Goal: Task Accomplishment & Management: Use online tool/utility

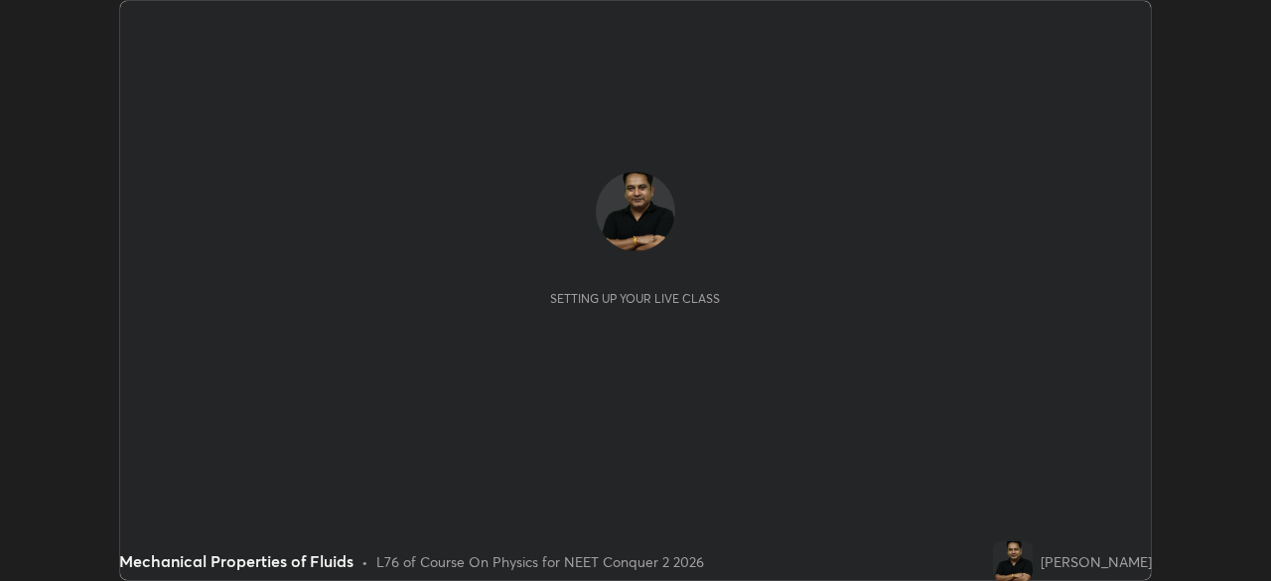
scroll to position [581, 1270]
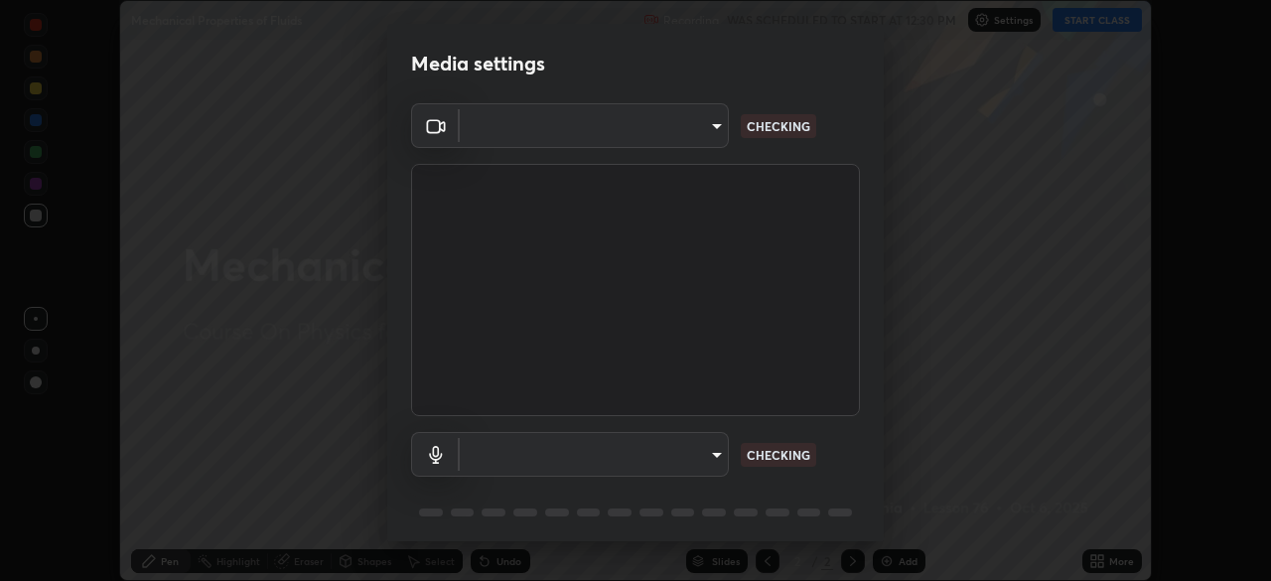
type input "718deecf834a2402e9859888758a2701a1d92989cf10273566d2a6ce3300f65d"
click at [685, 457] on body "Erase all Mechanical Properties of Fluids Recording WAS SCHEDULED TO START AT 1…" at bounding box center [635, 290] width 1271 height 581
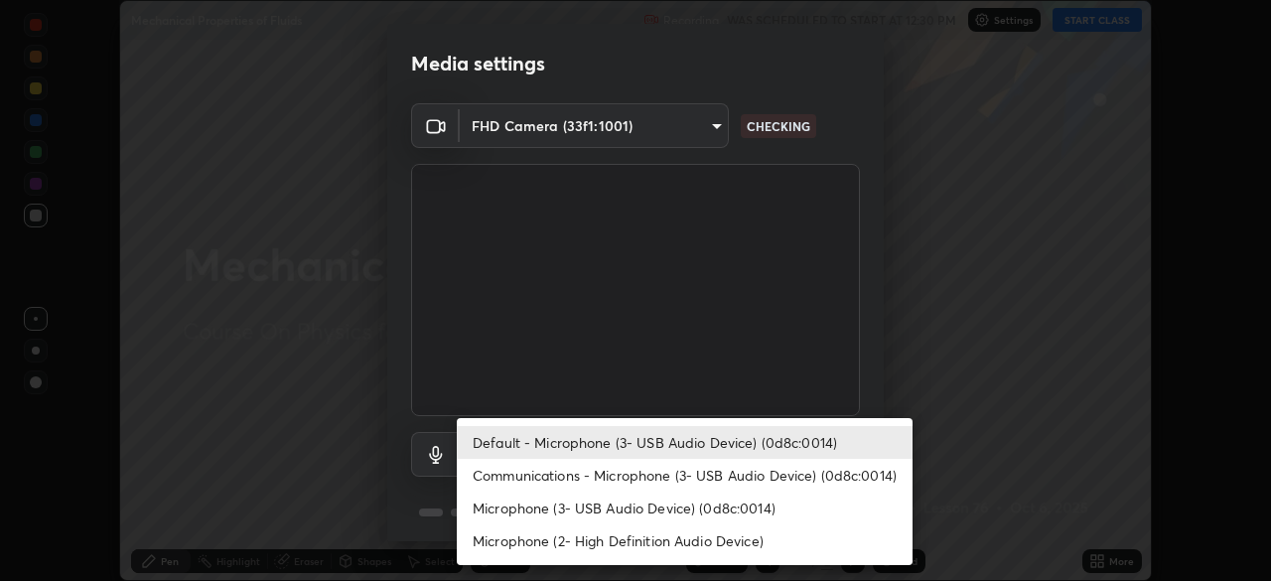
click at [649, 534] on li "Microphone (2- High Definition Audio Device)" at bounding box center [685, 540] width 456 height 33
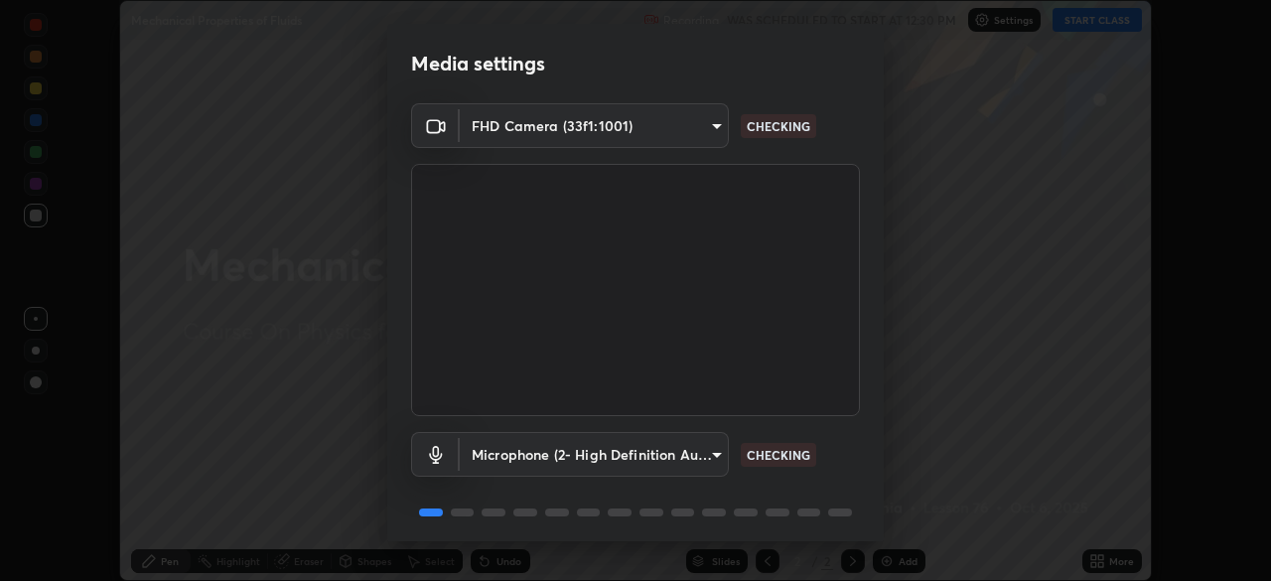
click at [677, 456] on body "Erase all Mechanical Properties of Fluids Recording WAS SCHEDULED TO START AT 1…" at bounding box center [635, 290] width 1271 height 581
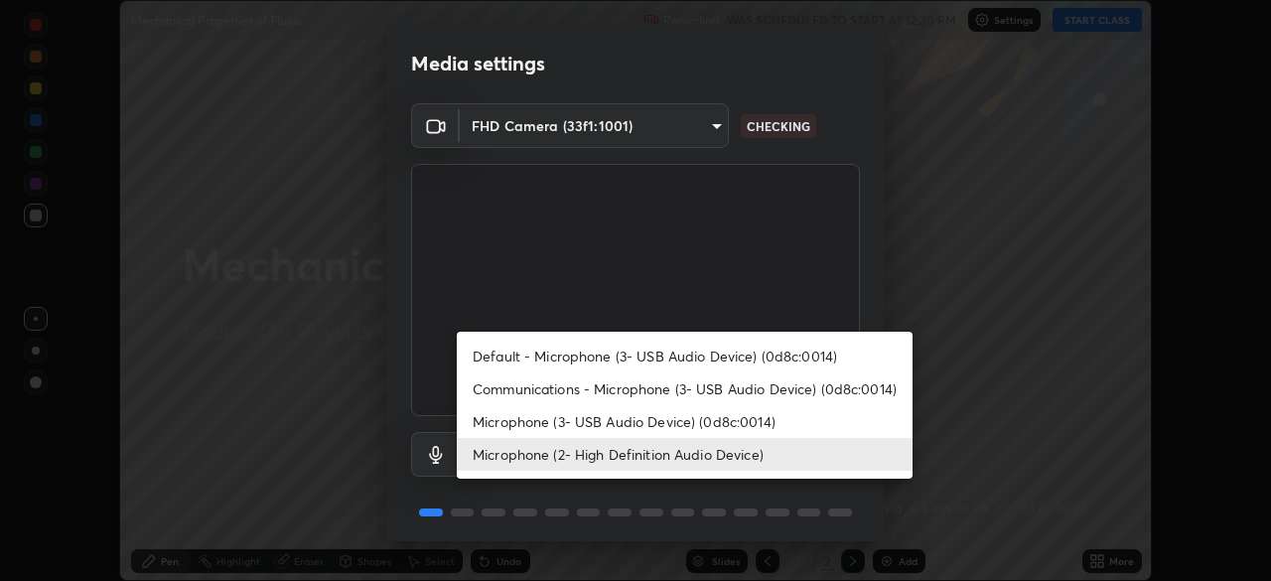
click at [638, 425] on li "Microphone (3- USB Audio Device) (0d8c:0014)" at bounding box center [685, 421] width 456 height 33
type input "a75359b4f40e144b74a4853d299cb10942348b3e6b3f88c79c501693e4cedbc6"
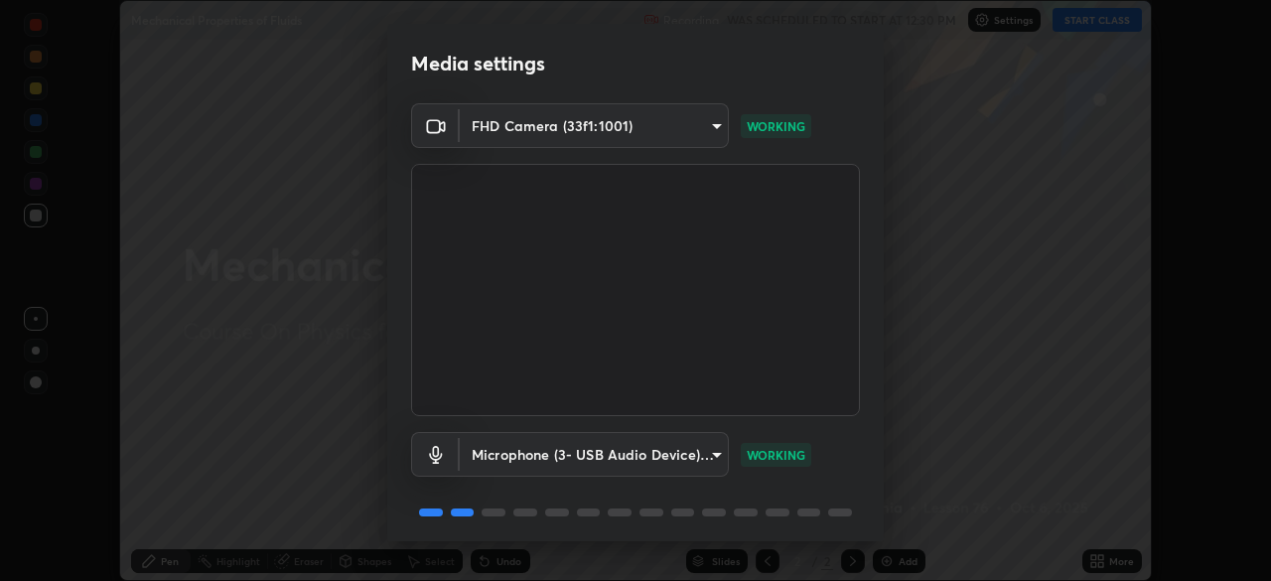
scroll to position [69, 0]
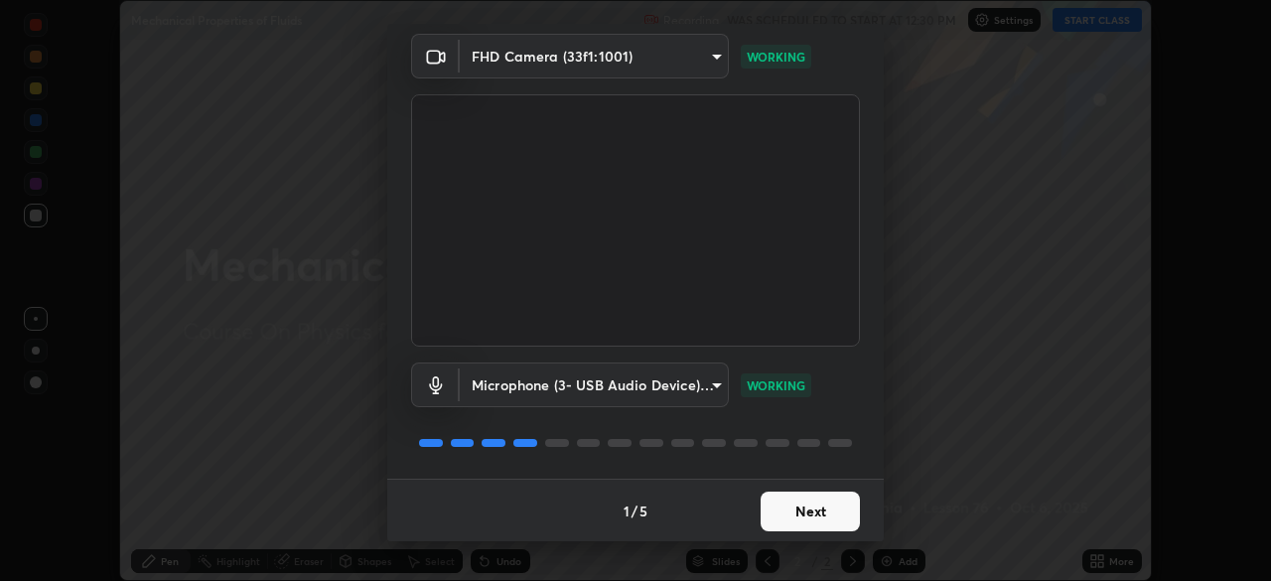
click at [818, 512] on button "Next" at bounding box center [809, 511] width 99 height 40
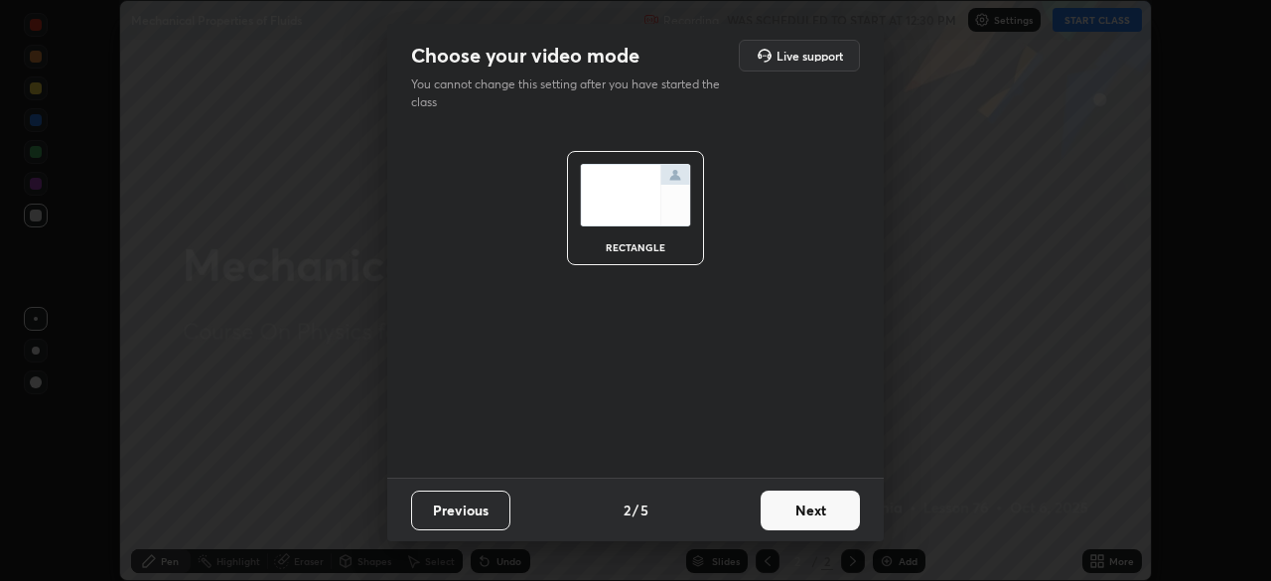
scroll to position [0, 0]
click at [818, 506] on button "Next" at bounding box center [809, 510] width 99 height 40
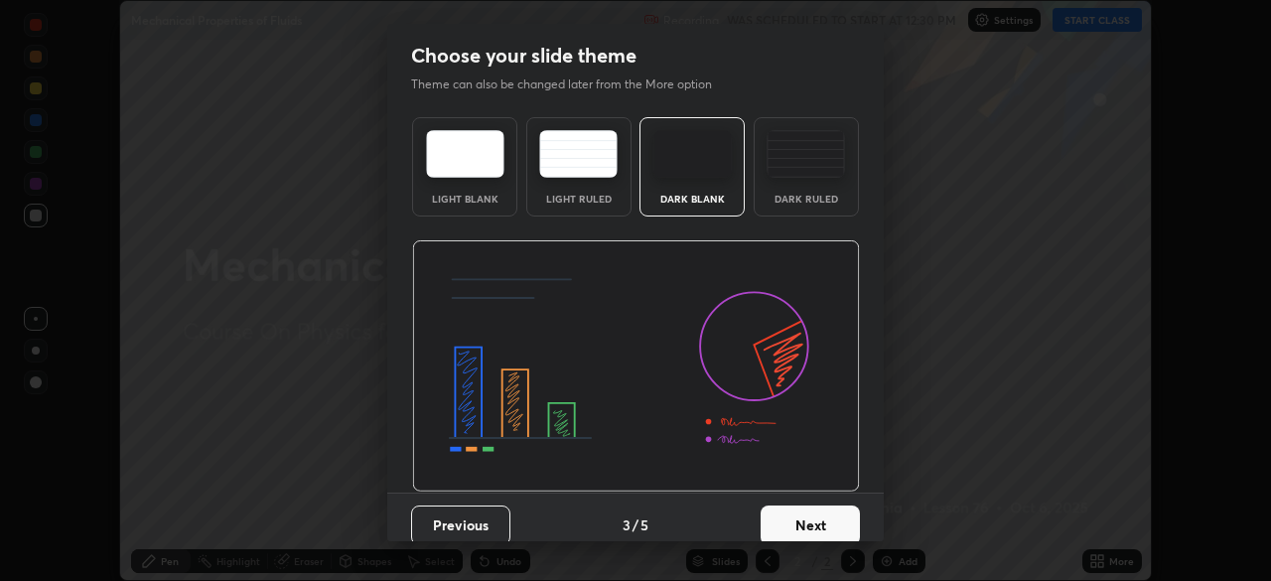
click at [814, 521] on button "Next" at bounding box center [809, 525] width 99 height 40
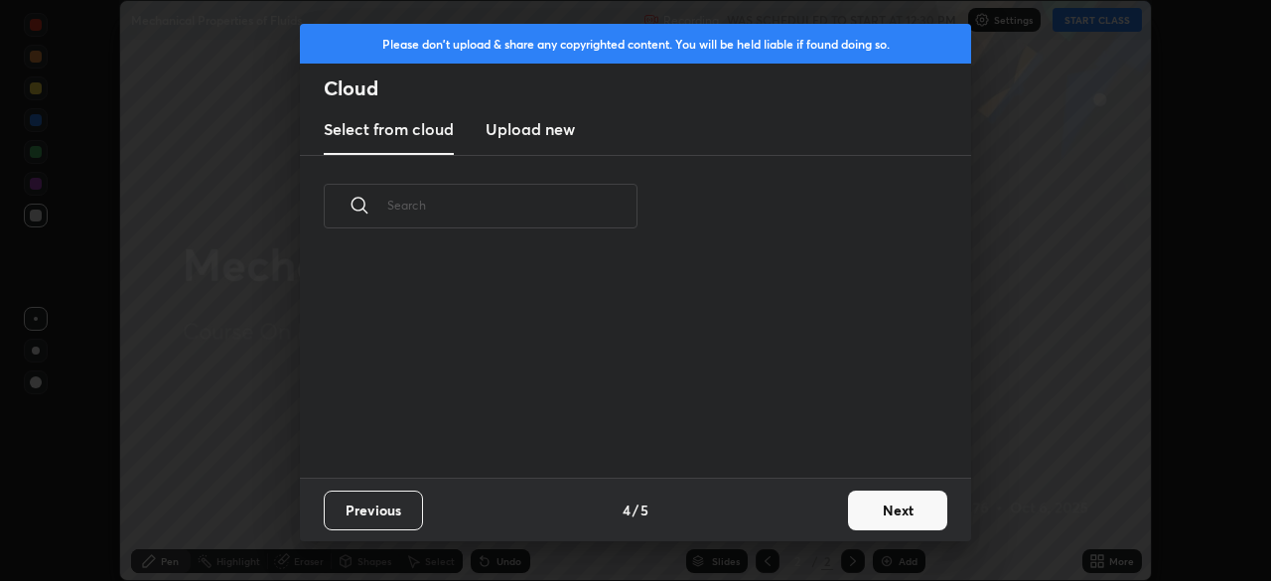
scroll to position [220, 637]
click at [558, 139] on h3 "Upload new" at bounding box center [529, 129] width 89 height 24
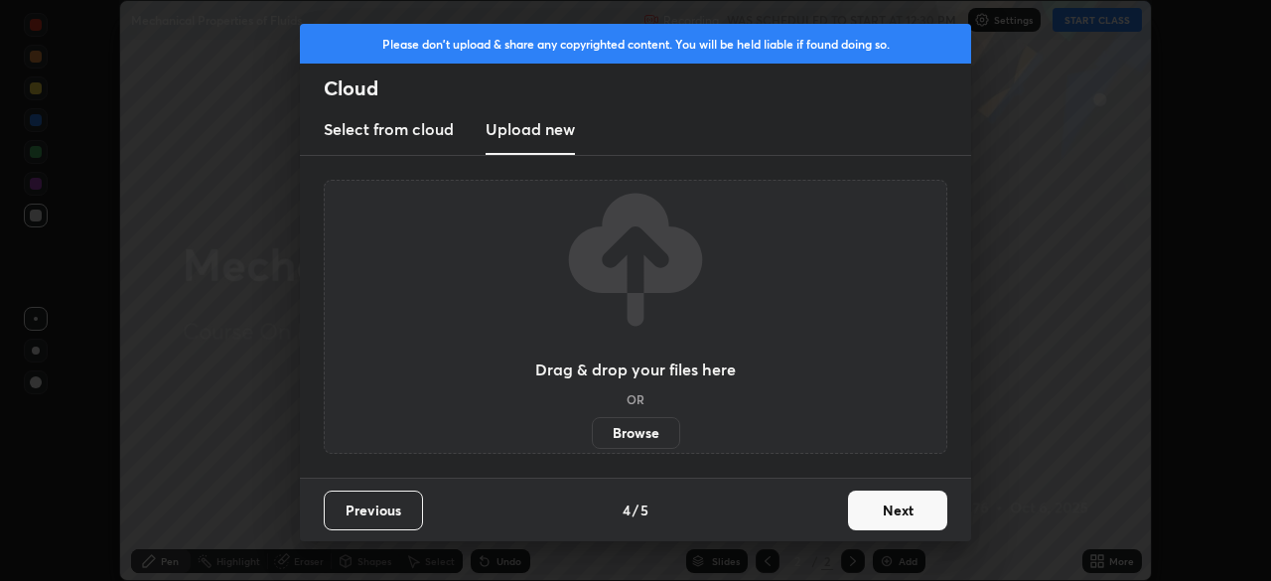
click at [632, 432] on label "Browse" at bounding box center [636, 433] width 88 height 32
click at [592, 432] on input "Browse" at bounding box center [592, 433] width 0 height 32
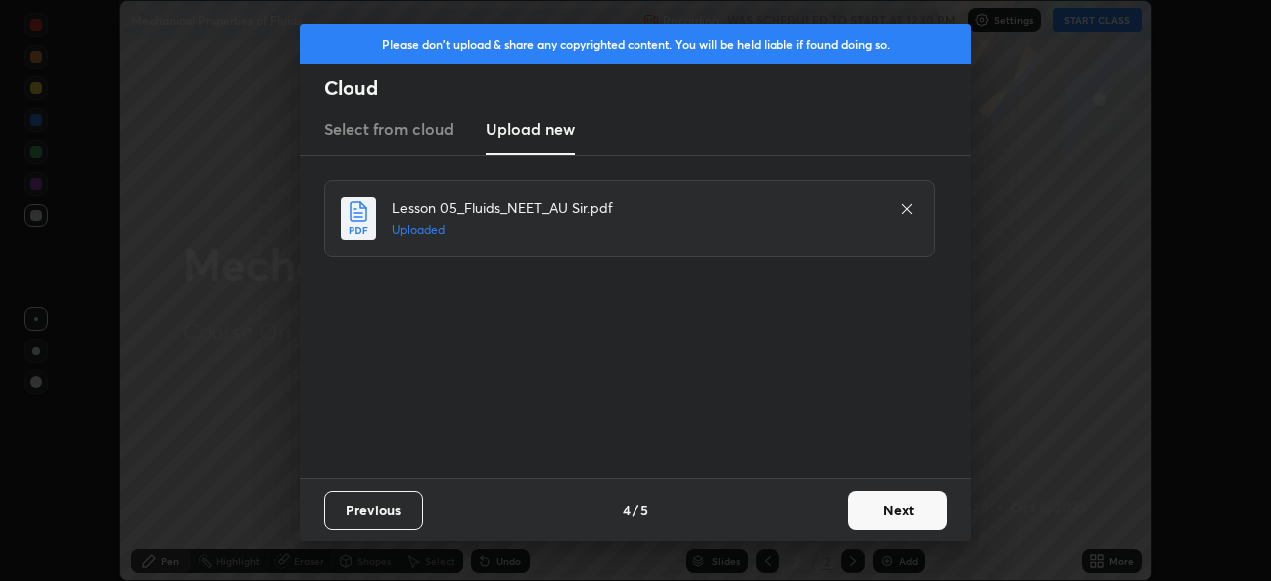
click at [896, 510] on button "Next" at bounding box center [897, 510] width 99 height 40
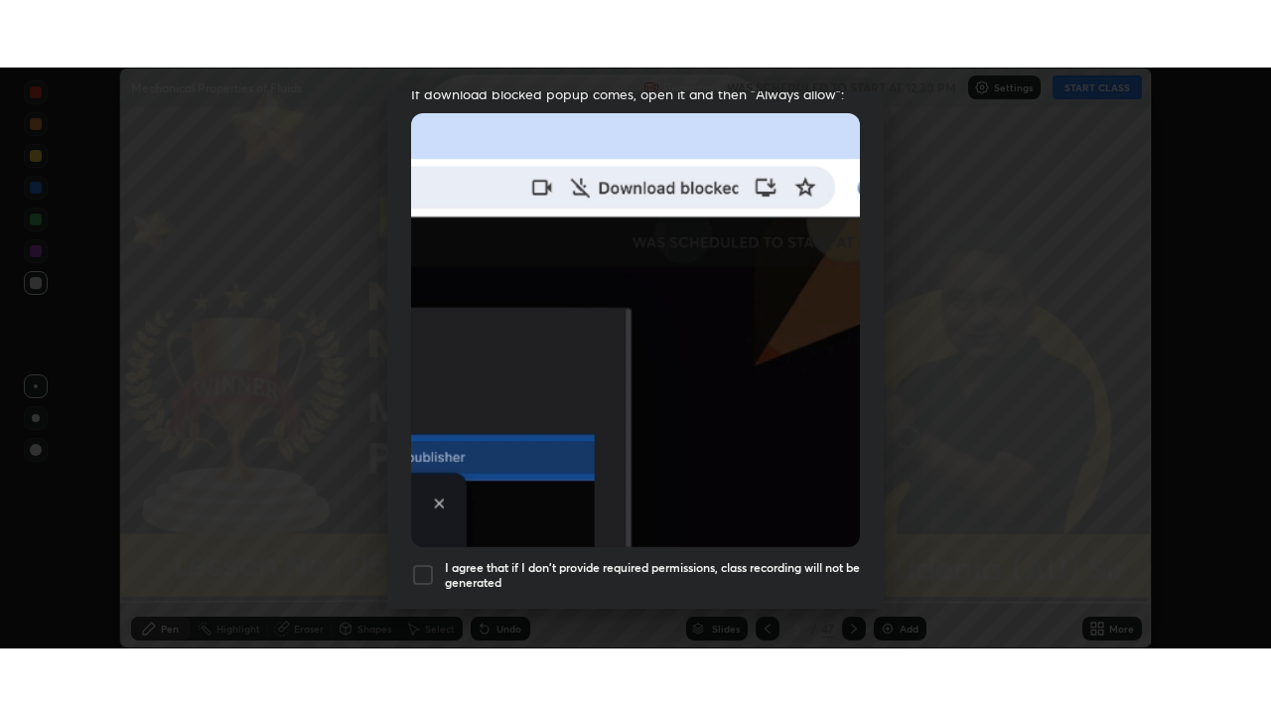
scroll to position [475, 0]
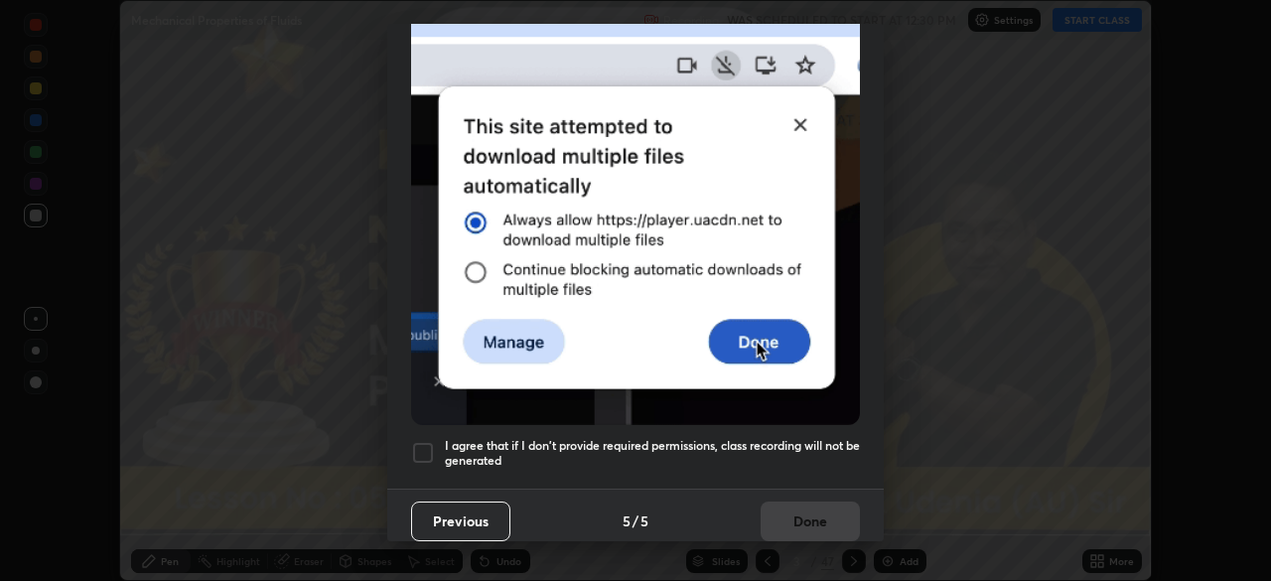
click at [427, 441] on div at bounding box center [423, 453] width 24 height 24
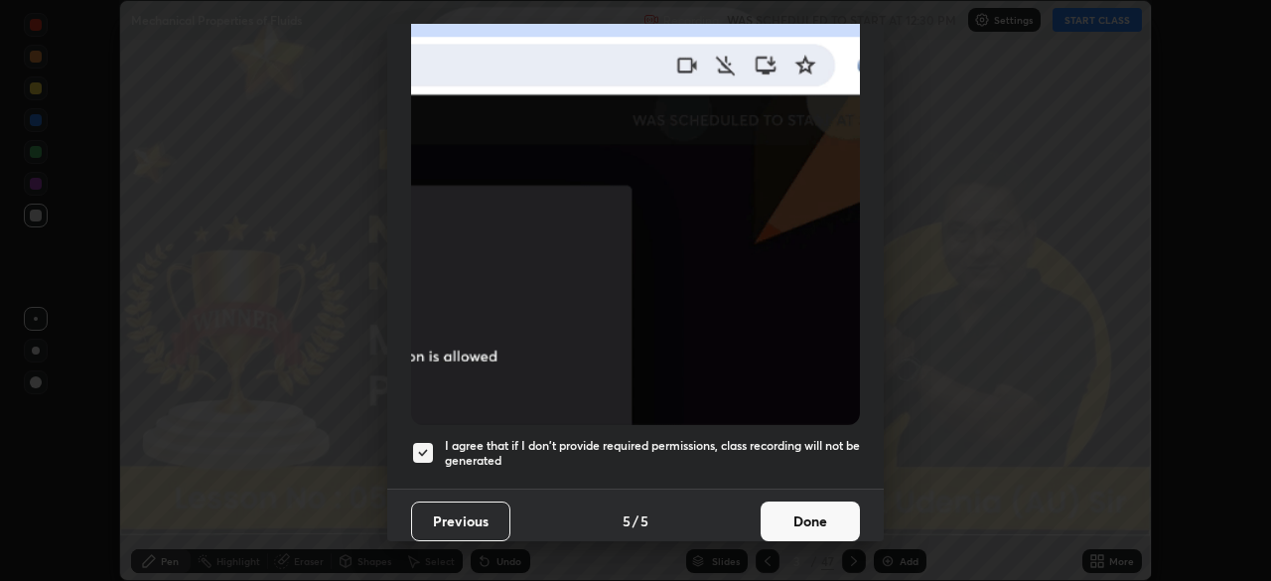
click at [811, 505] on button "Done" at bounding box center [809, 521] width 99 height 40
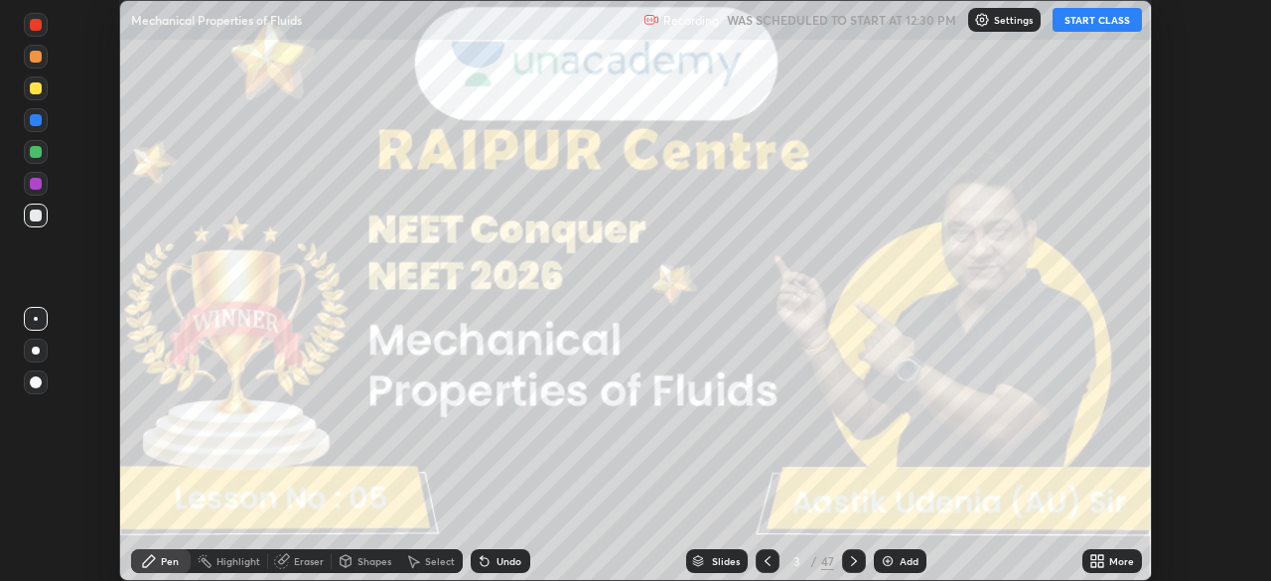
click at [1094, 560] on icon at bounding box center [1093, 557] width 5 height 5
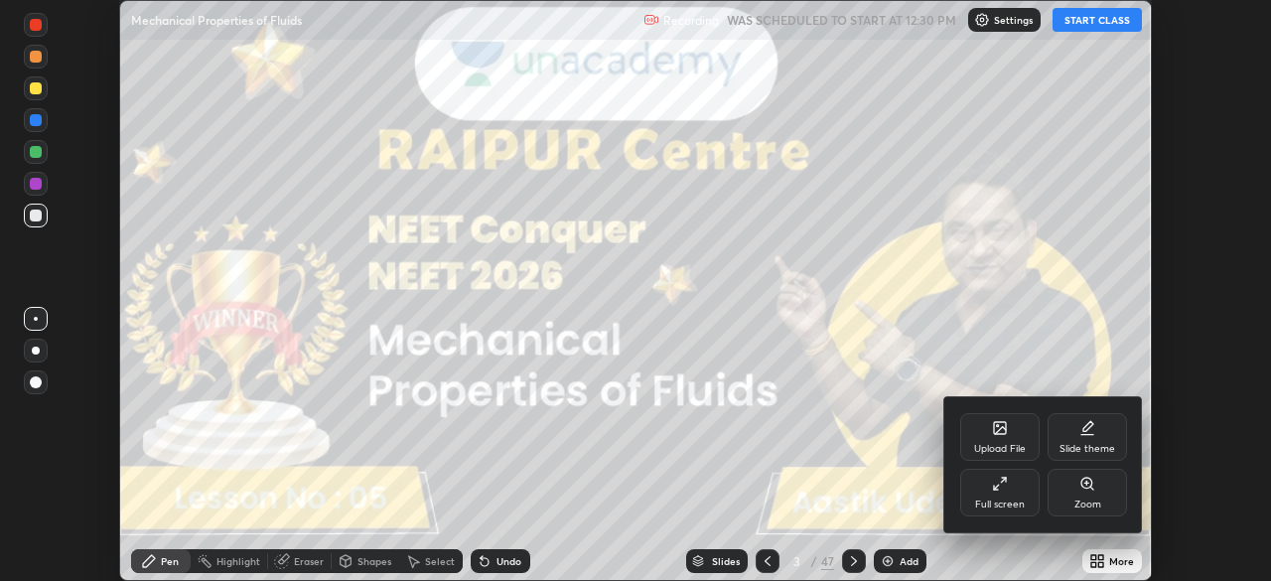
click at [1006, 490] on icon at bounding box center [1000, 484] width 16 height 16
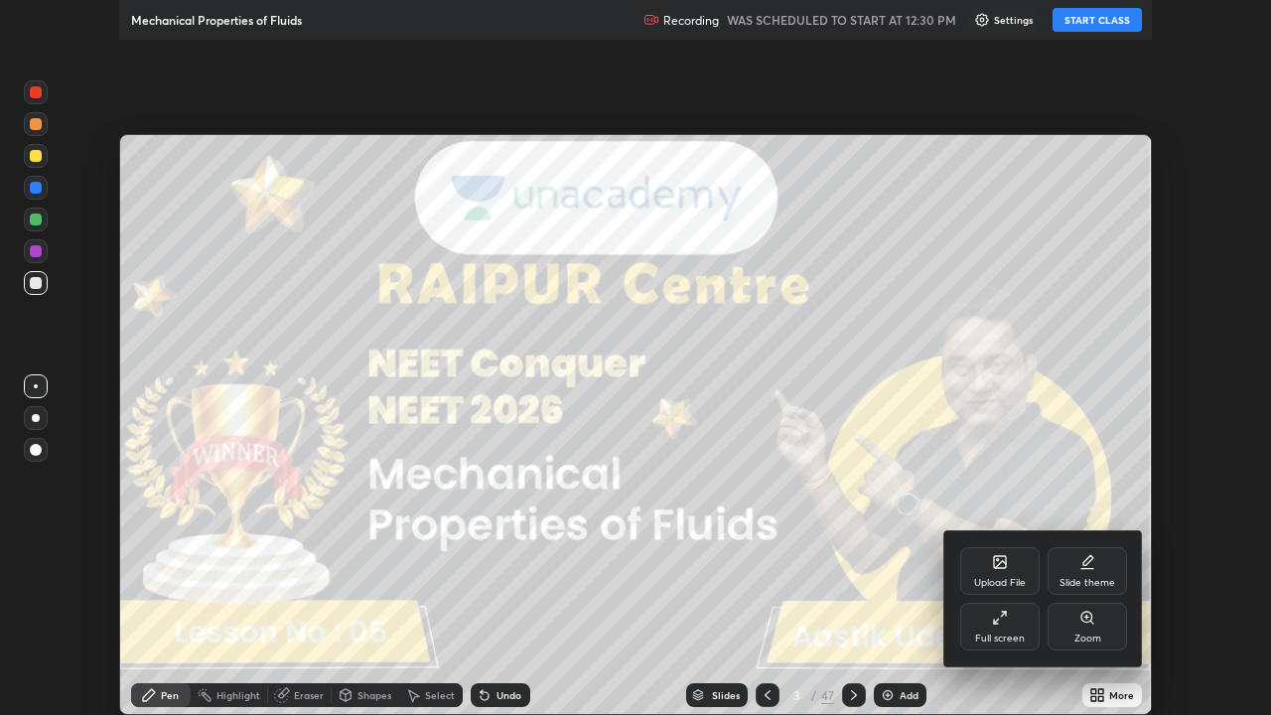
scroll to position [715, 1271]
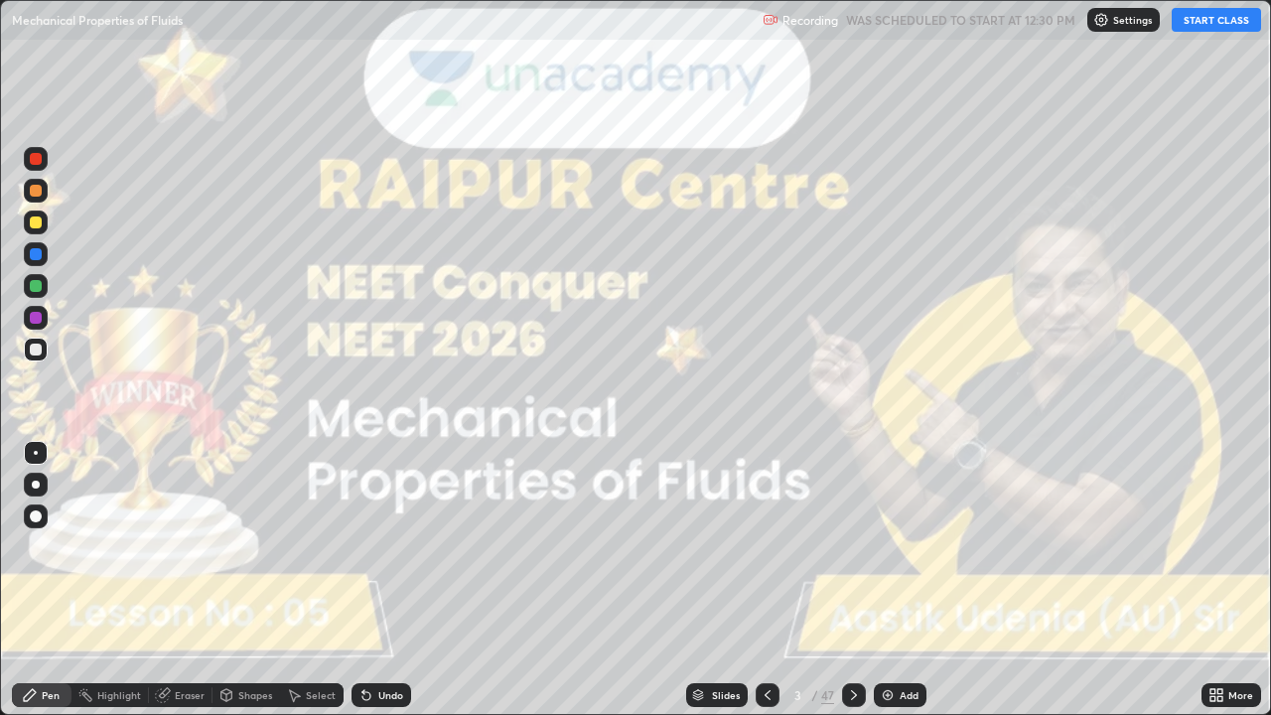
click at [1191, 30] on button "START CLASS" at bounding box center [1216, 20] width 89 height 24
click at [35, 484] on div at bounding box center [36, 485] width 8 height 8
click at [854, 580] on icon at bounding box center [854, 695] width 6 height 10
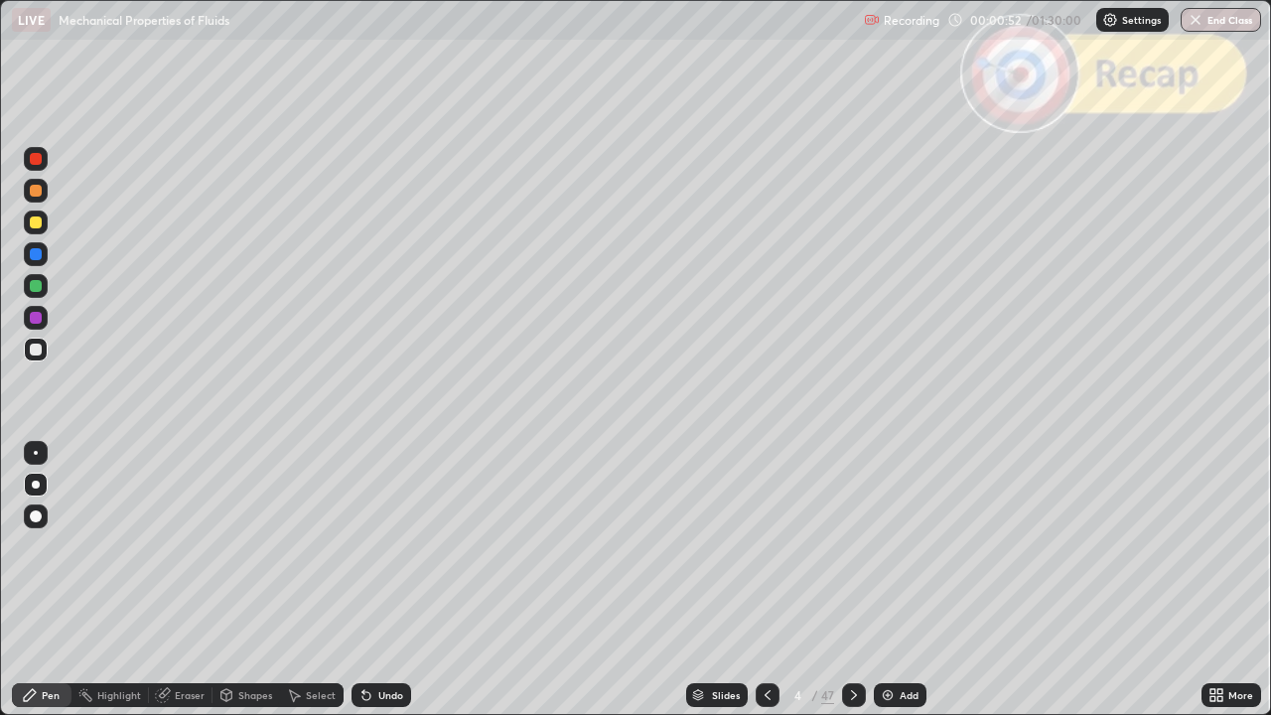
click at [857, 580] on icon at bounding box center [854, 695] width 16 height 16
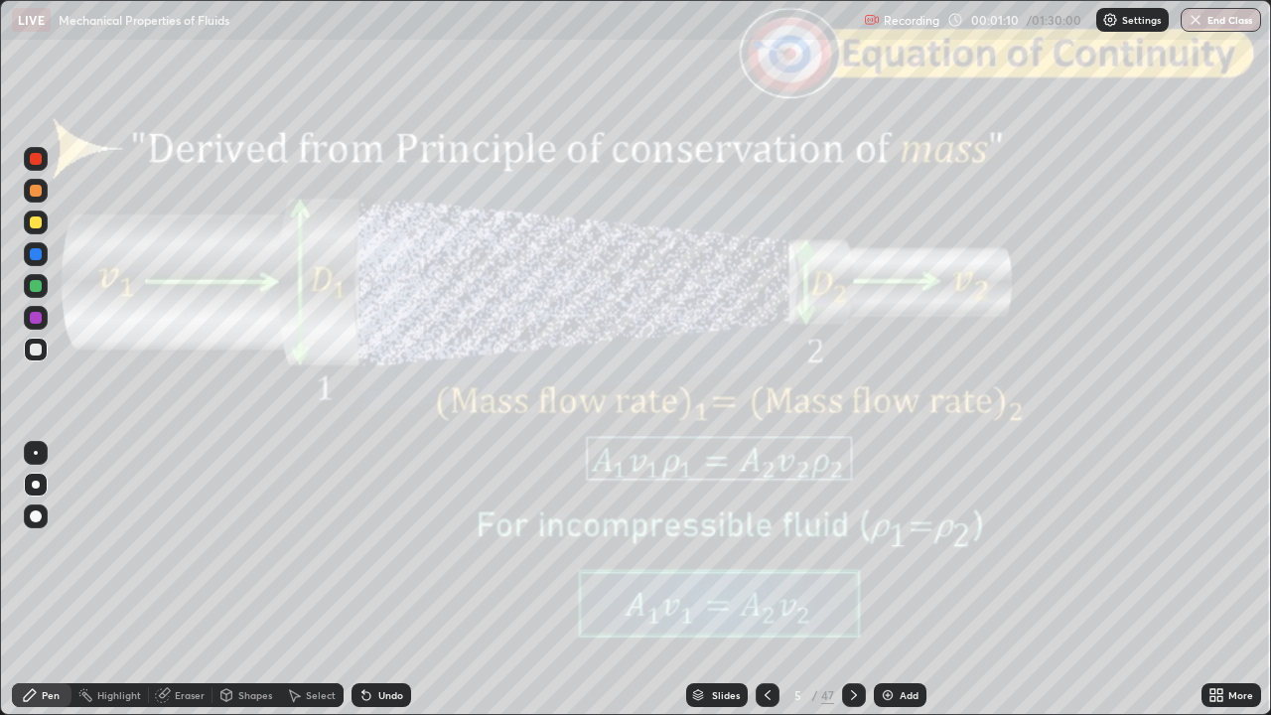
click at [852, 580] on icon at bounding box center [854, 695] width 16 height 16
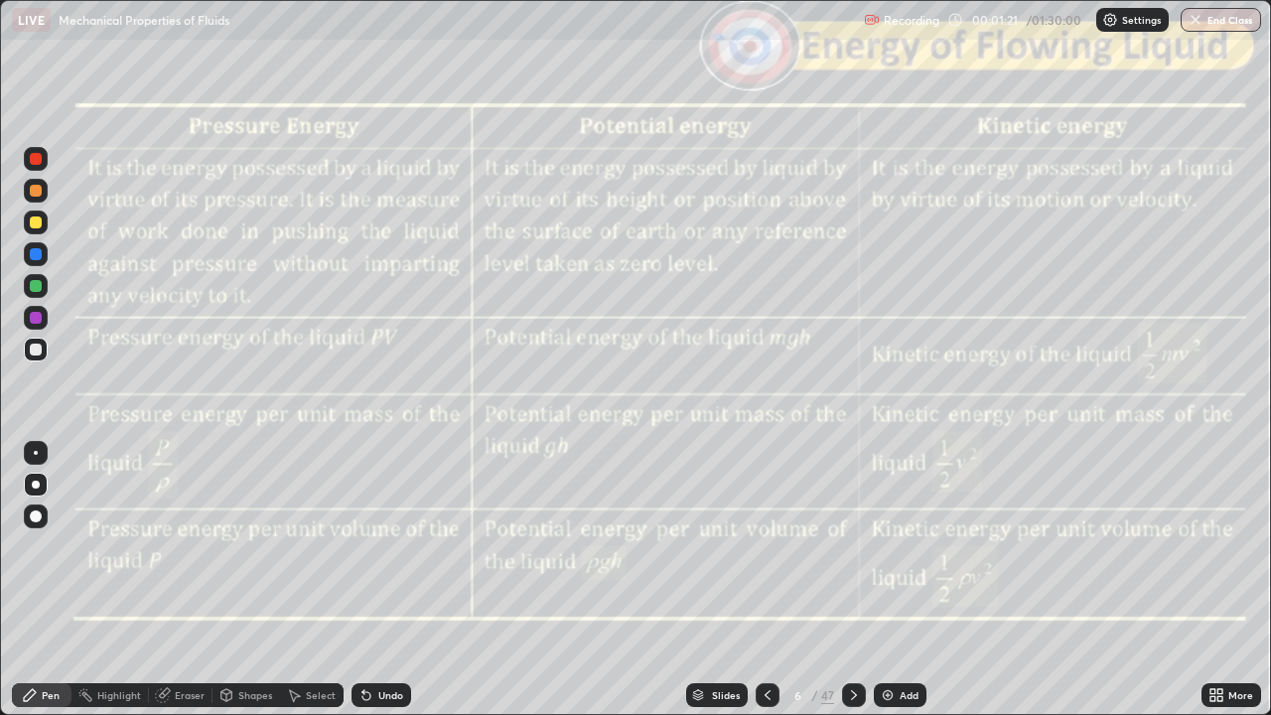
click at [853, 580] on icon at bounding box center [854, 695] width 16 height 16
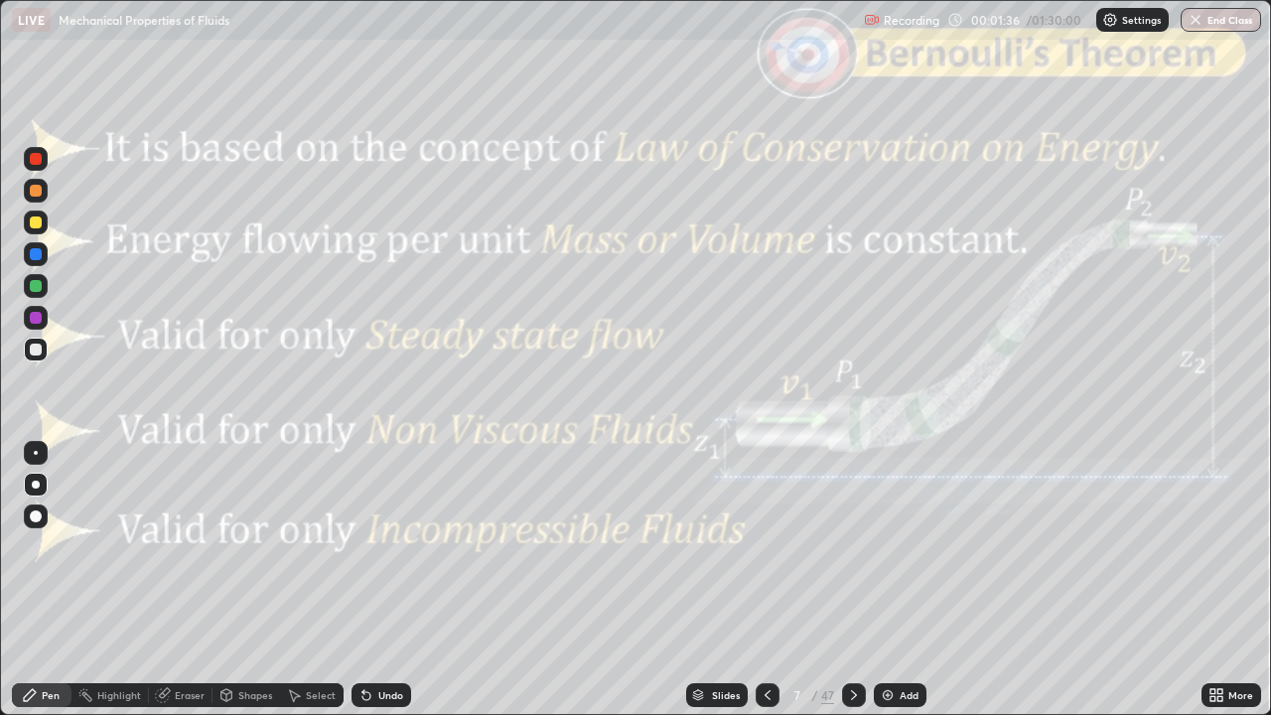
click at [852, 580] on icon at bounding box center [854, 695] width 16 height 16
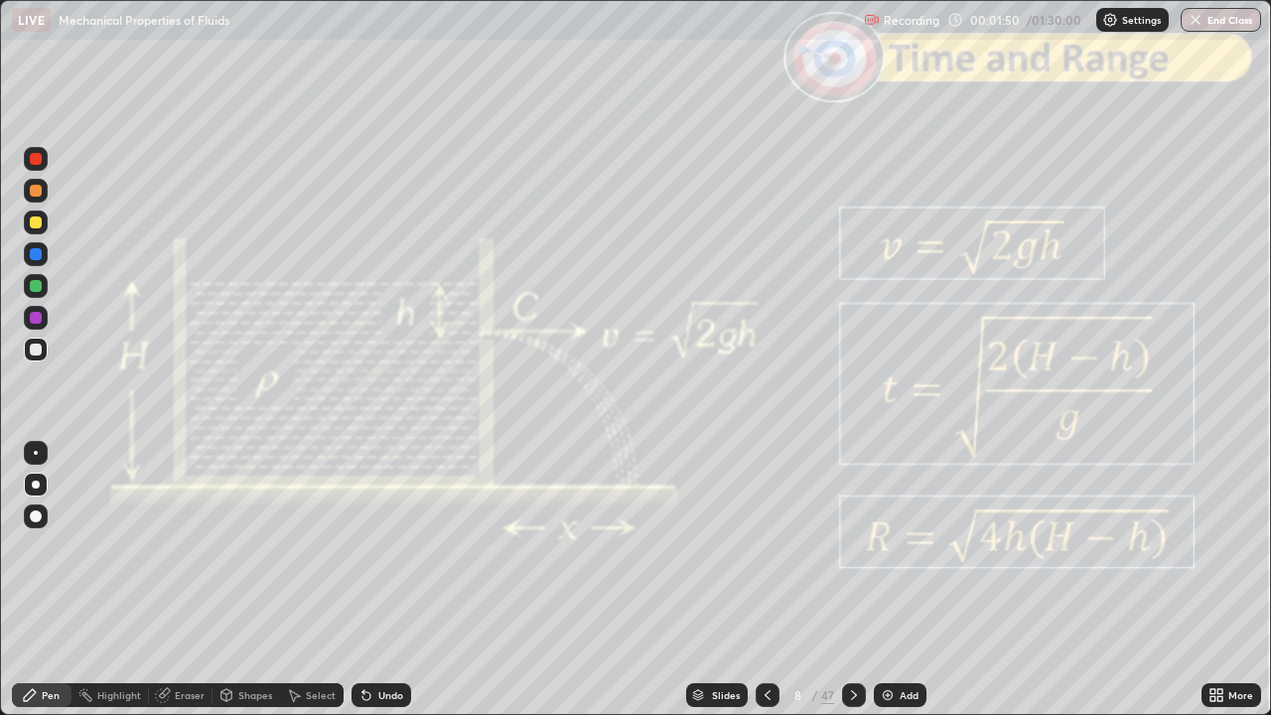
click at [852, 580] on icon at bounding box center [854, 695] width 6 height 10
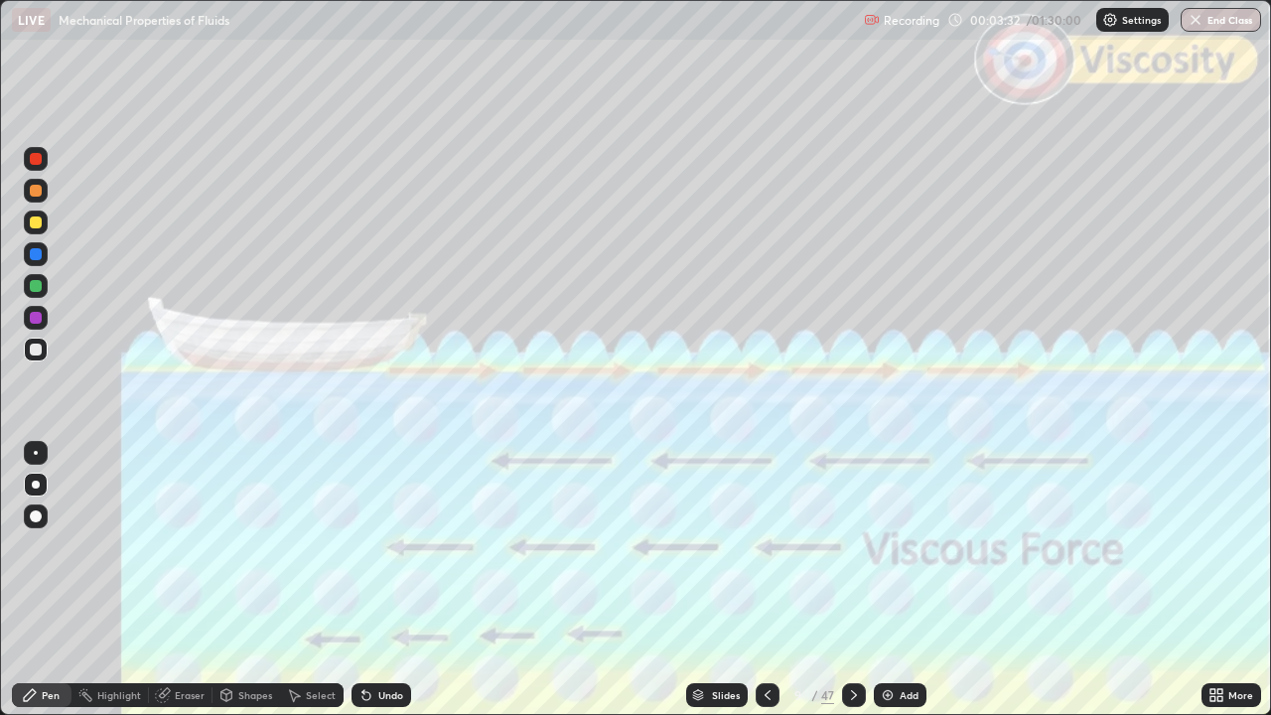
click at [236, 580] on div "Shapes" at bounding box center [246, 695] width 68 height 24
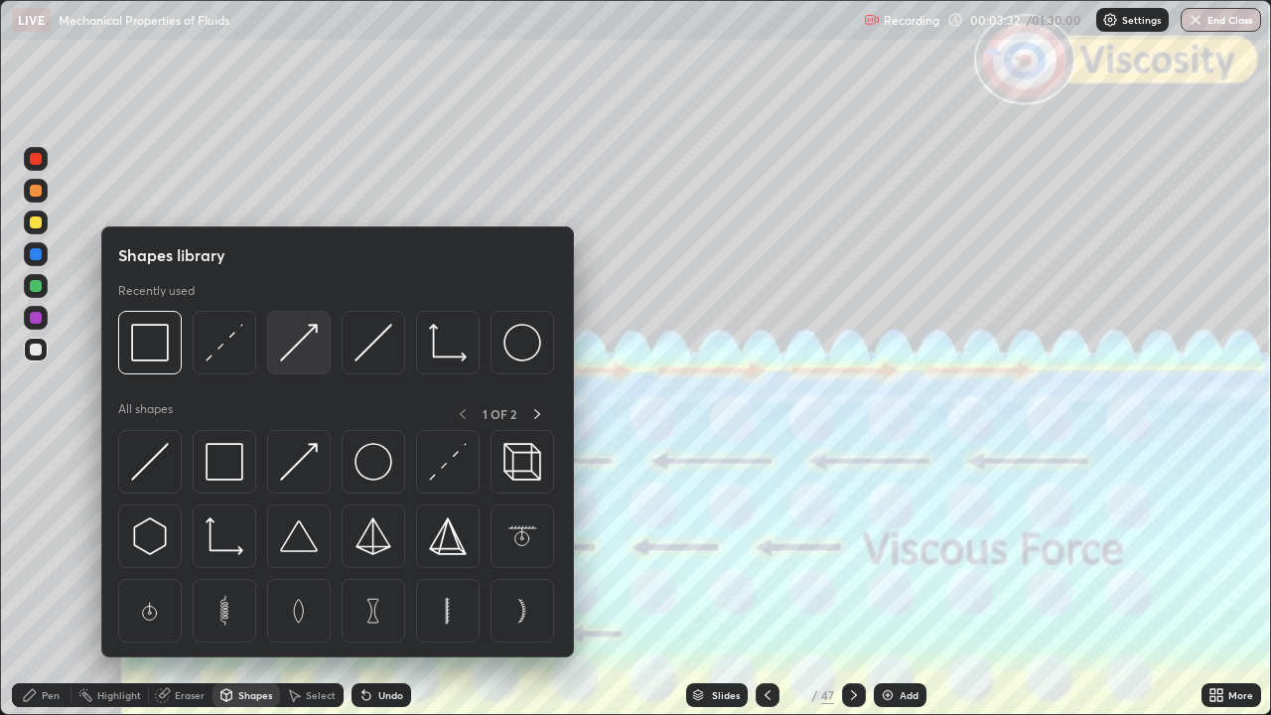
click at [296, 351] on img at bounding box center [299, 343] width 38 height 38
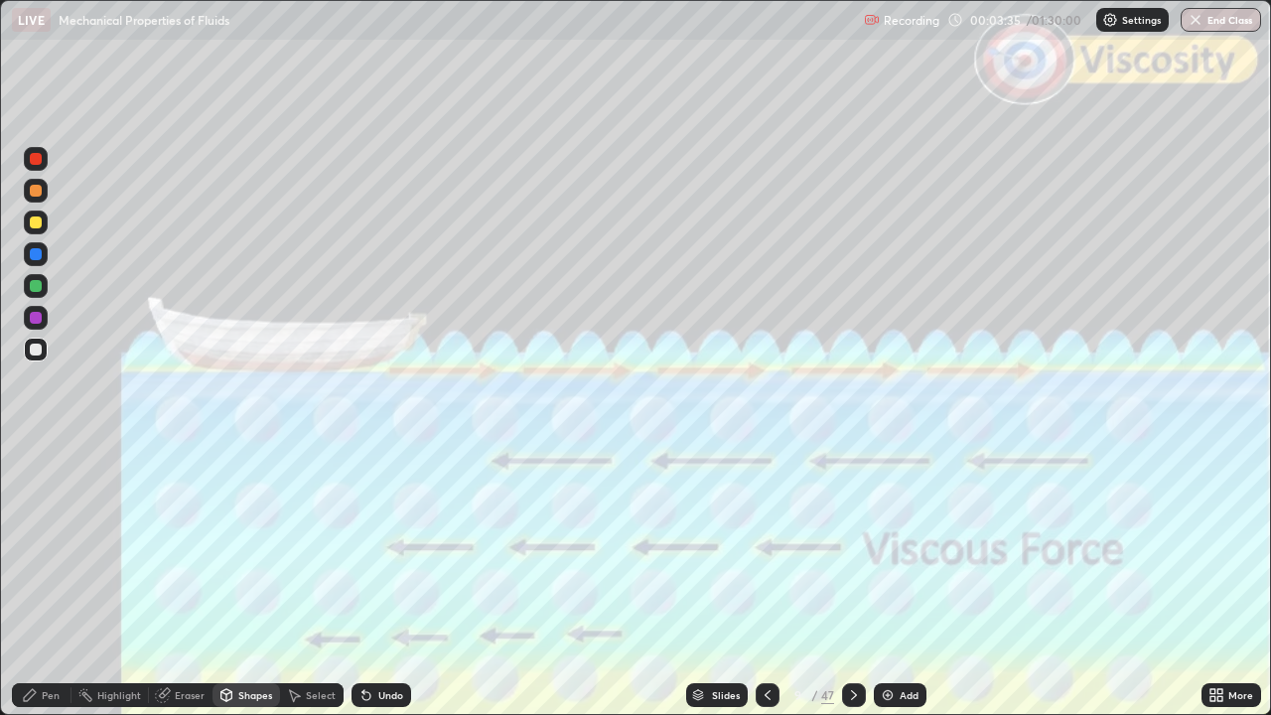
click at [31, 580] on div "Pen" at bounding box center [42, 695] width 60 height 24
click at [852, 580] on icon at bounding box center [854, 695] width 16 height 16
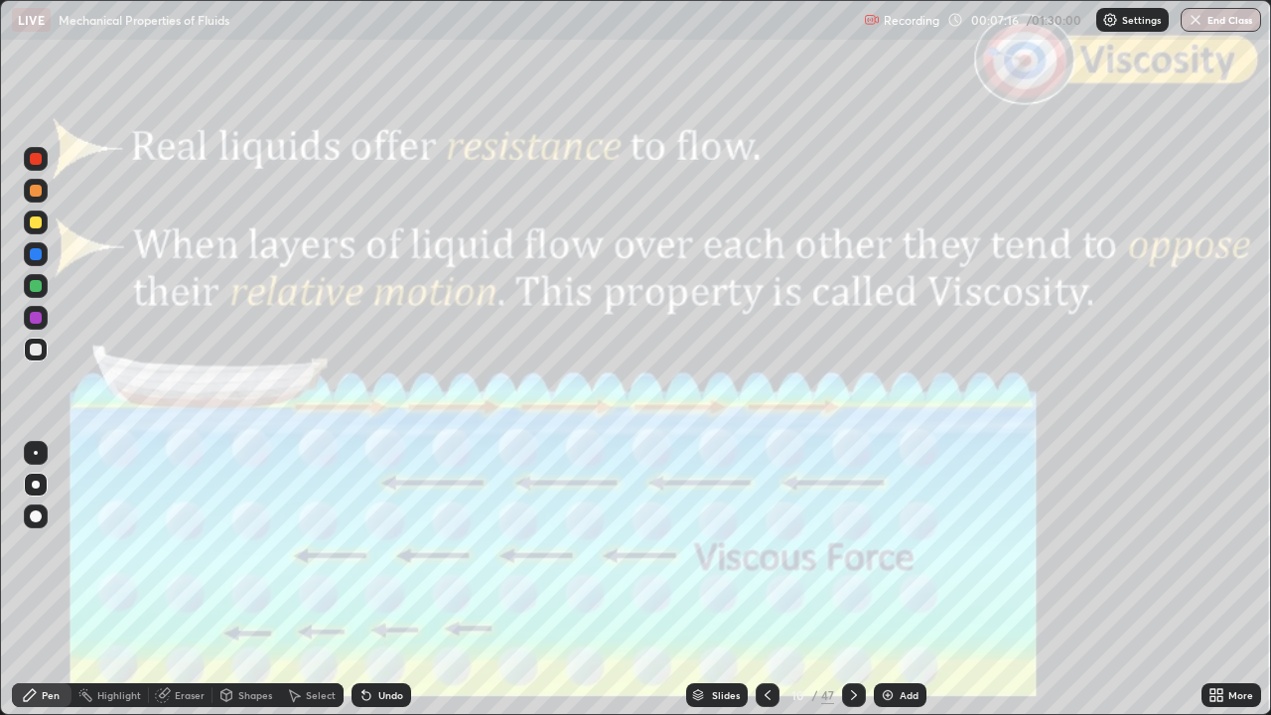
click at [846, 580] on icon at bounding box center [854, 695] width 16 height 16
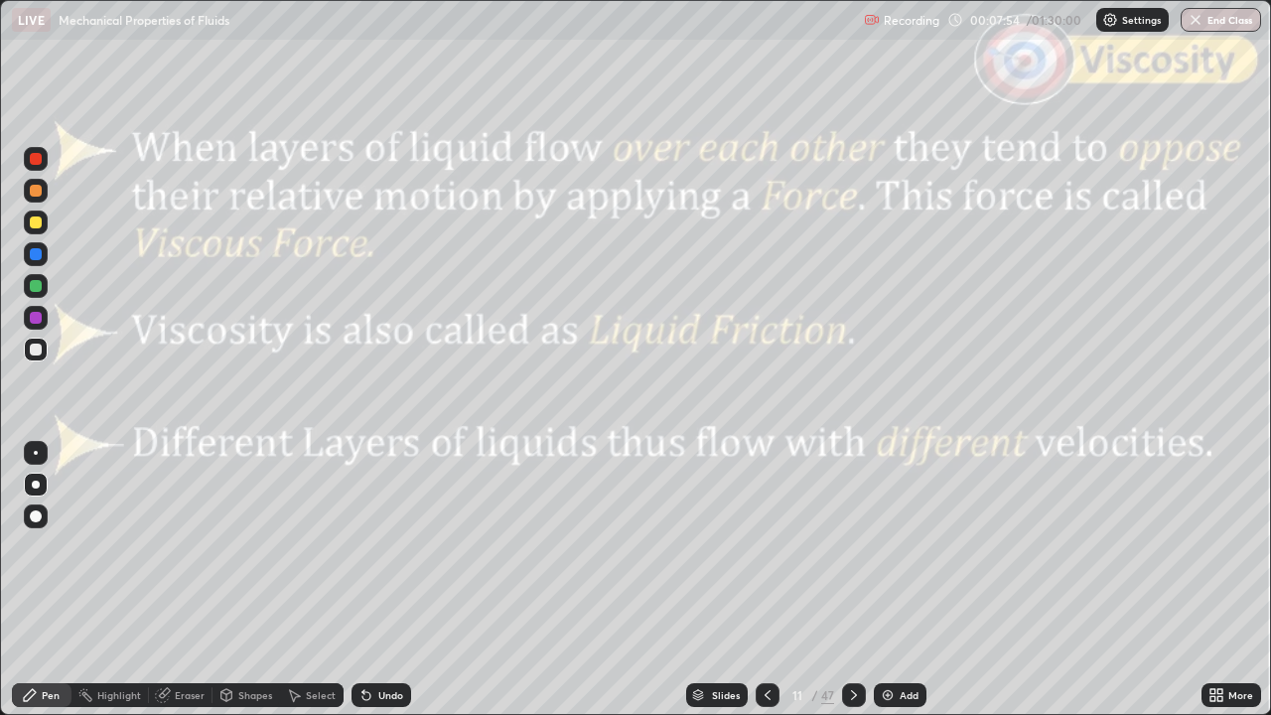
click at [256, 580] on div "Shapes" at bounding box center [255, 695] width 34 height 10
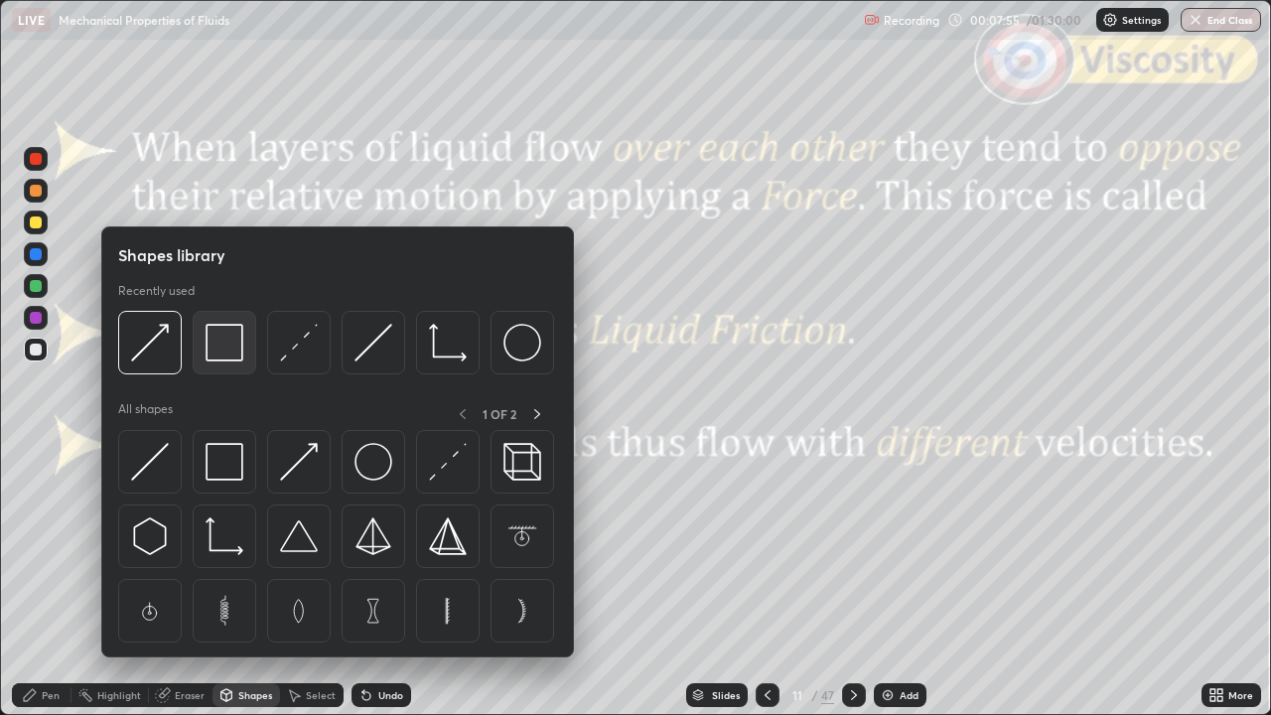
click at [224, 345] on img at bounding box center [225, 343] width 38 height 38
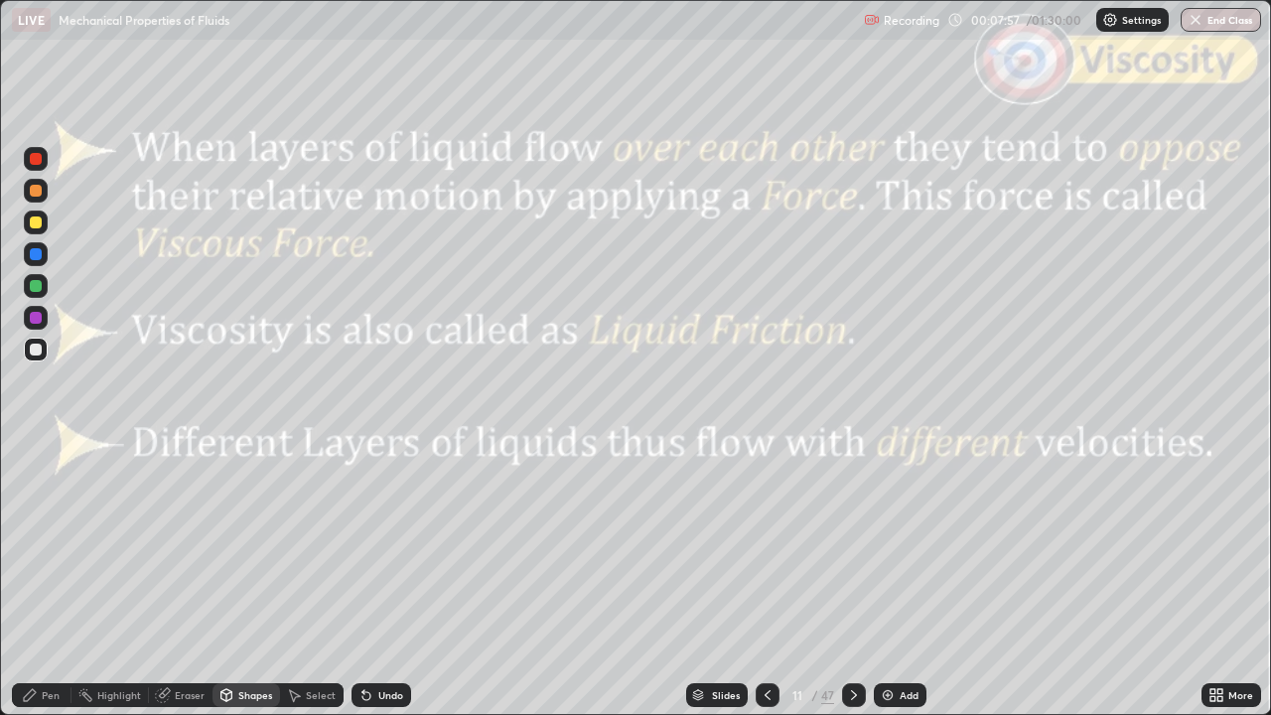
click at [383, 580] on div "Undo" at bounding box center [390, 695] width 25 height 10
click at [37, 161] on div at bounding box center [36, 159] width 12 height 12
click at [733, 580] on div "Slides" at bounding box center [726, 695] width 28 height 10
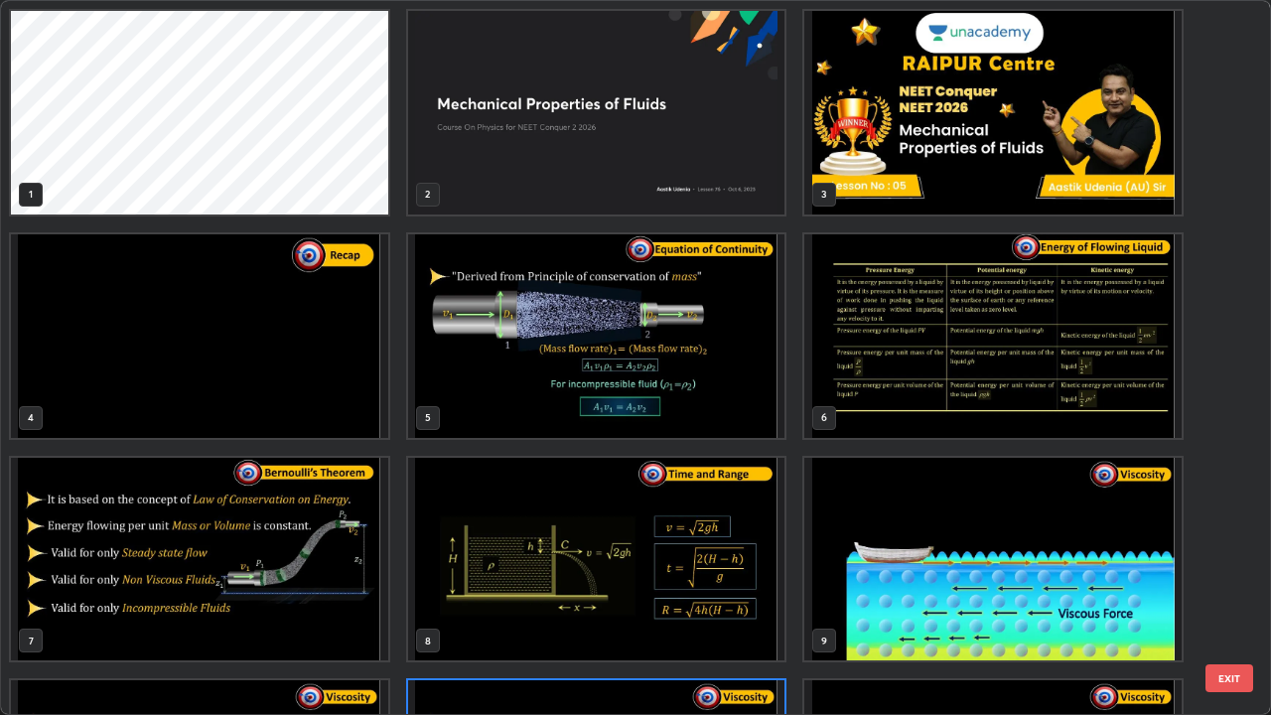
scroll to position [707, 1259]
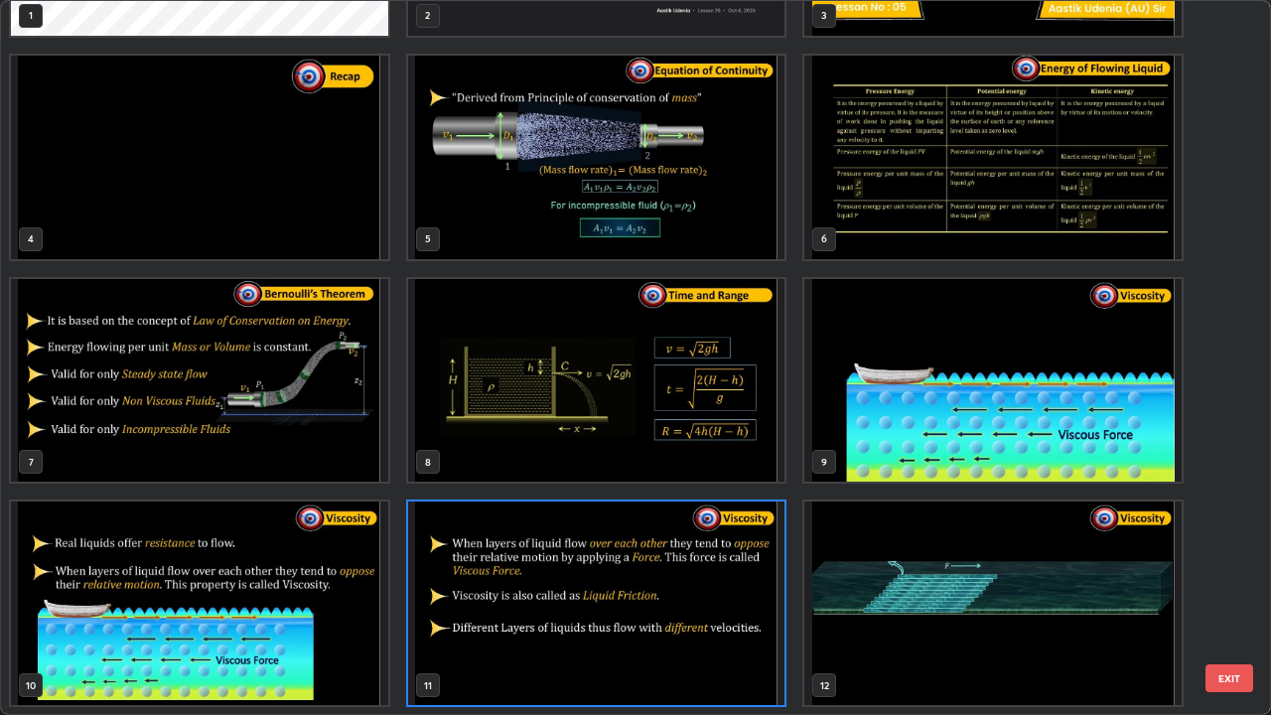
click at [1230, 580] on button "EXIT" at bounding box center [1229, 678] width 48 height 28
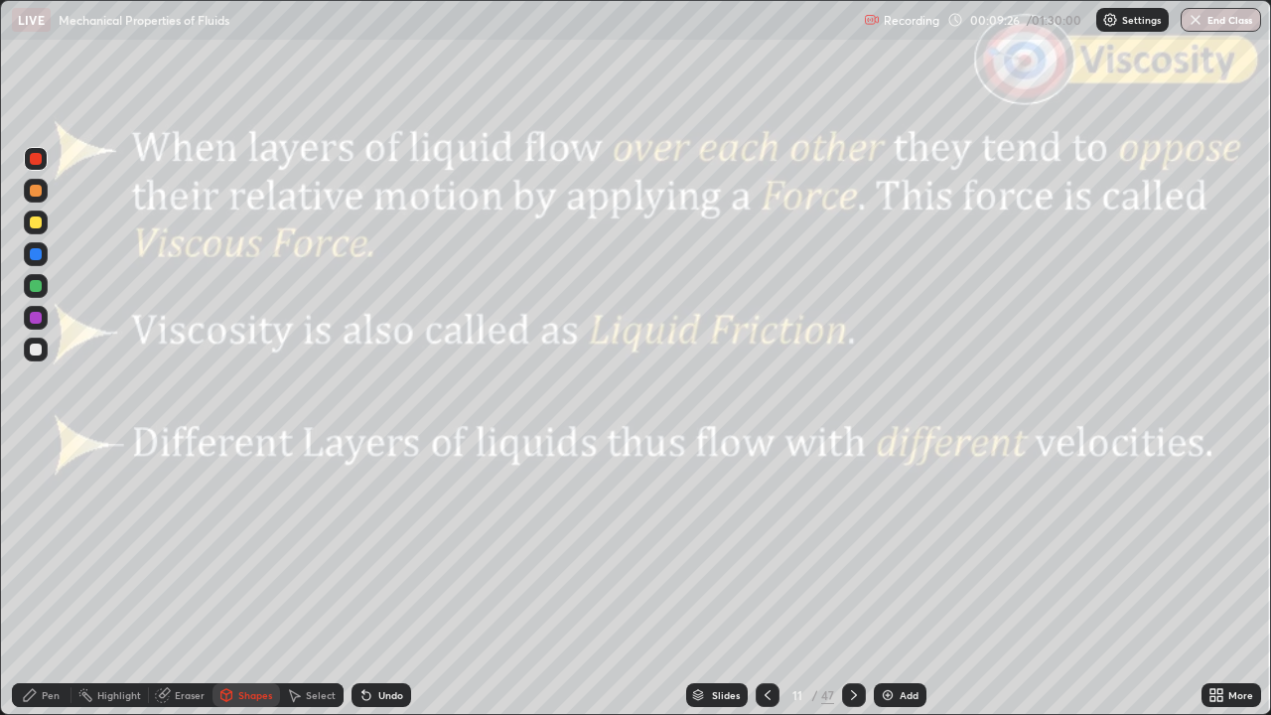
click at [851, 580] on icon at bounding box center [854, 695] width 6 height 10
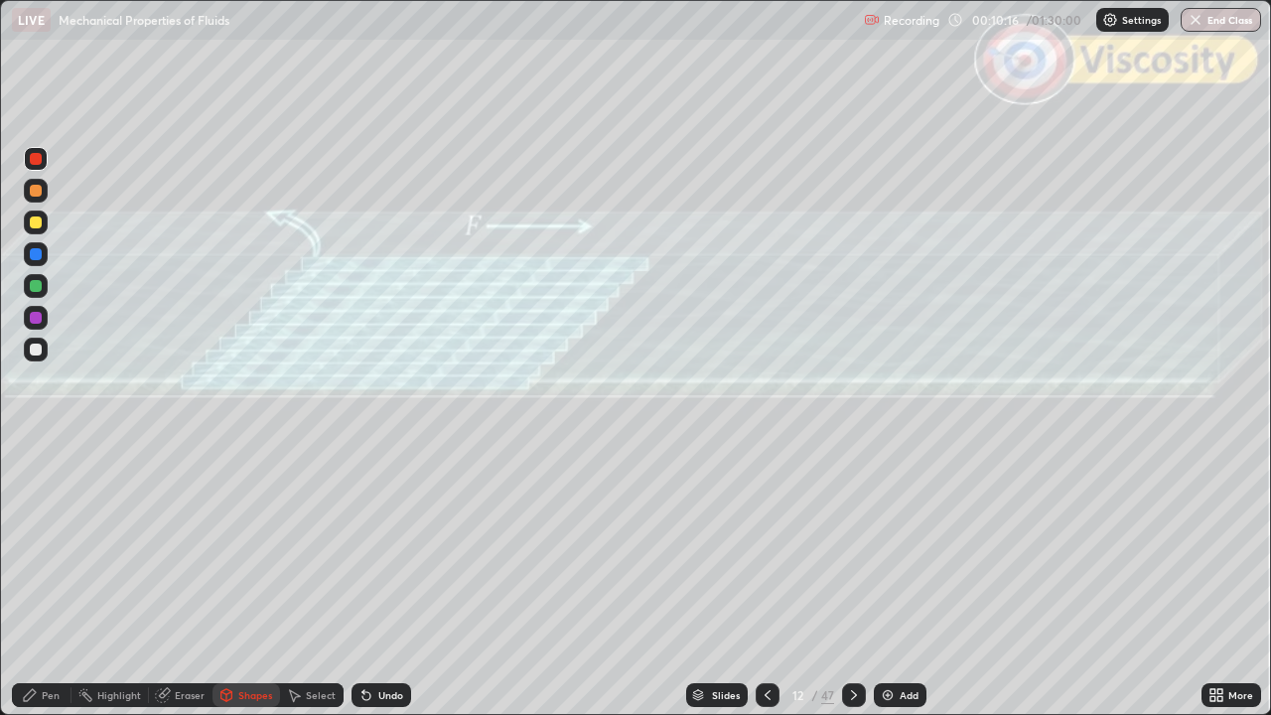
click at [40, 349] on div at bounding box center [36, 350] width 12 height 12
click at [36, 223] on div at bounding box center [36, 222] width 12 height 12
click at [245, 580] on div "Shapes" at bounding box center [255, 695] width 34 height 10
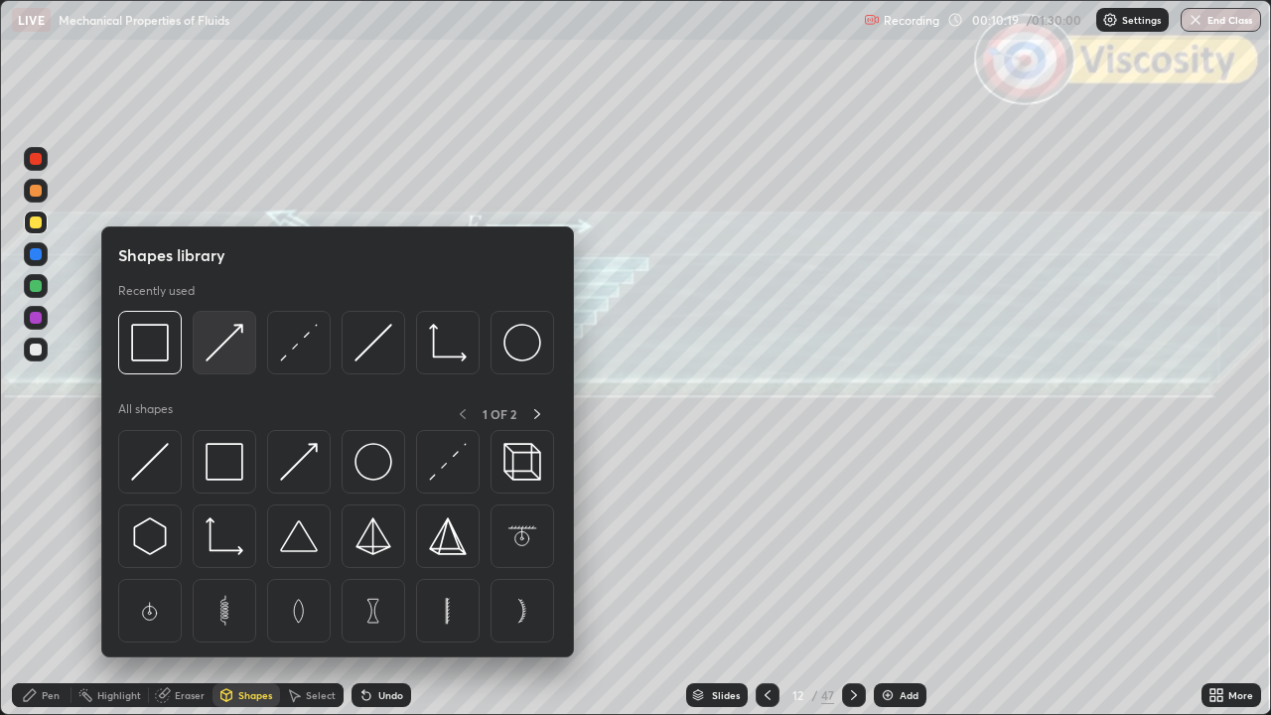
click at [218, 356] on img at bounding box center [225, 343] width 38 height 38
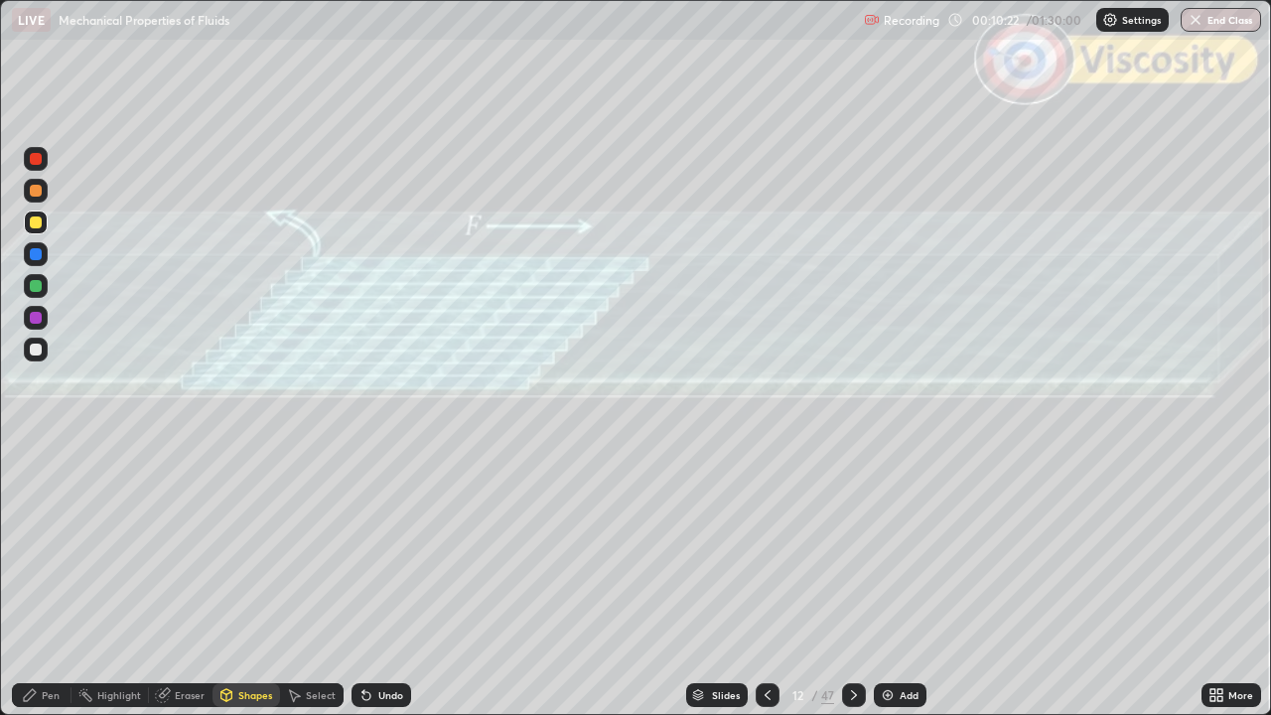
click at [33, 580] on icon at bounding box center [30, 695] width 16 height 16
click at [382, 580] on div "Undo" at bounding box center [390, 695] width 25 height 10
click at [30, 289] on div at bounding box center [36, 286] width 12 height 12
click at [38, 191] on div at bounding box center [36, 191] width 12 height 12
click at [248, 580] on div "Shapes" at bounding box center [255, 695] width 34 height 10
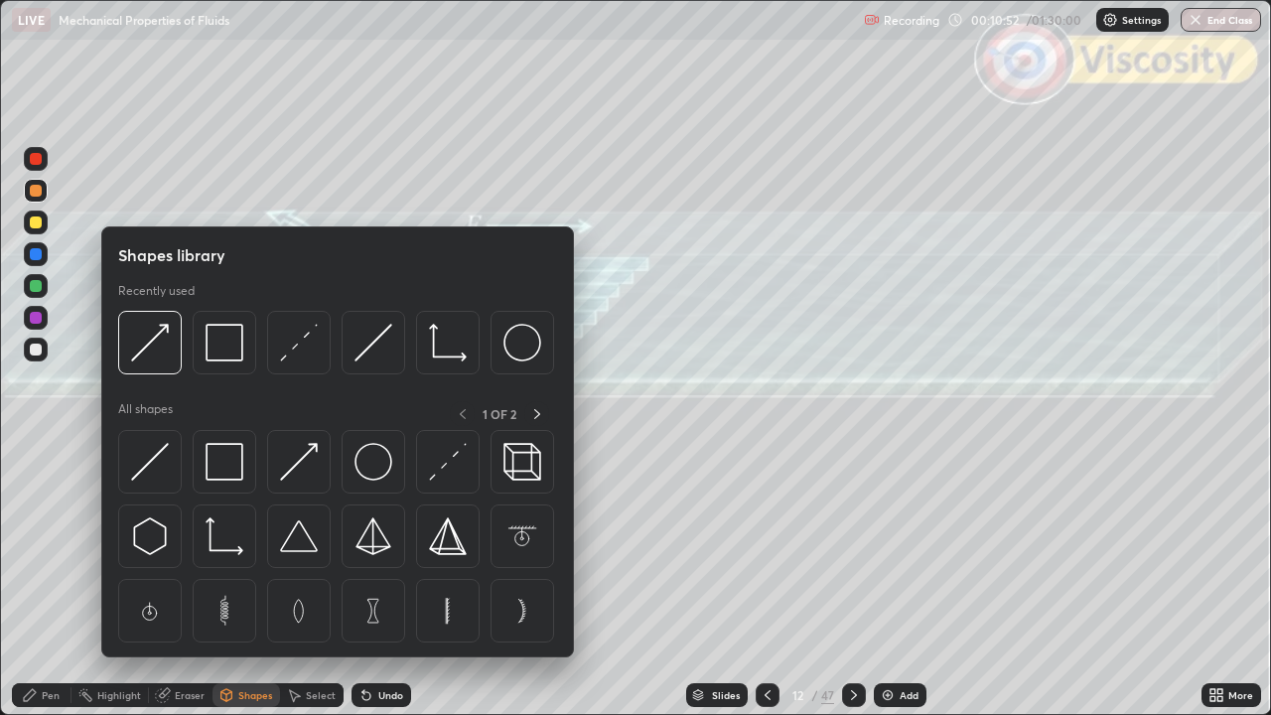
click at [150, 351] on img at bounding box center [150, 343] width 38 height 38
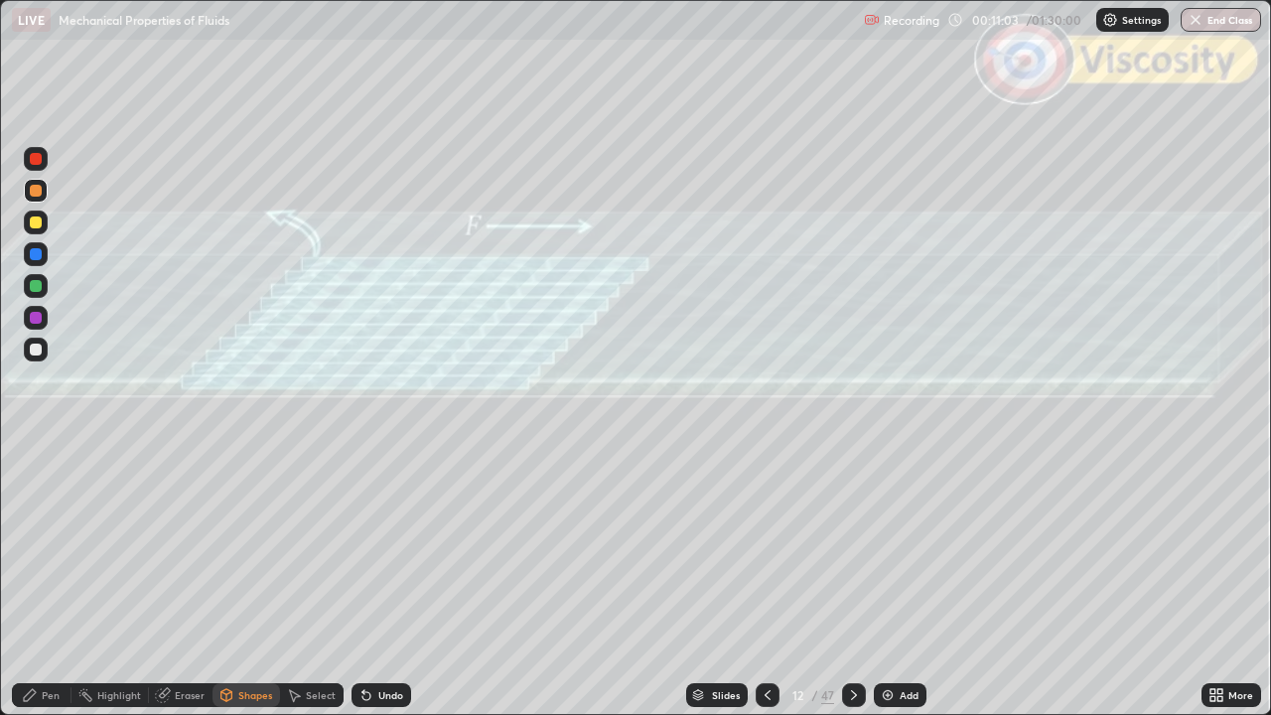
click at [42, 580] on div "Pen" at bounding box center [51, 695] width 18 height 10
click at [234, 580] on div "Shapes" at bounding box center [246, 695] width 68 height 24
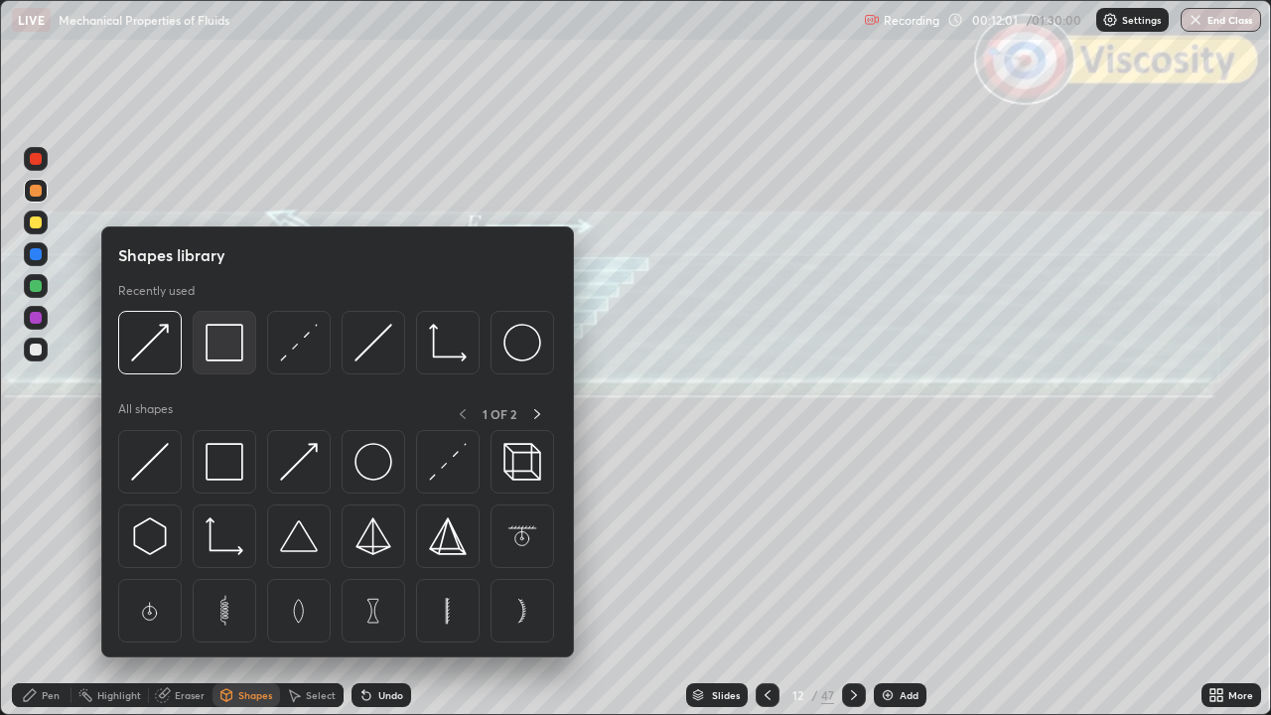
click at [230, 351] on img at bounding box center [225, 343] width 38 height 38
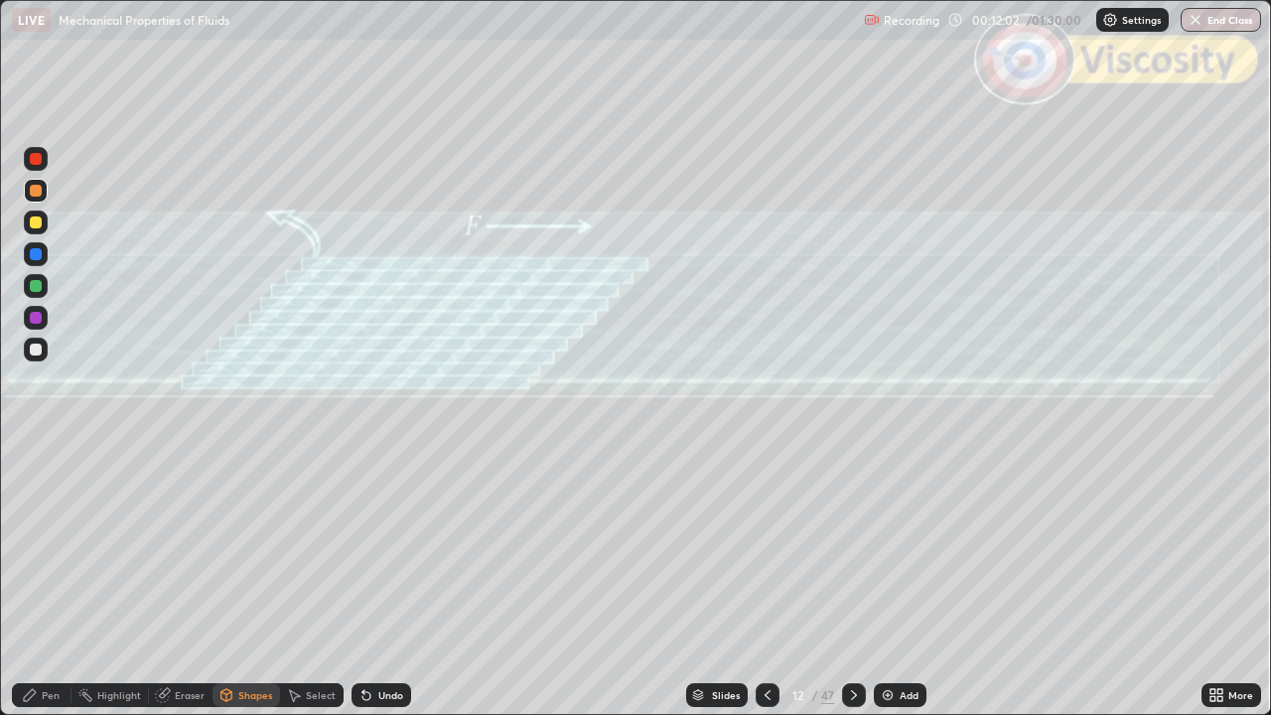
click at [36, 160] on div at bounding box center [36, 159] width 12 height 12
click at [44, 580] on div "Pen" at bounding box center [42, 695] width 60 height 24
click at [36, 350] on div at bounding box center [36, 350] width 12 height 12
click at [36, 223] on div at bounding box center [36, 222] width 12 height 12
click at [34, 351] on div at bounding box center [36, 350] width 12 height 12
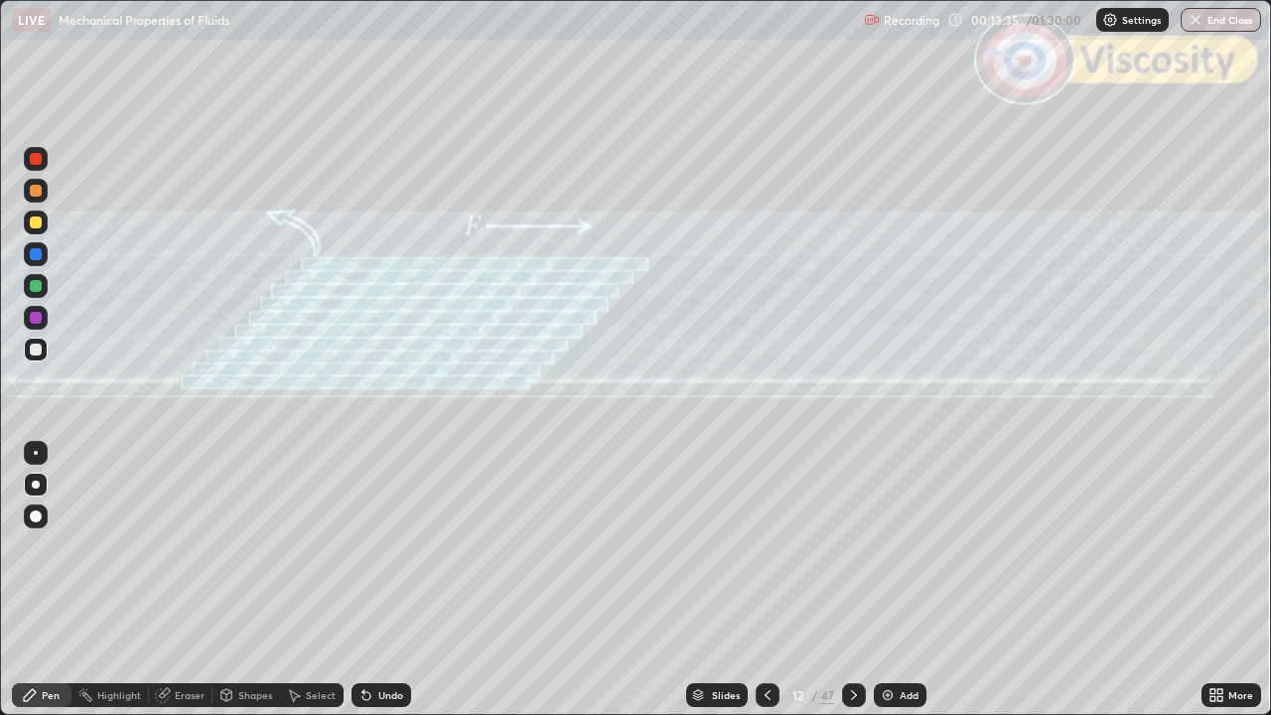
click at [719, 580] on div "Slides" at bounding box center [726, 695] width 28 height 10
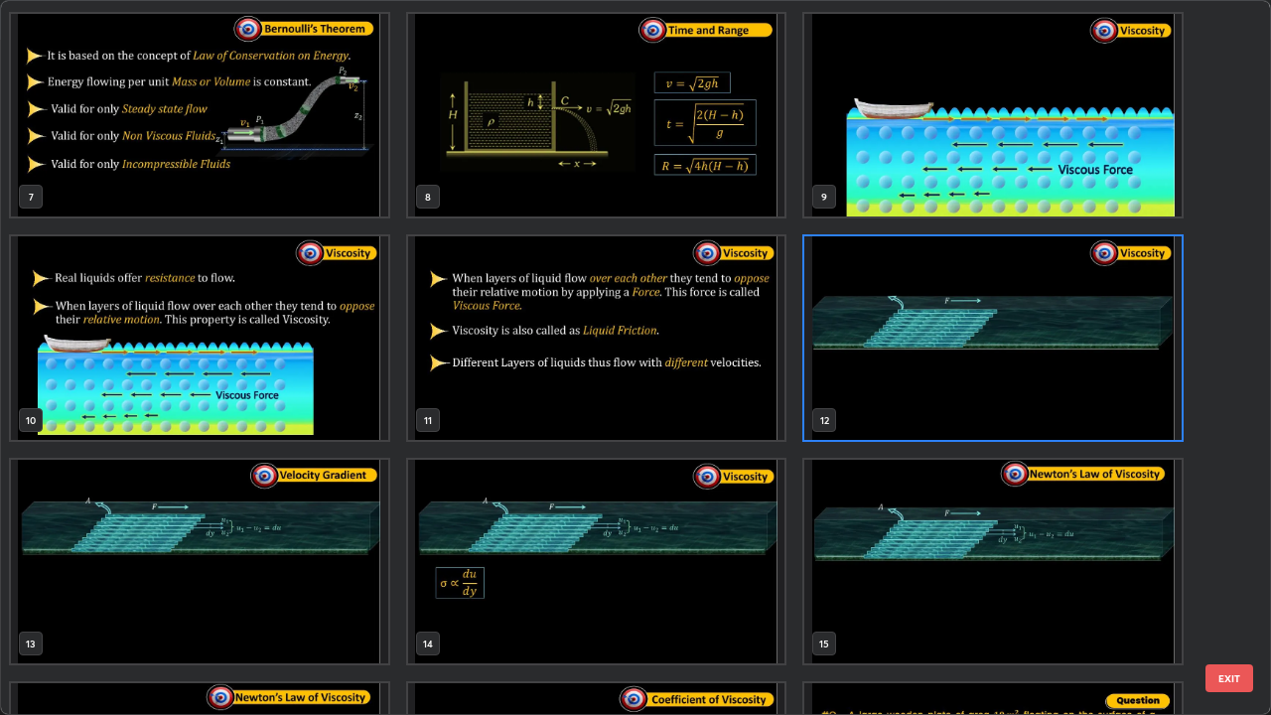
scroll to position [449, 0]
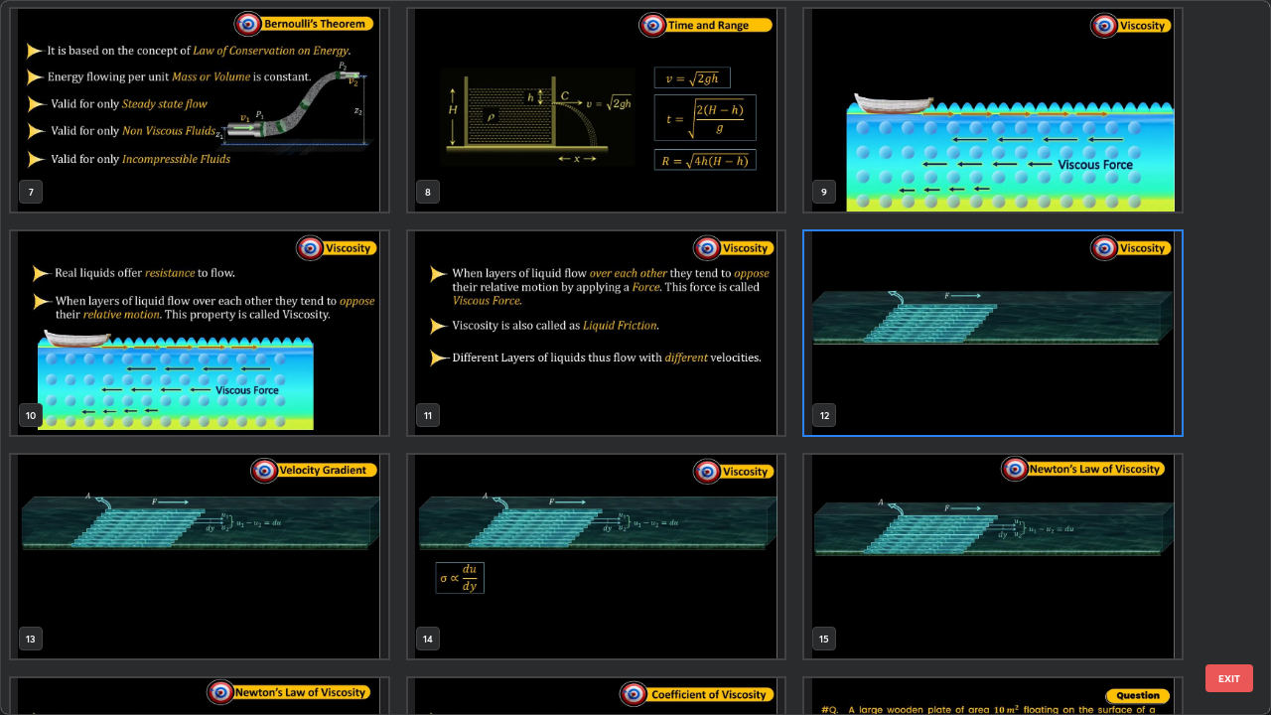
click at [1223, 580] on button "EXIT" at bounding box center [1229, 678] width 48 height 28
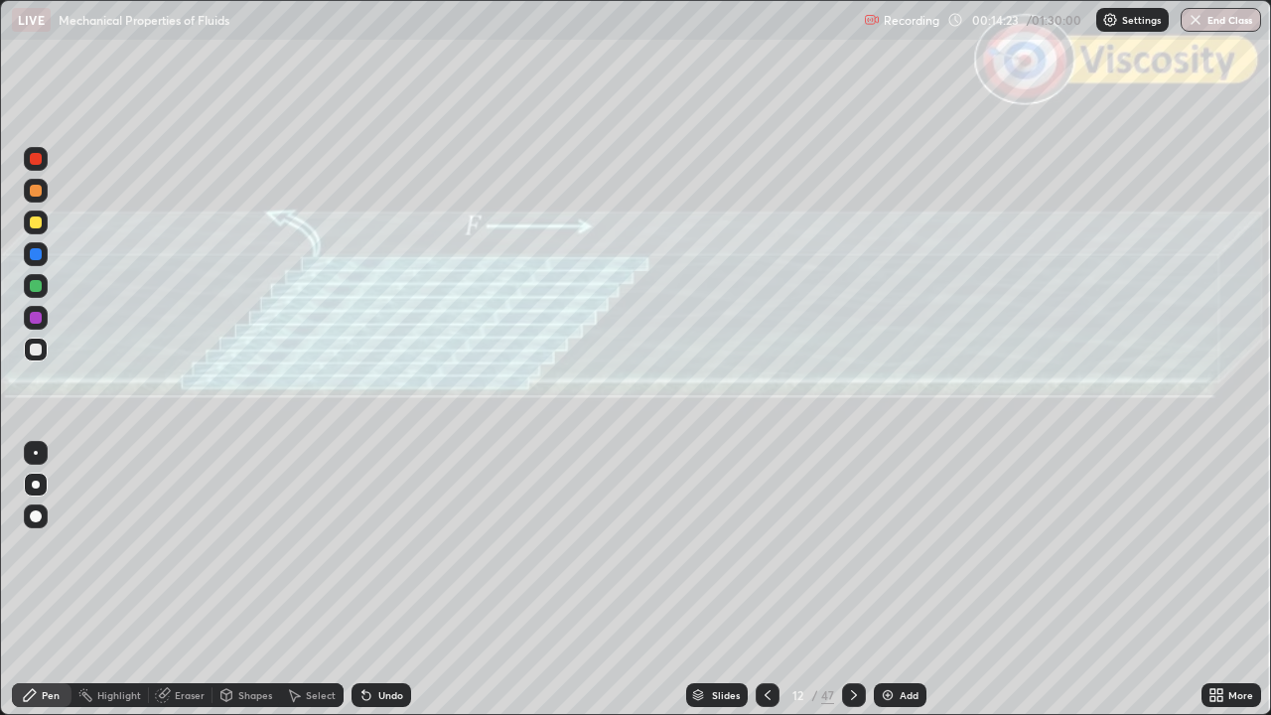
click at [852, 580] on icon at bounding box center [854, 695] width 16 height 16
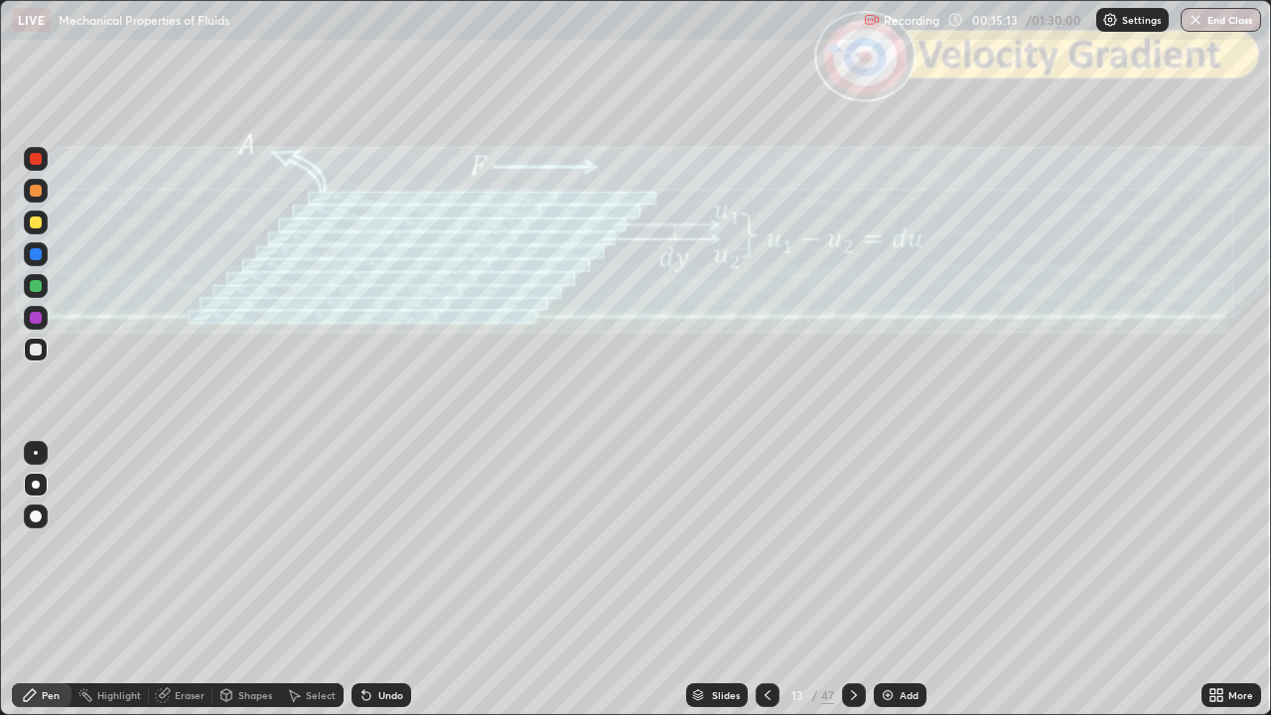
click at [241, 580] on div "Shapes" at bounding box center [255, 695] width 34 height 10
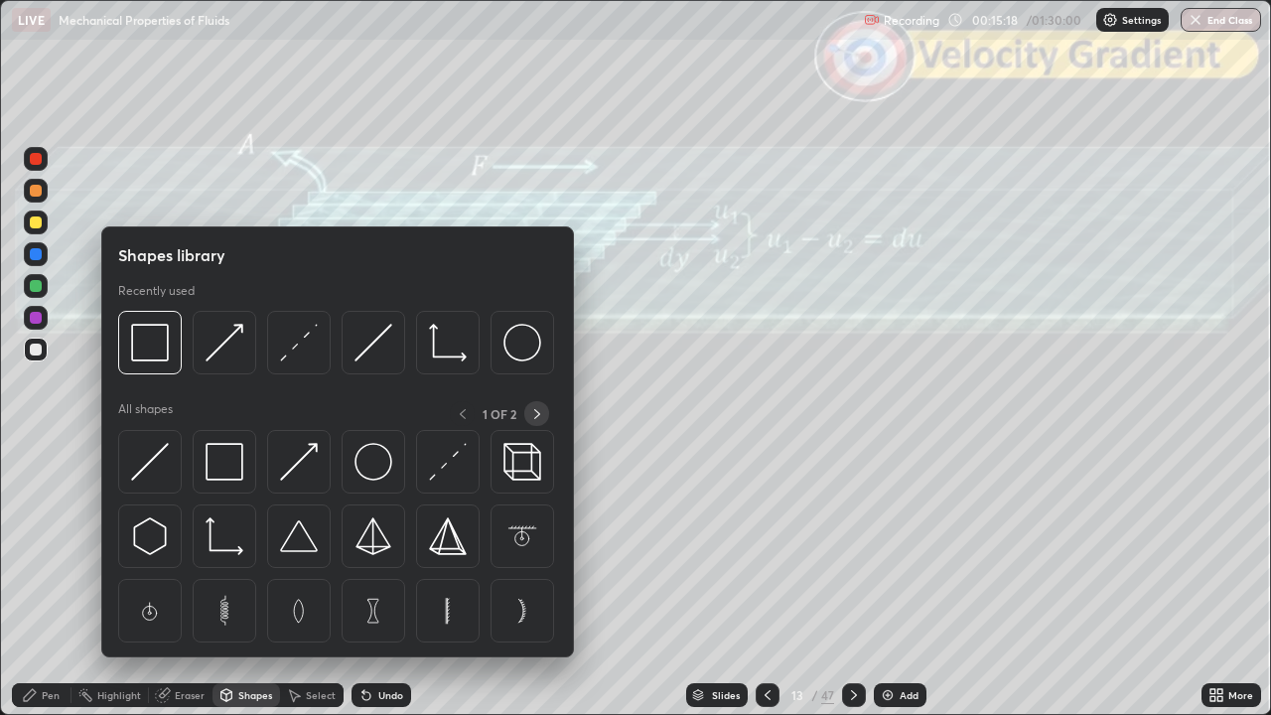
click at [538, 413] on icon at bounding box center [537, 414] width 6 height 10
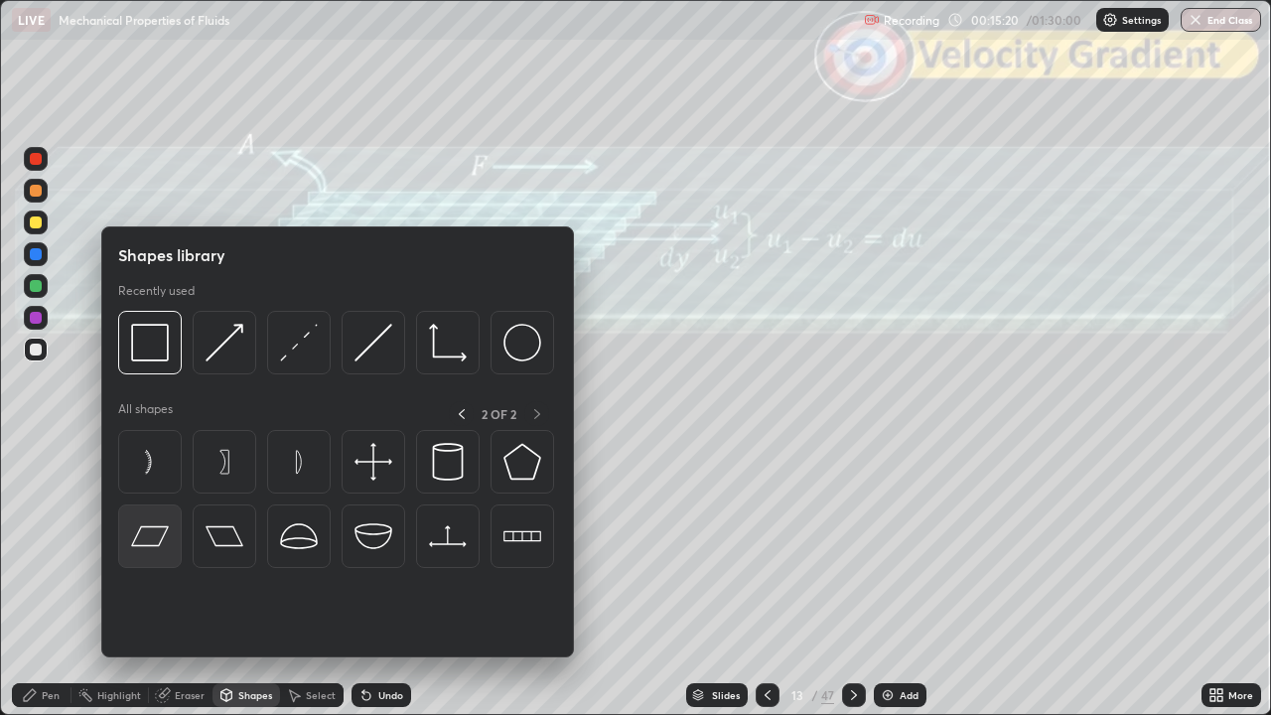
click at [153, 533] on img at bounding box center [150, 536] width 38 height 38
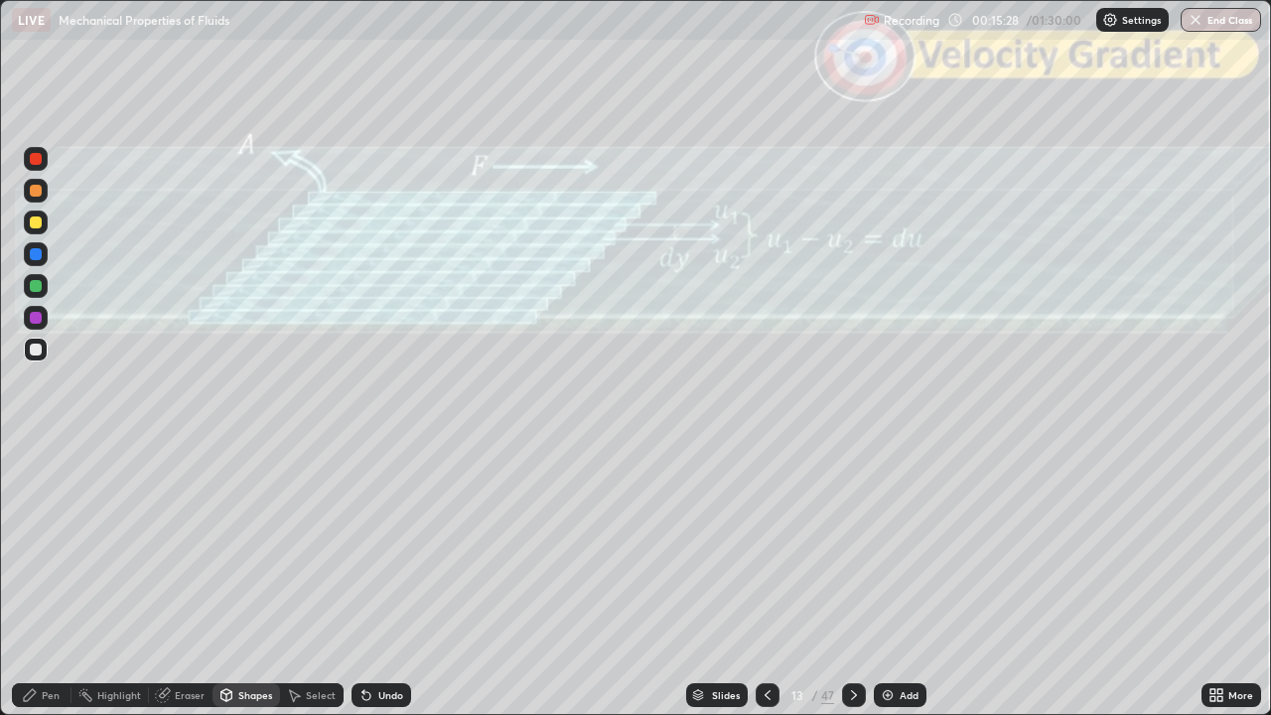
click at [47, 580] on div "Pen" at bounding box center [51, 695] width 18 height 10
click at [36, 222] on div at bounding box center [36, 222] width 12 height 12
click at [256, 580] on div "Shapes" at bounding box center [255, 695] width 34 height 10
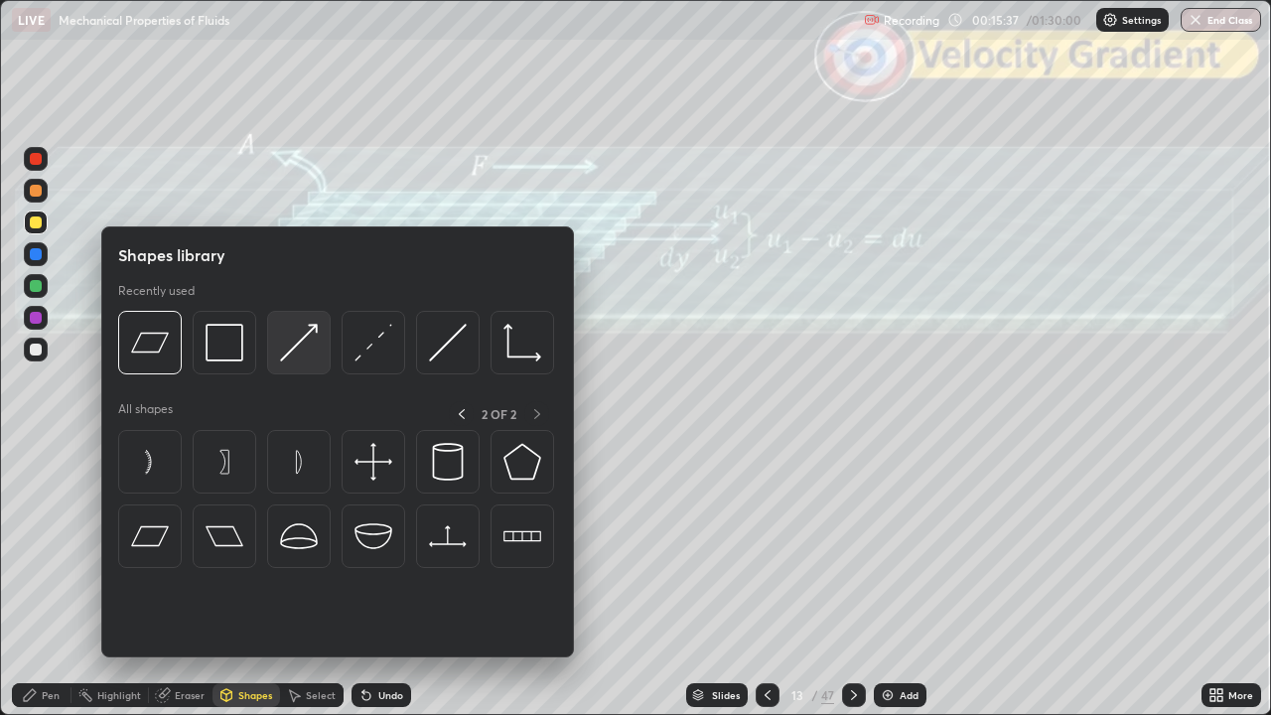
click at [306, 354] on img at bounding box center [299, 343] width 38 height 38
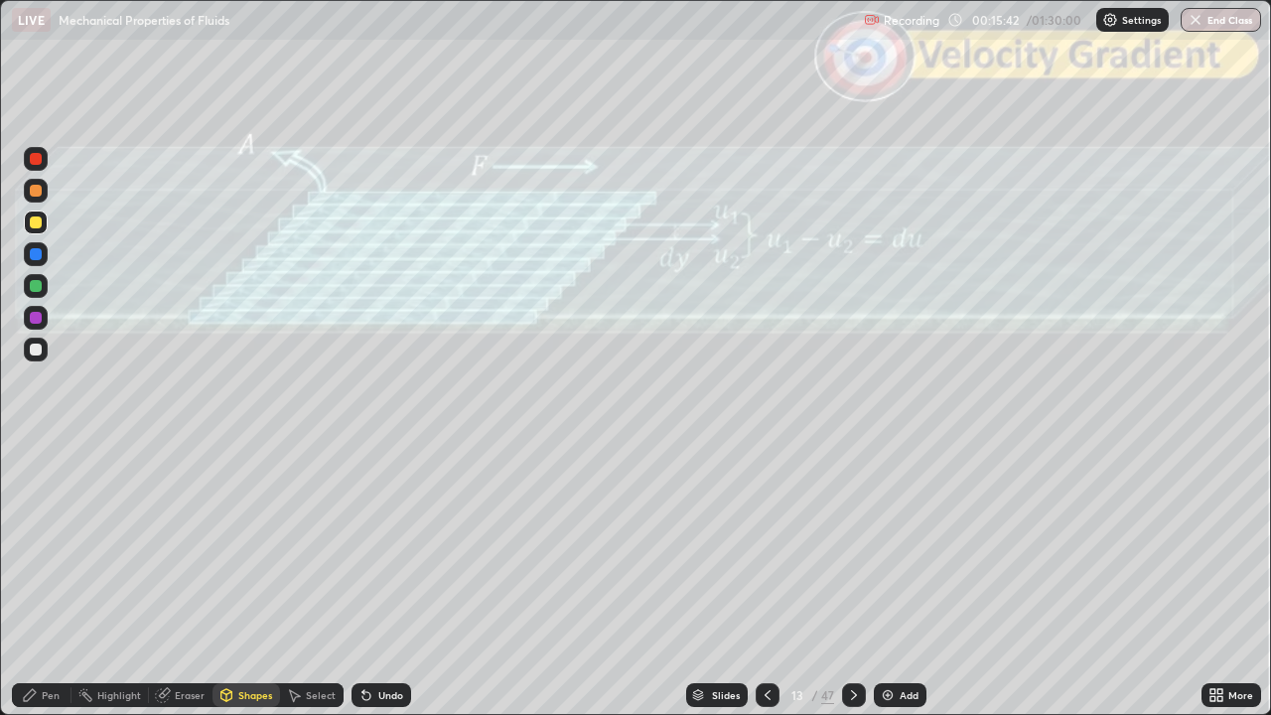
click at [40, 580] on div "Pen" at bounding box center [42, 695] width 60 height 24
click at [248, 580] on div "Shapes" at bounding box center [255, 695] width 34 height 10
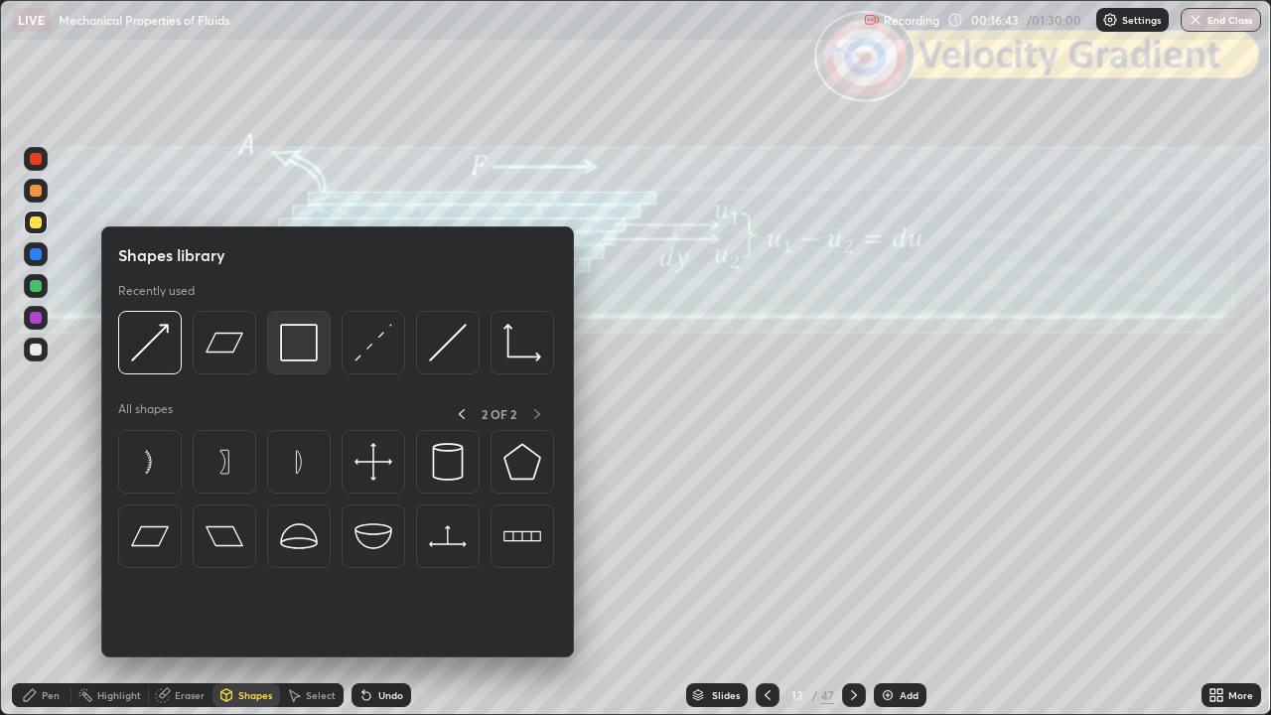
click at [296, 347] on img at bounding box center [299, 343] width 38 height 38
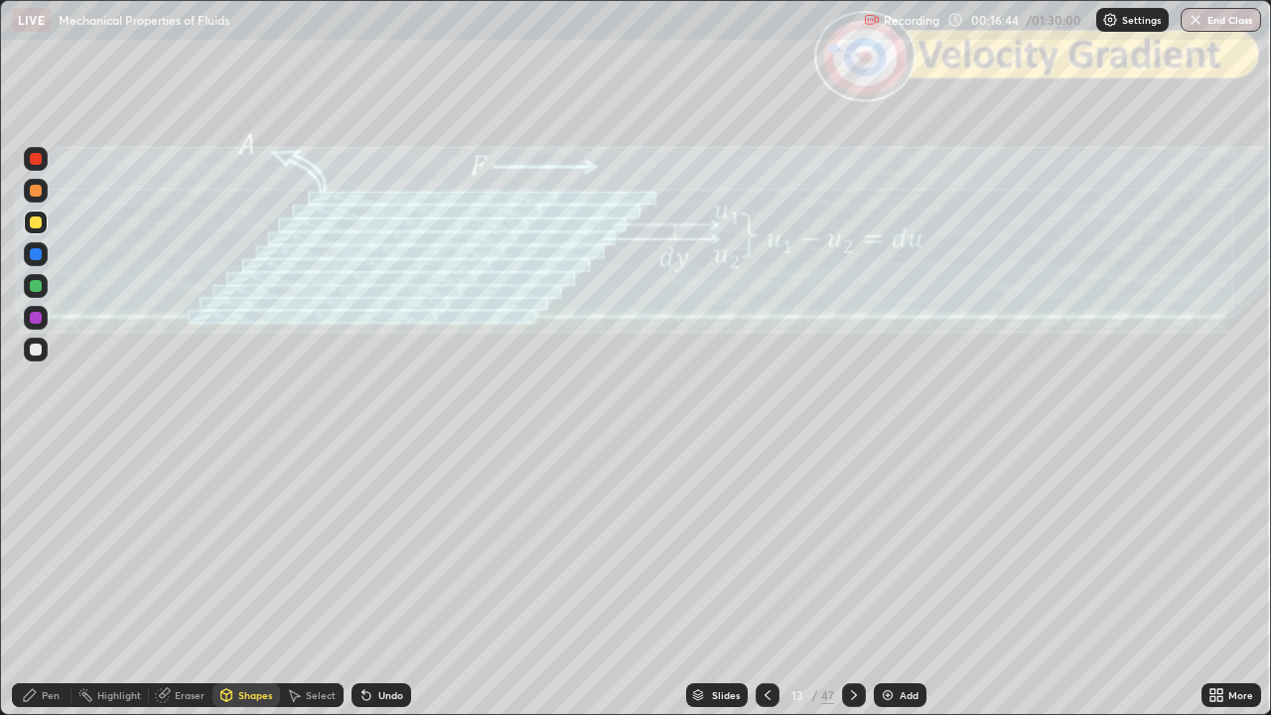
click at [38, 163] on div at bounding box center [36, 159] width 12 height 12
click at [248, 580] on div "Shapes" at bounding box center [255, 695] width 34 height 10
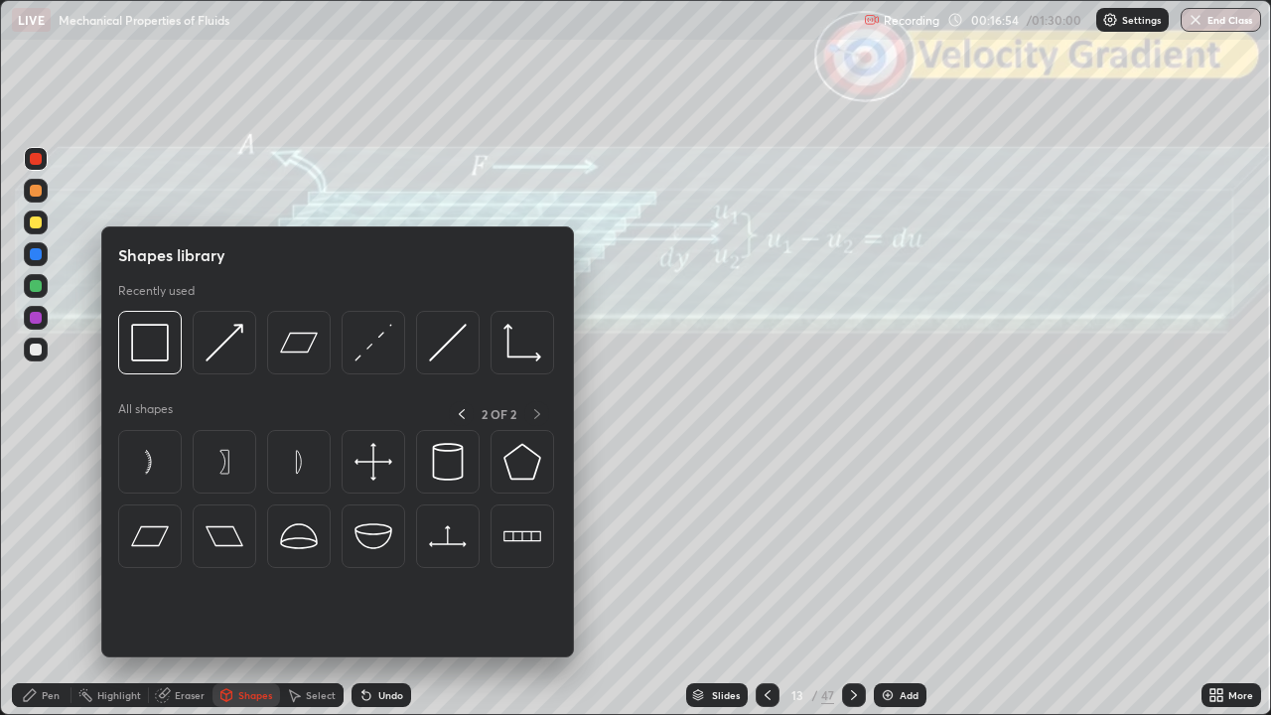
click at [366, 342] on img at bounding box center [373, 343] width 38 height 38
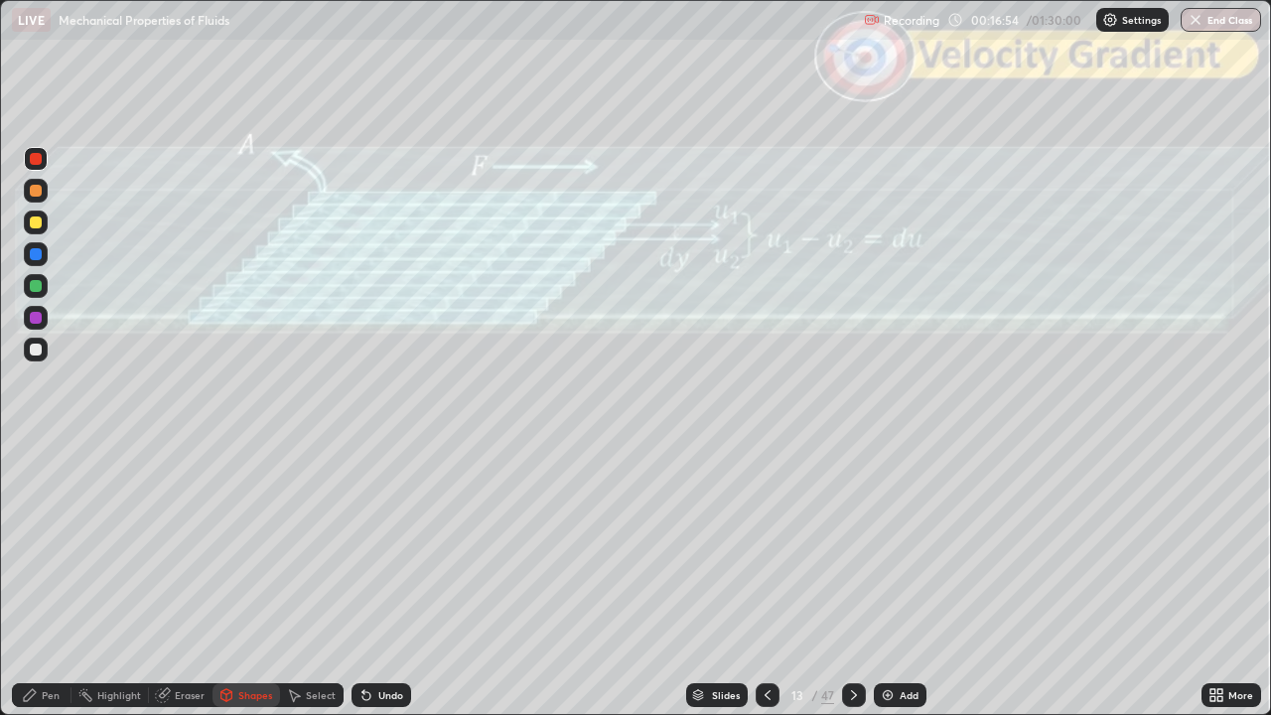
click at [36, 347] on div at bounding box center [36, 350] width 12 height 12
click at [36, 192] on div at bounding box center [36, 191] width 12 height 12
click at [403, 580] on div "Undo" at bounding box center [381, 695] width 60 height 24
click at [55, 580] on div "Pen" at bounding box center [42, 695] width 60 height 24
click at [242, 580] on div "Shapes" at bounding box center [255, 695] width 34 height 10
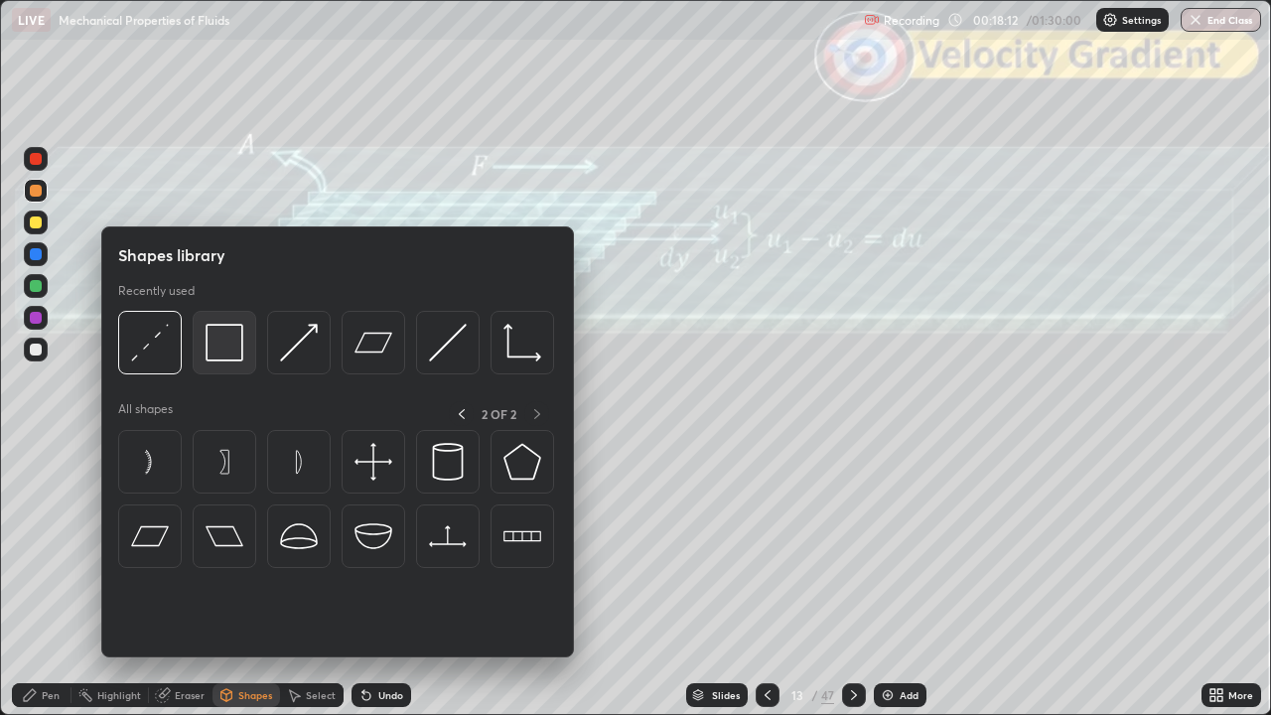
click at [228, 349] on img at bounding box center [225, 343] width 38 height 38
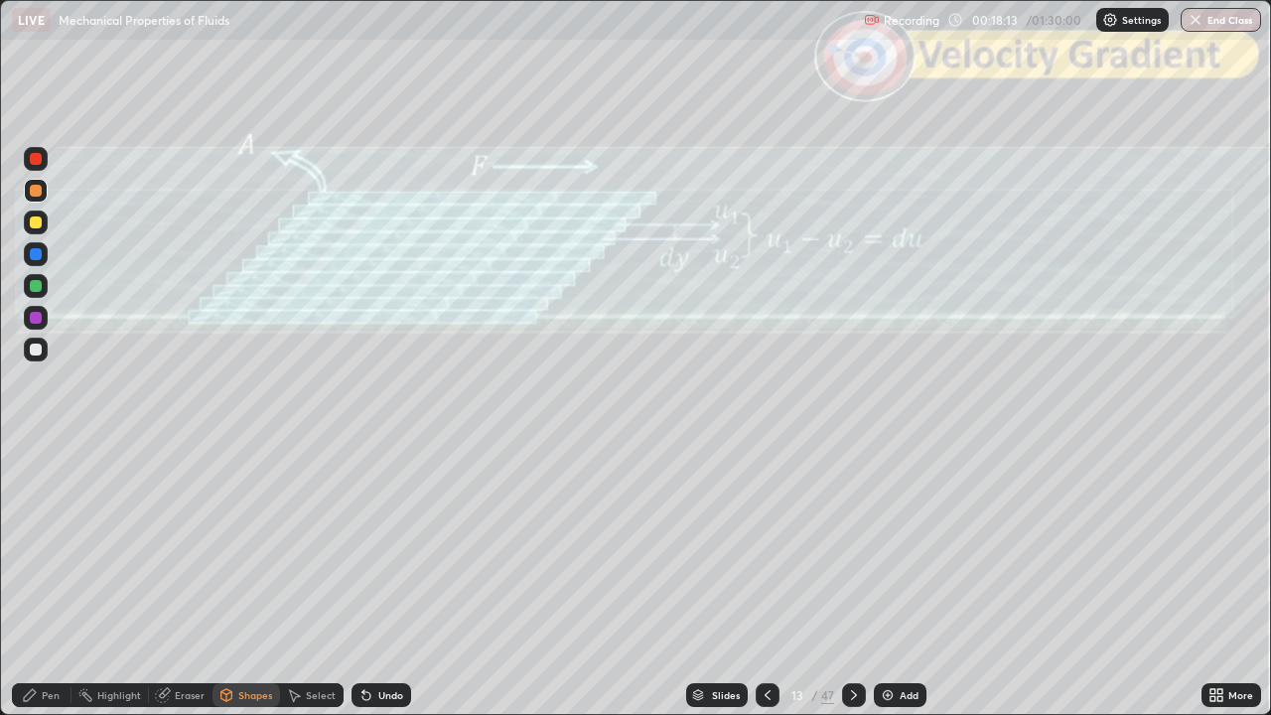
click at [37, 167] on div at bounding box center [36, 159] width 24 height 24
click at [40, 580] on div "Pen" at bounding box center [42, 695] width 60 height 24
click at [38, 194] on div at bounding box center [36, 191] width 12 height 12
click at [385, 580] on div "Undo" at bounding box center [390, 695] width 25 height 10
click at [850, 580] on icon at bounding box center [854, 695] width 16 height 16
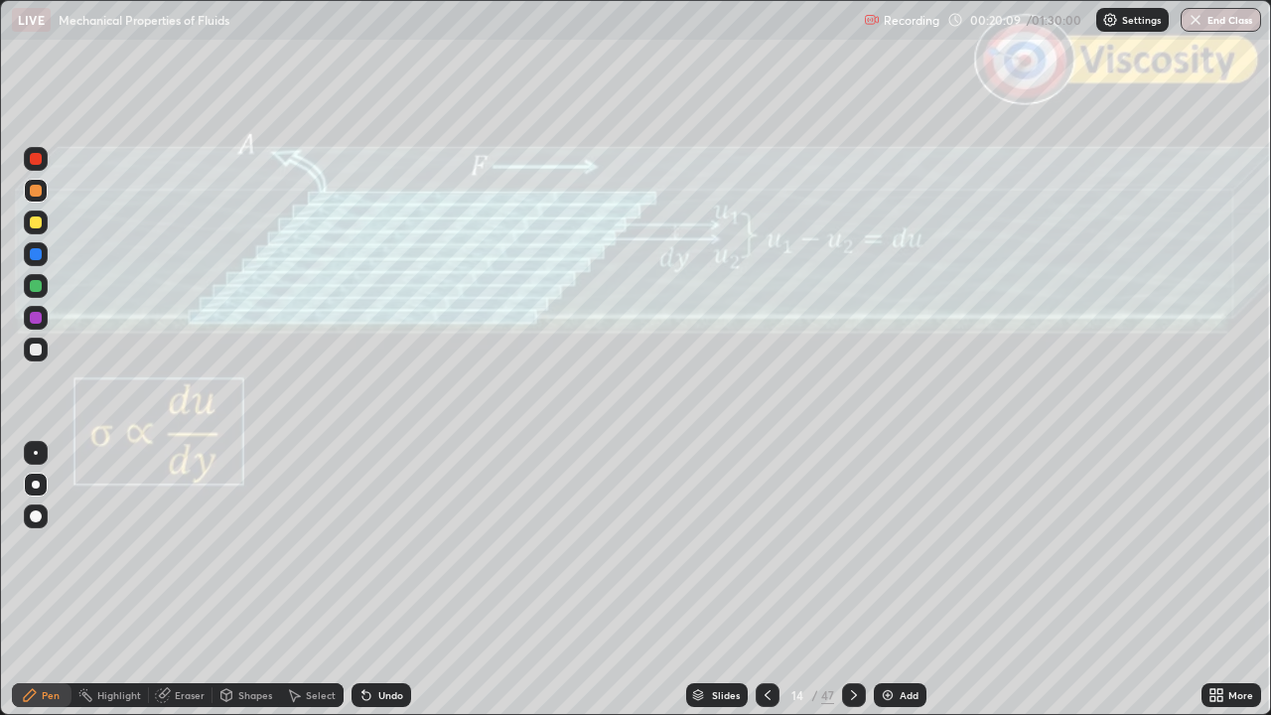
click at [238, 580] on div "Shapes" at bounding box center [255, 695] width 34 height 10
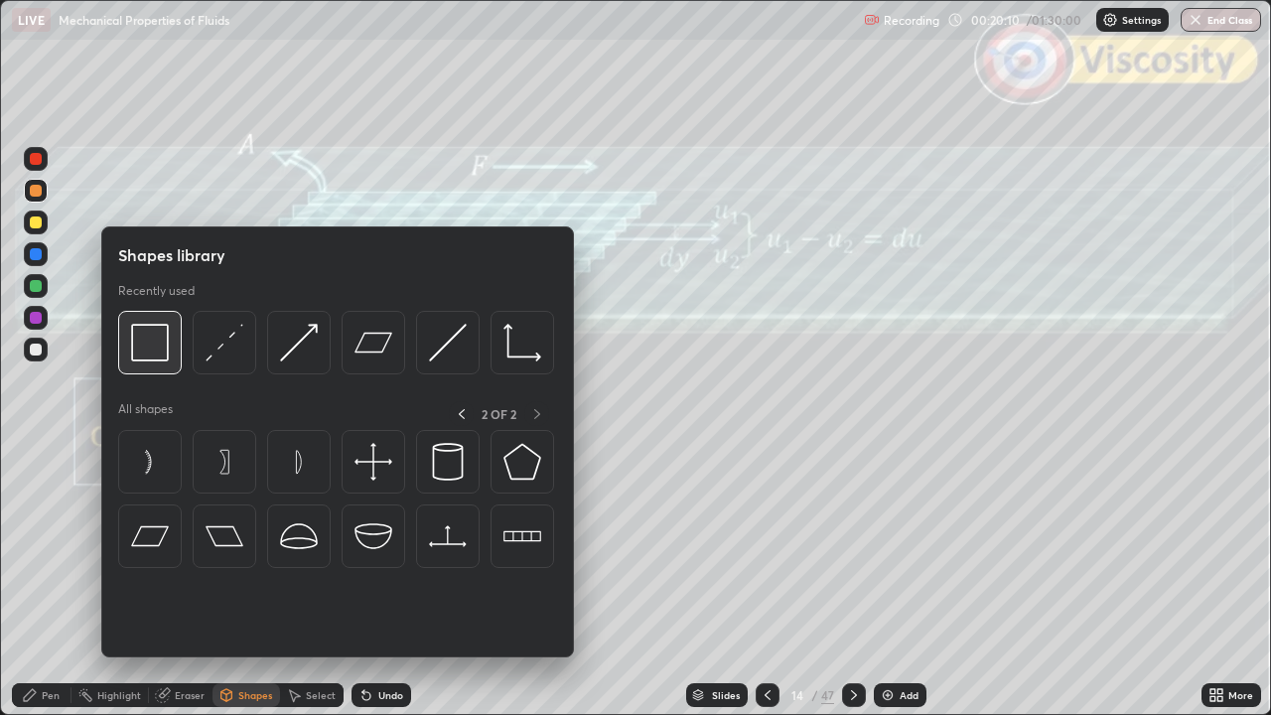
click at [155, 356] on img at bounding box center [150, 343] width 38 height 38
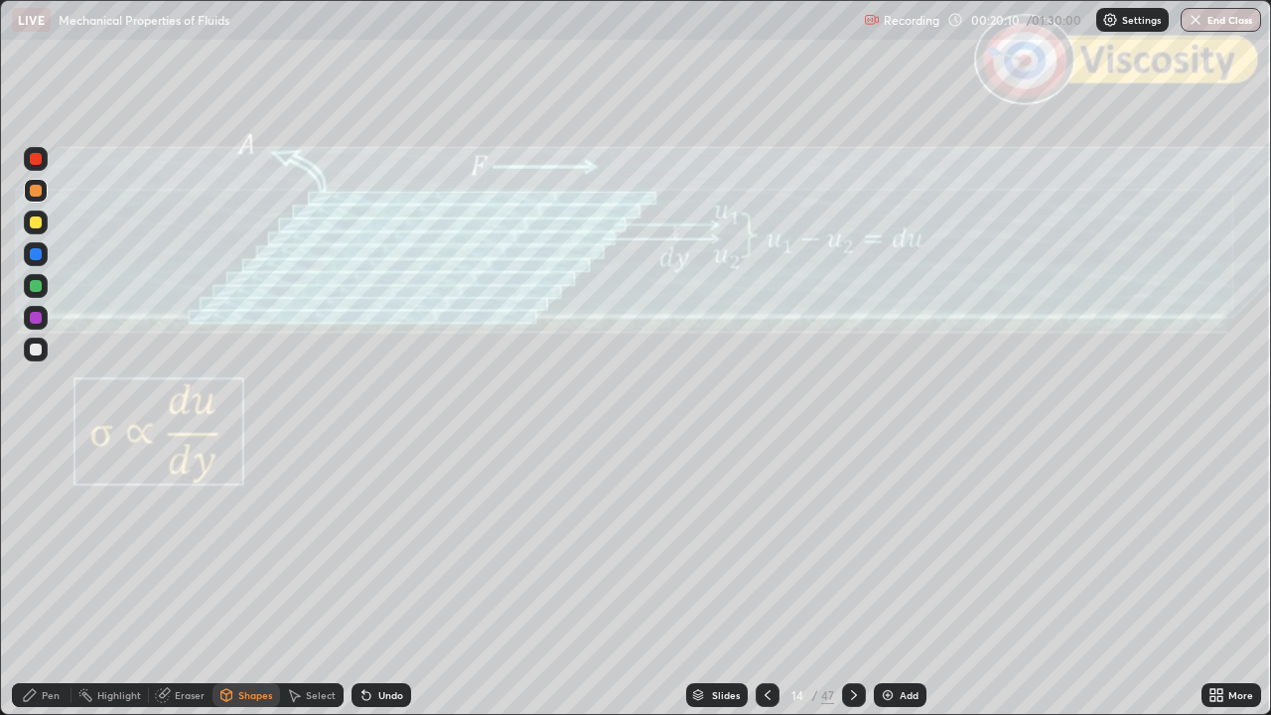
click at [36, 162] on div at bounding box center [36, 159] width 12 height 12
click at [32, 580] on icon at bounding box center [30, 695] width 16 height 16
click at [375, 580] on div "Undo" at bounding box center [381, 695] width 60 height 24
click at [378, 580] on div "Undo" at bounding box center [390, 695] width 25 height 10
click at [36, 222] on div at bounding box center [36, 222] width 12 height 12
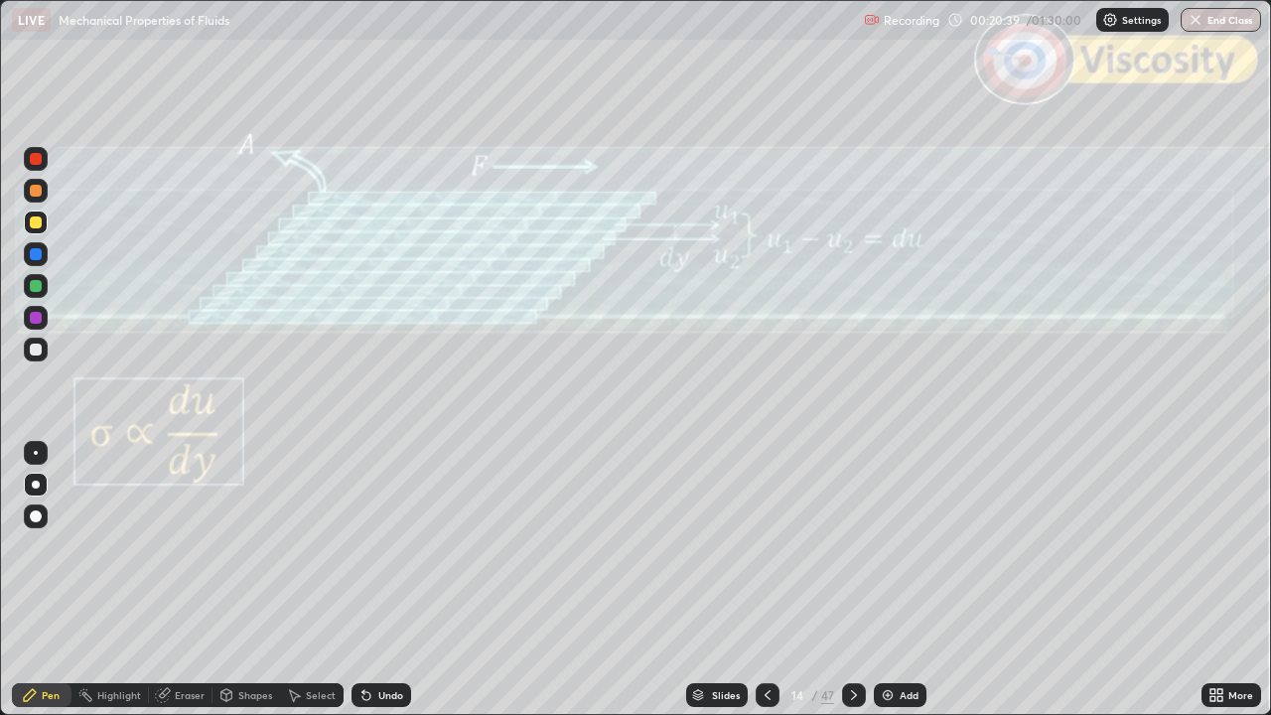
click at [383, 580] on div "Undo" at bounding box center [390, 695] width 25 height 10
click at [249, 580] on div "Shapes" at bounding box center [255, 695] width 34 height 10
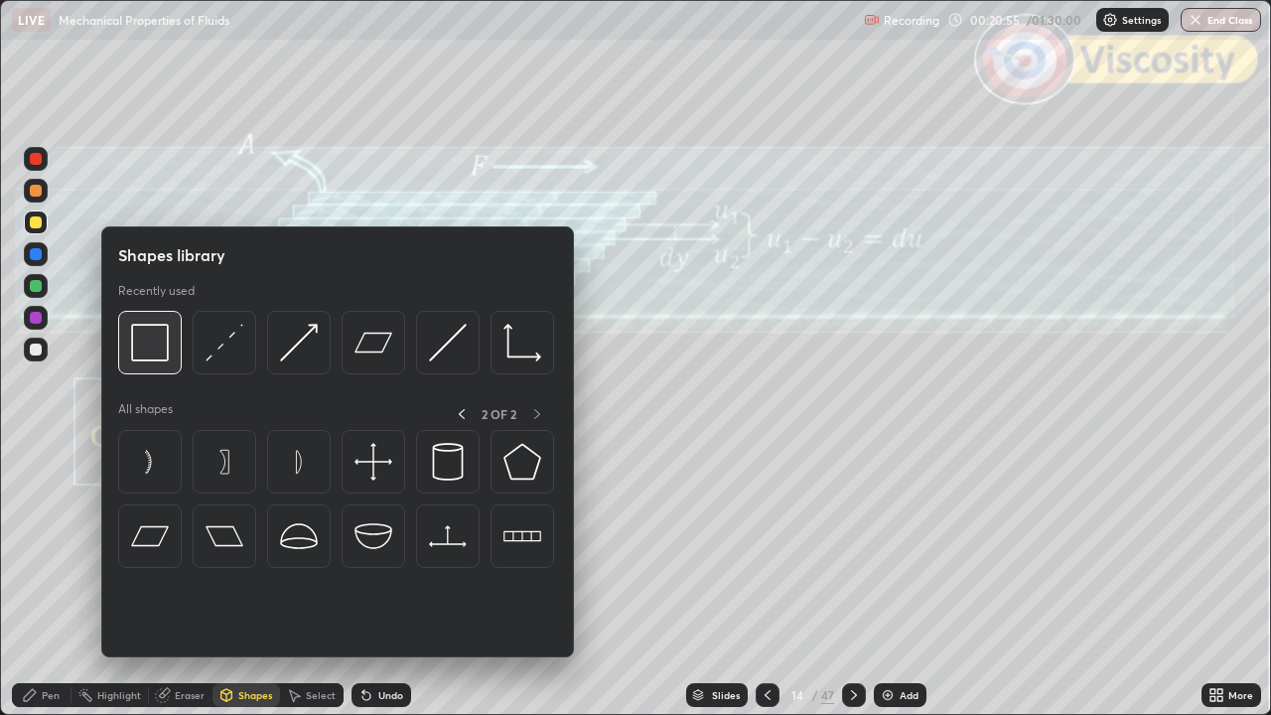
click at [153, 349] on img at bounding box center [150, 343] width 38 height 38
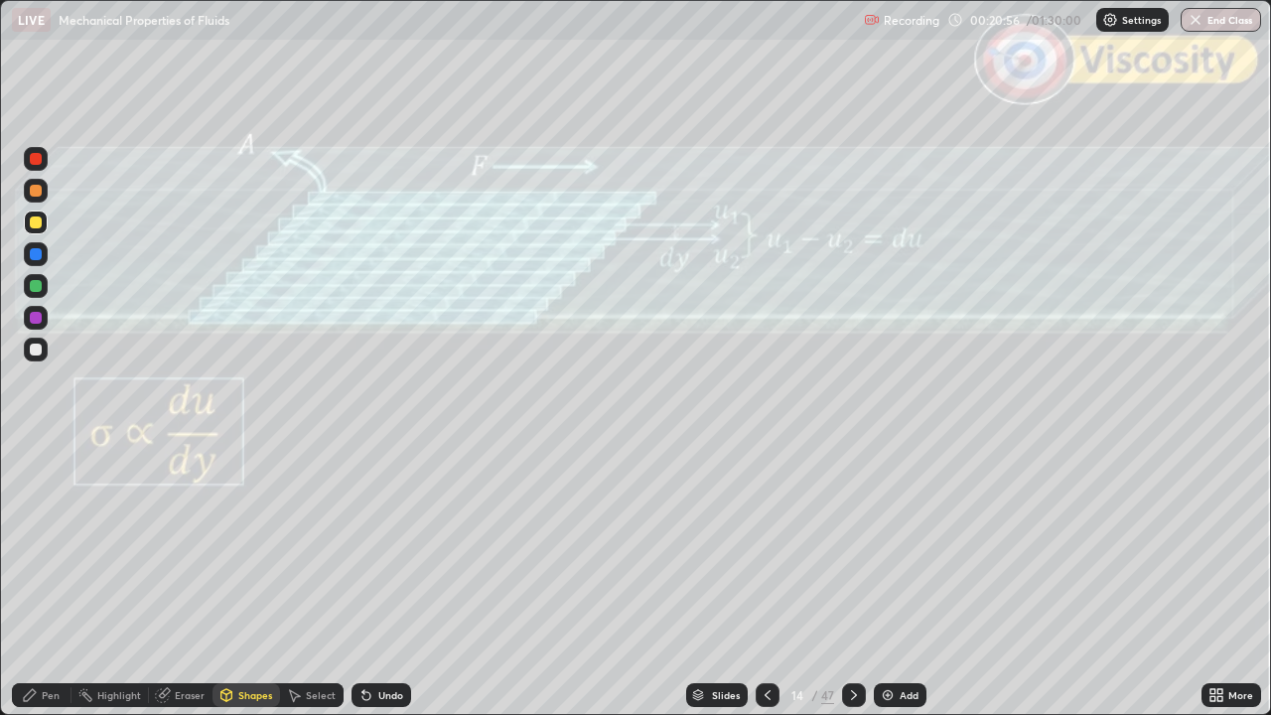
click at [37, 158] on div at bounding box center [36, 159] width 12 height 12
click at [41, 349] on div at bounding box center [36, 350] width 12 height 12
click at [35, 219] on div at bounding box center [36, 222] width 12 height 12
click at [32, 580] on icon at bounding box center [30, 695] width 12 height 12
click at [40, 290] on div at bounding box center [36, 286] width 12 height 12
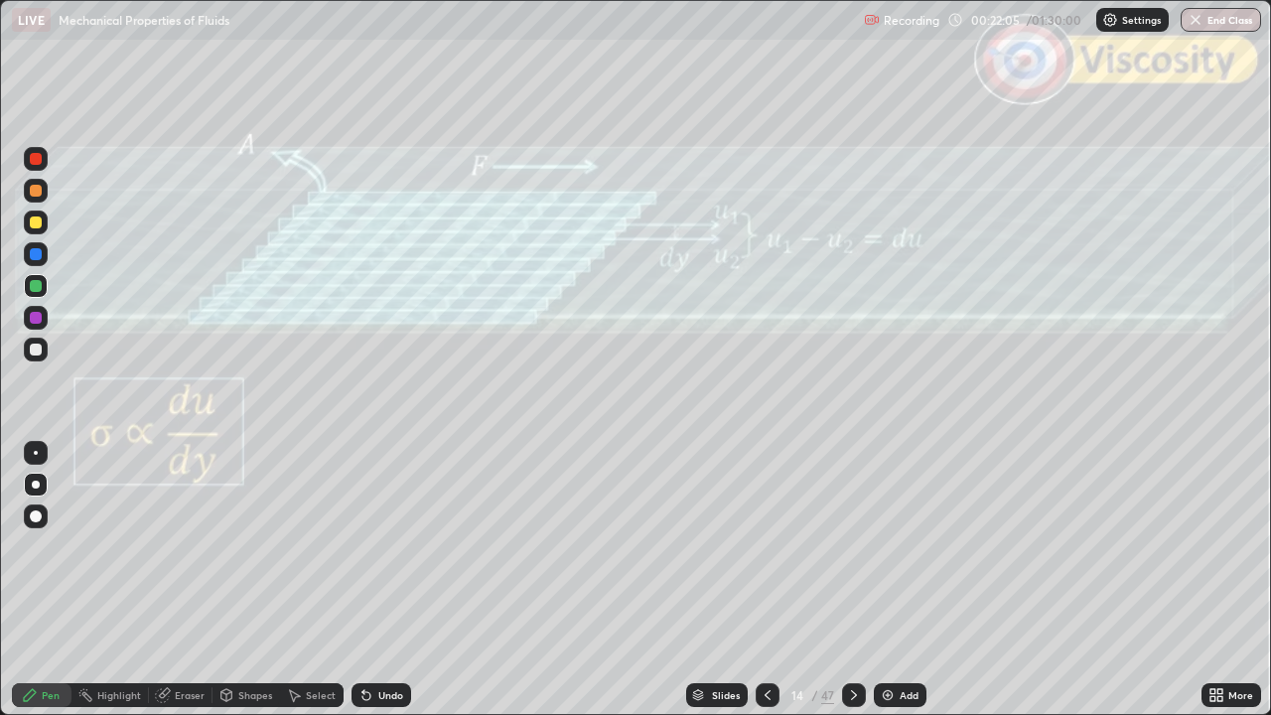
click at [377, 580] on div "Undo" at bounding box center [381, 695] width 60 height 24
click at [381, 580] on div "Undo" at bounding box center [381, 695] width 60 height 24
click at [376, 580] on div "Undo" at bounding box center [381, 695] width 60 height 24
click at [250, 580] on div "Shapes" at bounding box center [255, 695] width 34 height 10
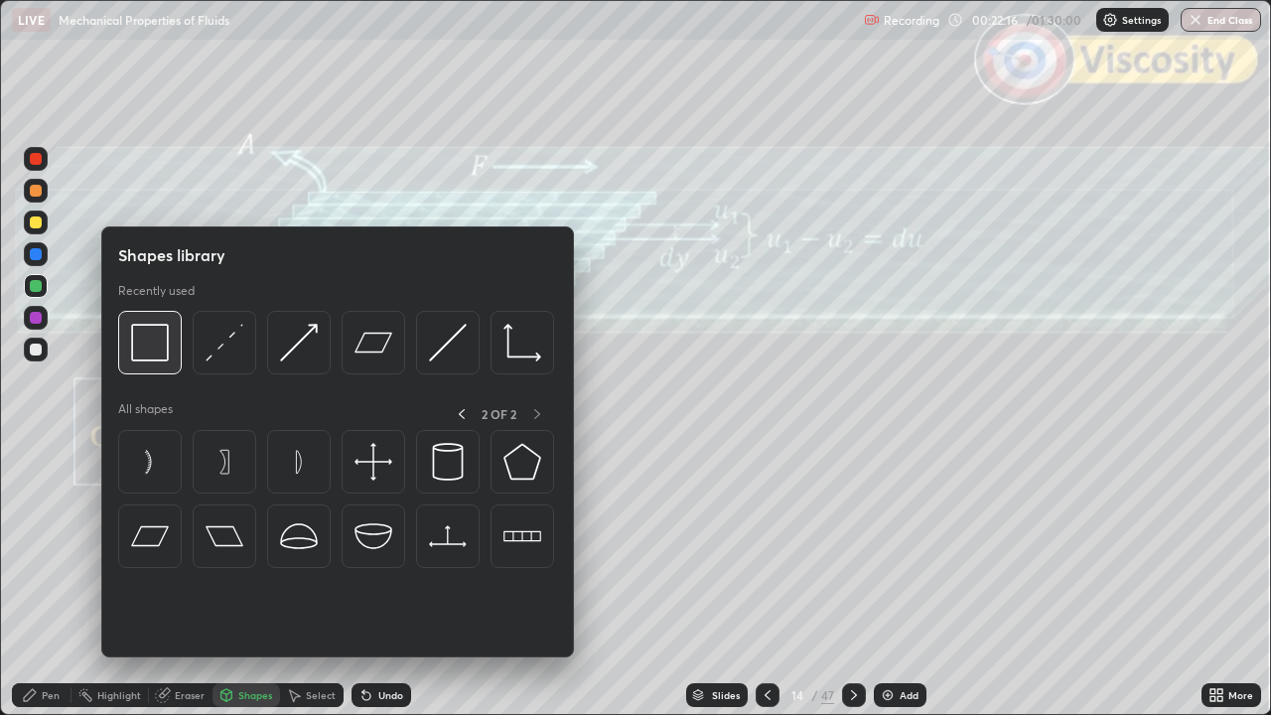
click at [146, 353] on img at bounding box center [150, 343] width 38 height 38
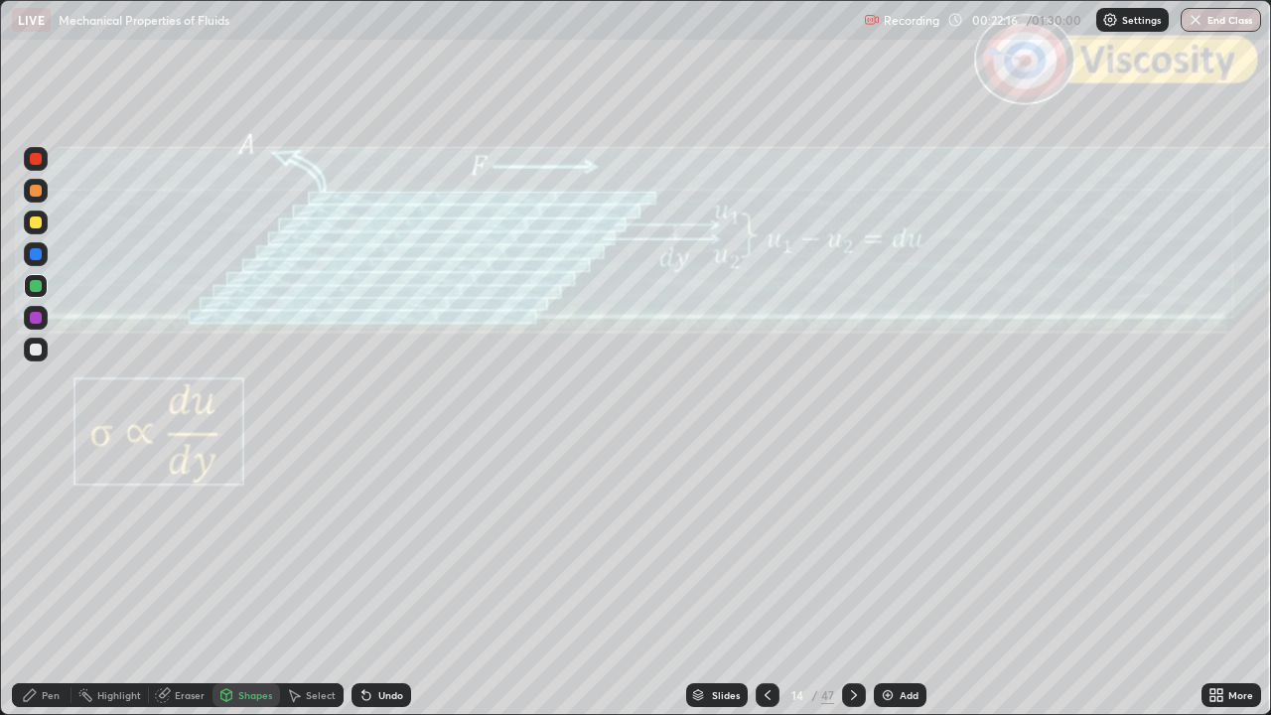
click at [43, 169] on div at bounding box center [36, 159] width 24 height 24
click at [852, 580] on icon at bounding box center [854, 695] width 6 height 10
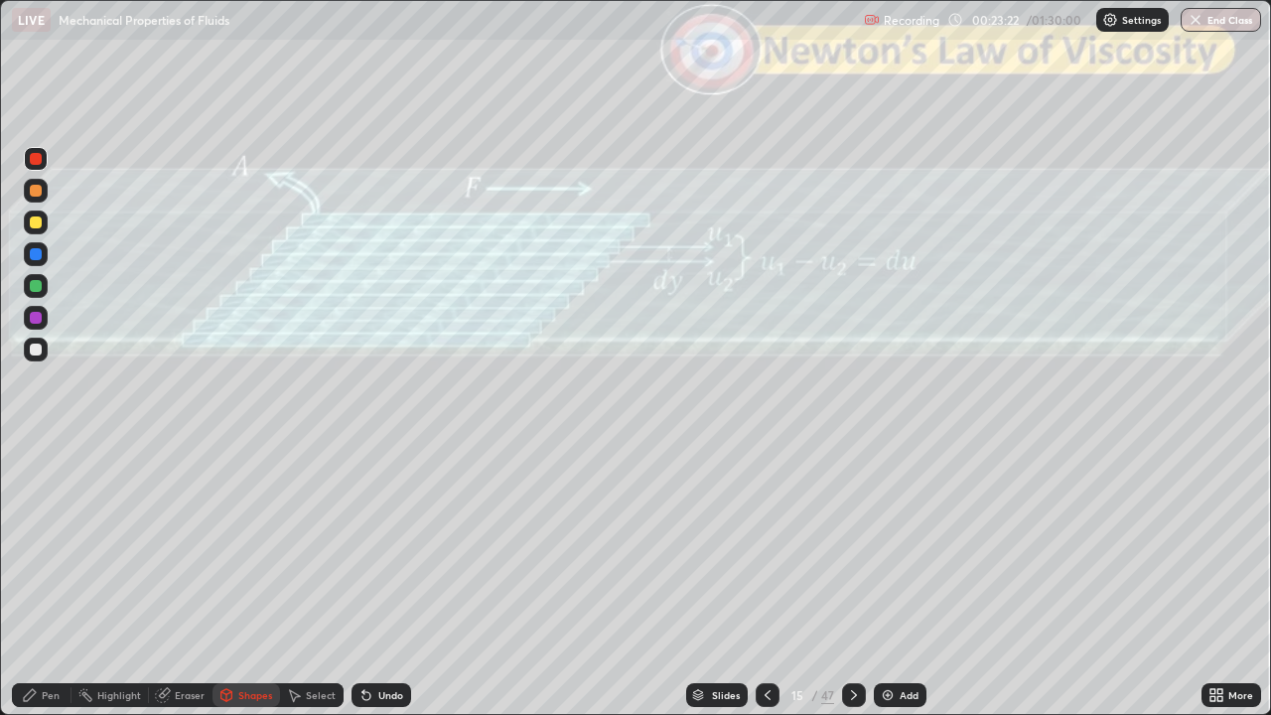
click at [851, 580] on icon at bounding box center [854, 695] width 6 height 10
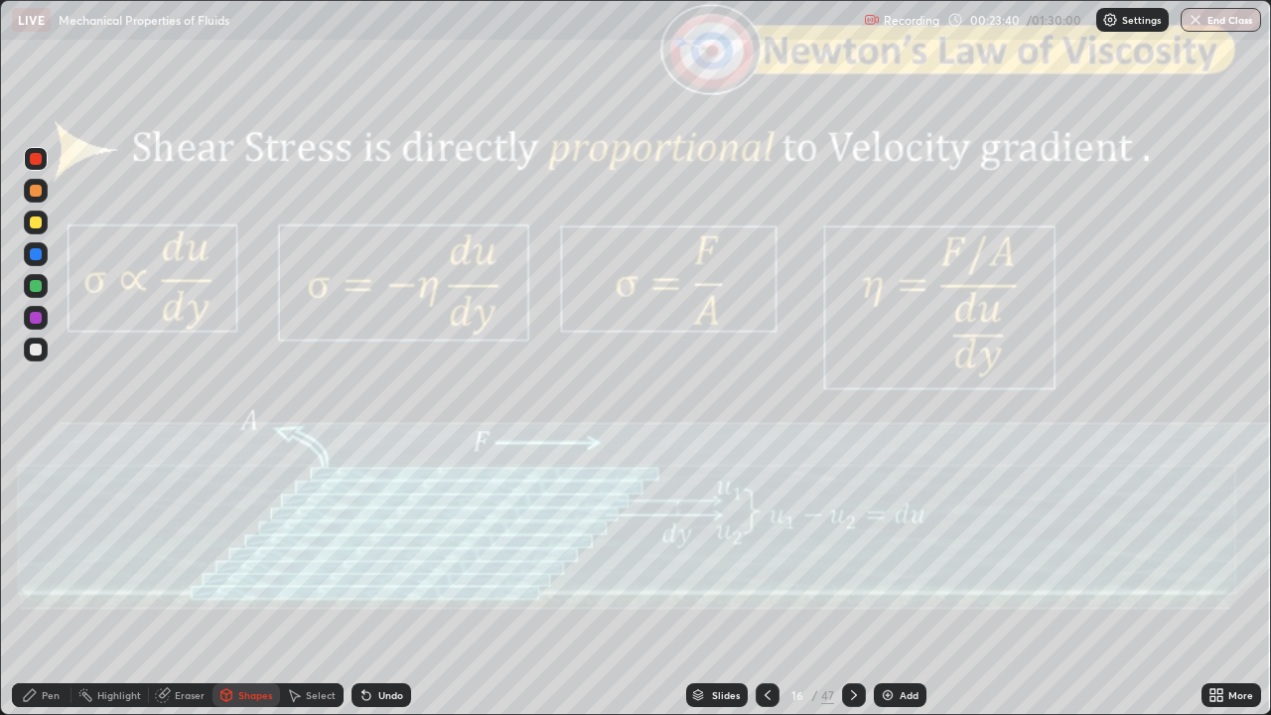
click at [852, 580] on icon at bounding box center [854, 695] width 6 height 10
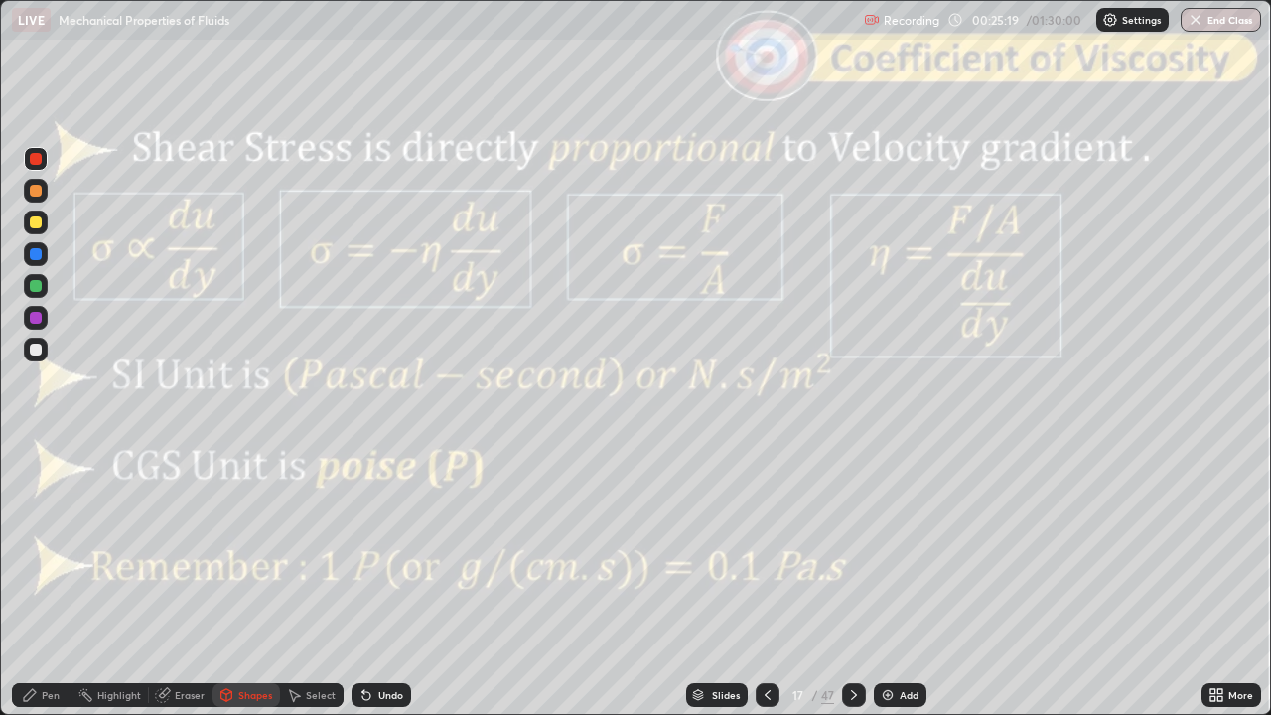
click at [854, 580] on icon at bounding box center [854, 695] width 6 height 10
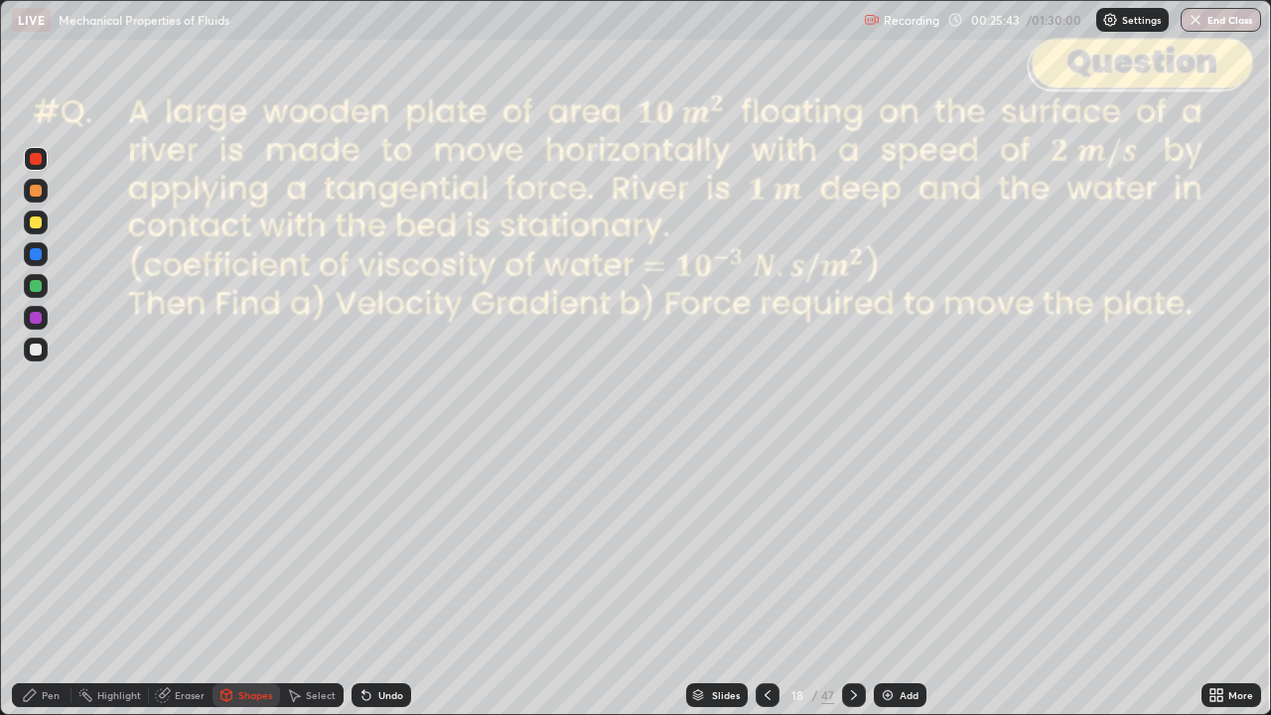
click at [737, 580] on div "Slides" at bounding box center [717, 695] width 62 height 24
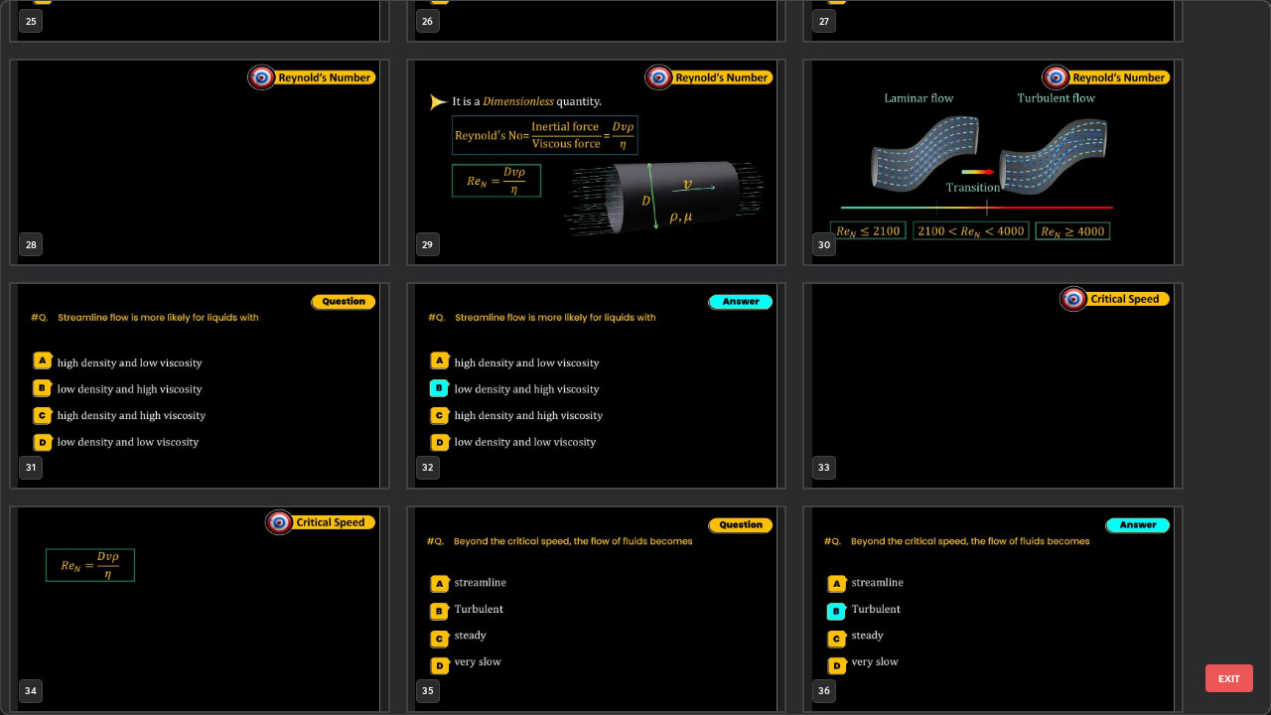
scroll to position [2004, 0]
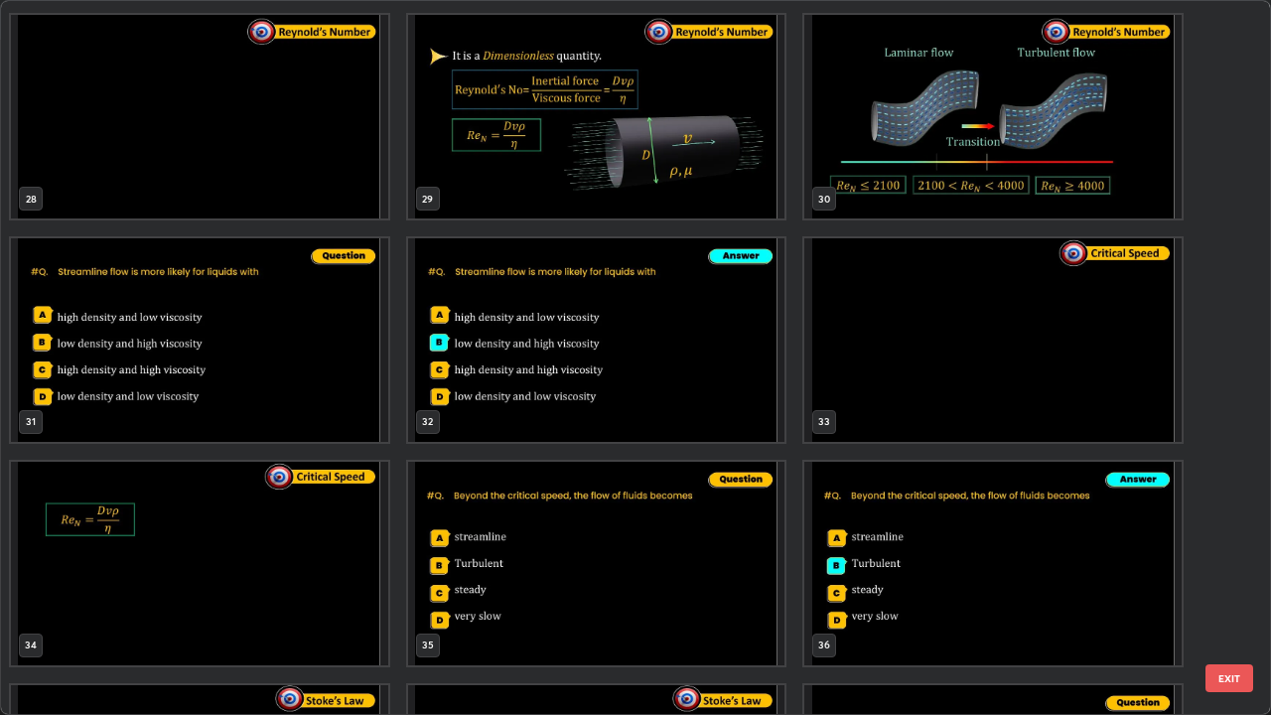
click at [1234, 580] on button "EXIT" at bounding box center [1229, 678] width 48 height 28
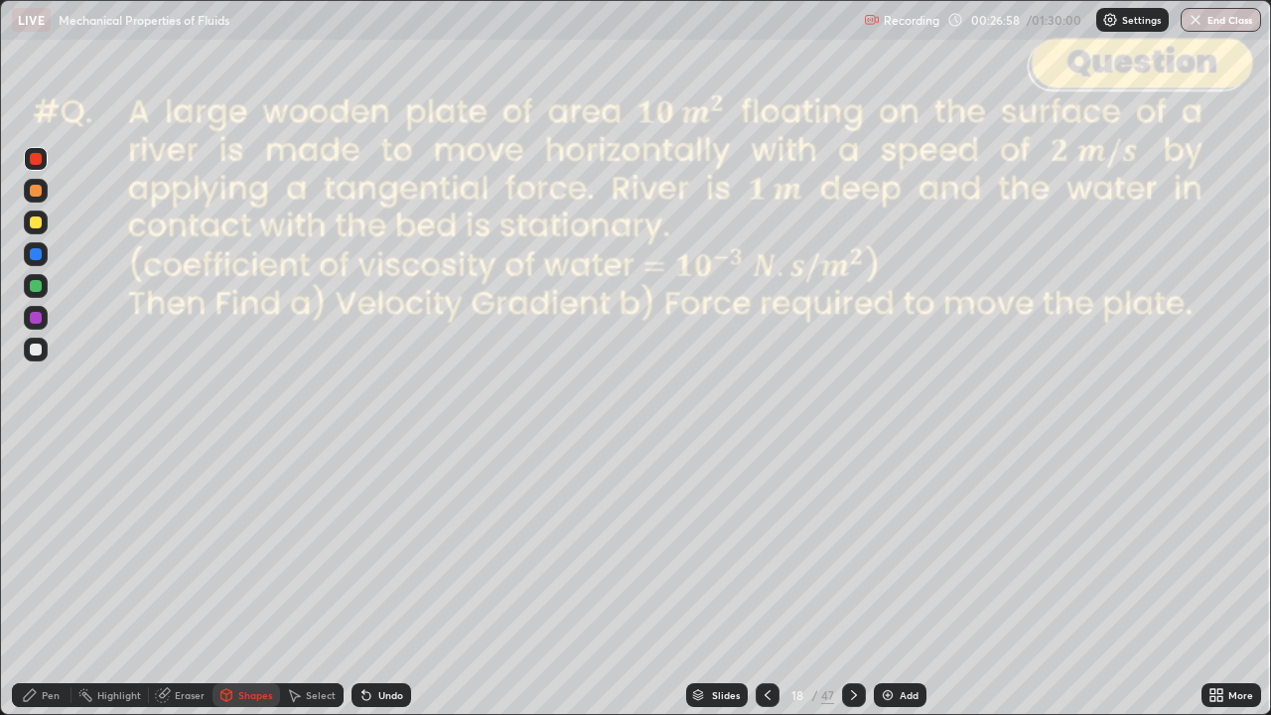
click at [36, 353] on div at bounding box center [36, 350] width 12 height 12
click at [380, 580] on div "Undo" at bounding box center [390, 695] width 25 height 10
click at [46, 580] on div "Pen" at bounding box center [51, 695] width 18 height 10
click at [389, 580] on div "Undo" at bounding box center [381, 695] width 60 height 24
click at [384, 580] on div "Undo" at bounding box center [390, 695] width 25 height 10
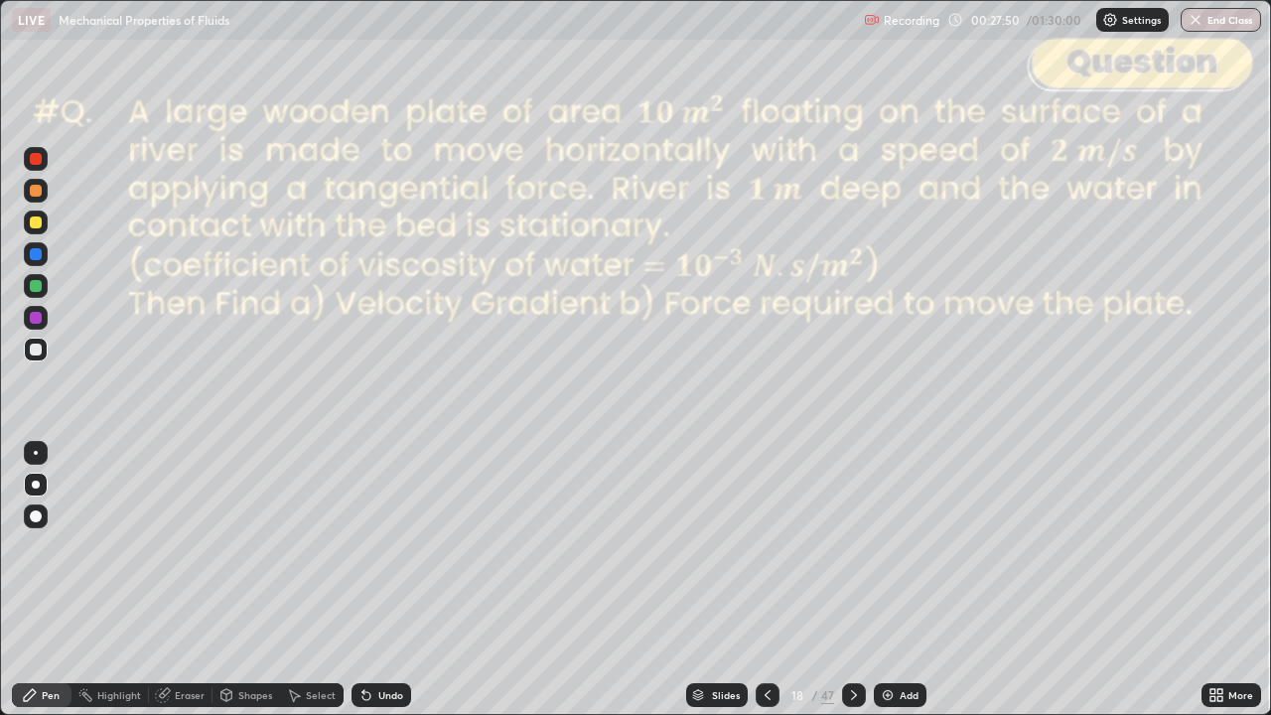
click at [378, 580] on div "Undo" at bounding box center [390, 695] width 25 height 10
click at [378, 580] on div "Undo" at bounding box center [381, 695] width 60 height 24
click at [847, 580] on icon at bounding box center [854, 695] width 16 height 16
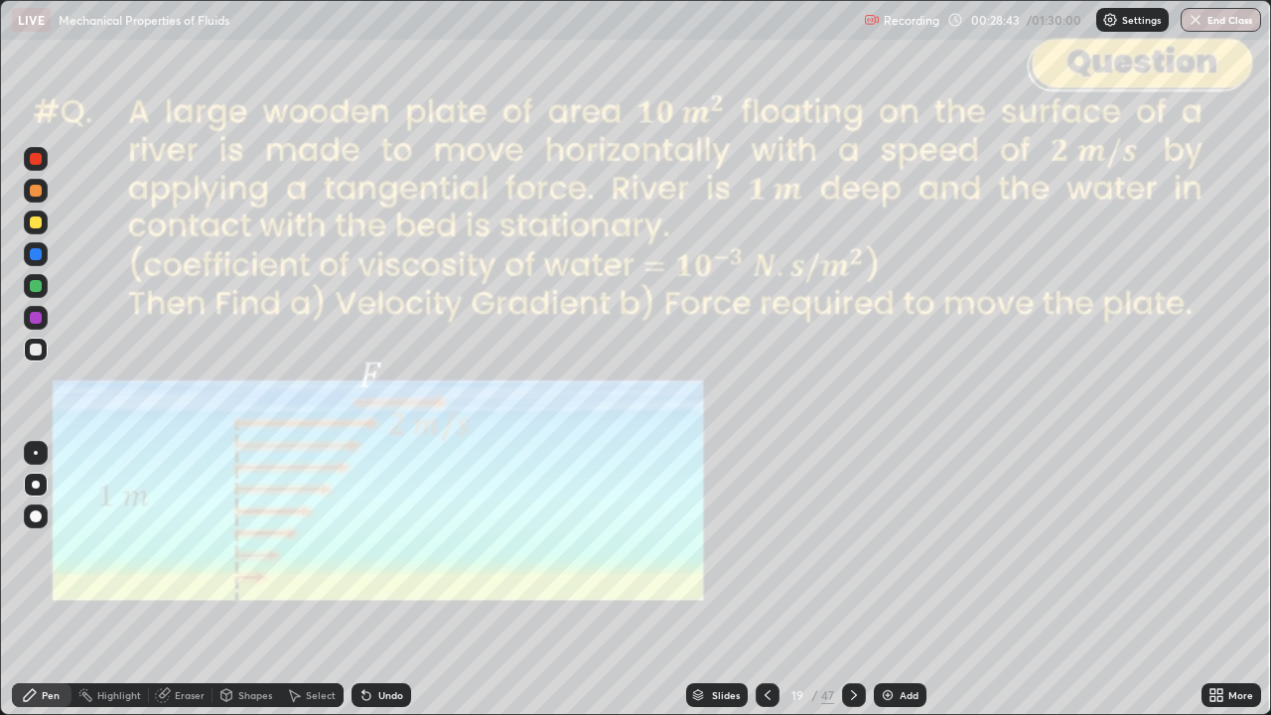
click at [852, 580] on icon at bounding box center [854, 695] width 16 height 16
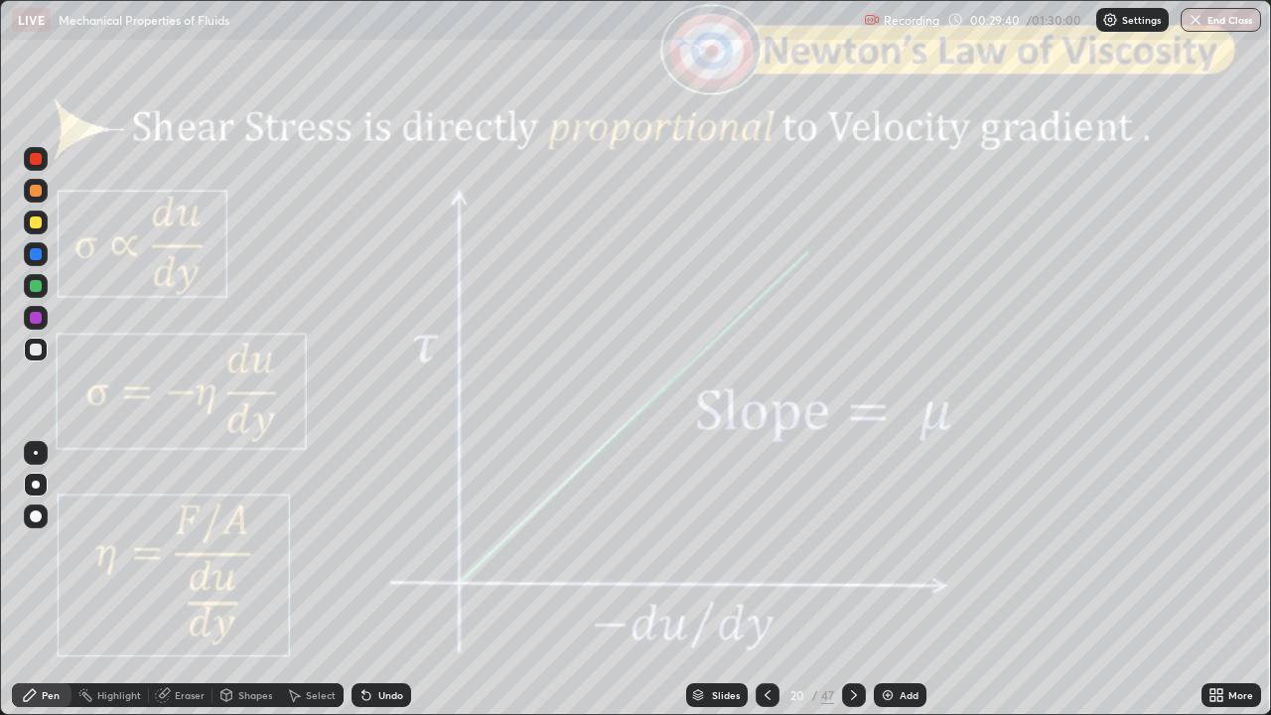
click at [36, 193] on div at bounding box center [36, 191] width 12 height 12
click at [852, 580] on icon at bounding box center [854, 695] width 16 height 16
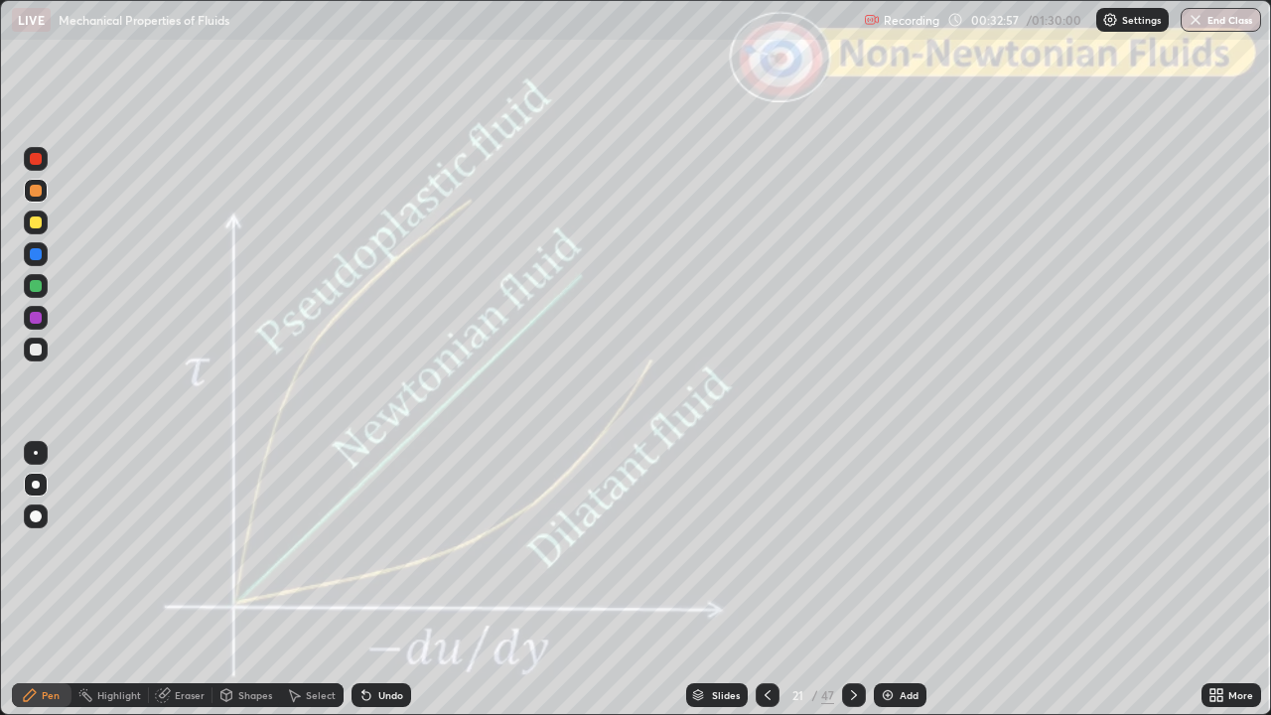
click at [851, 580] on icon at bounding box center [854, 695] width 6 height 10
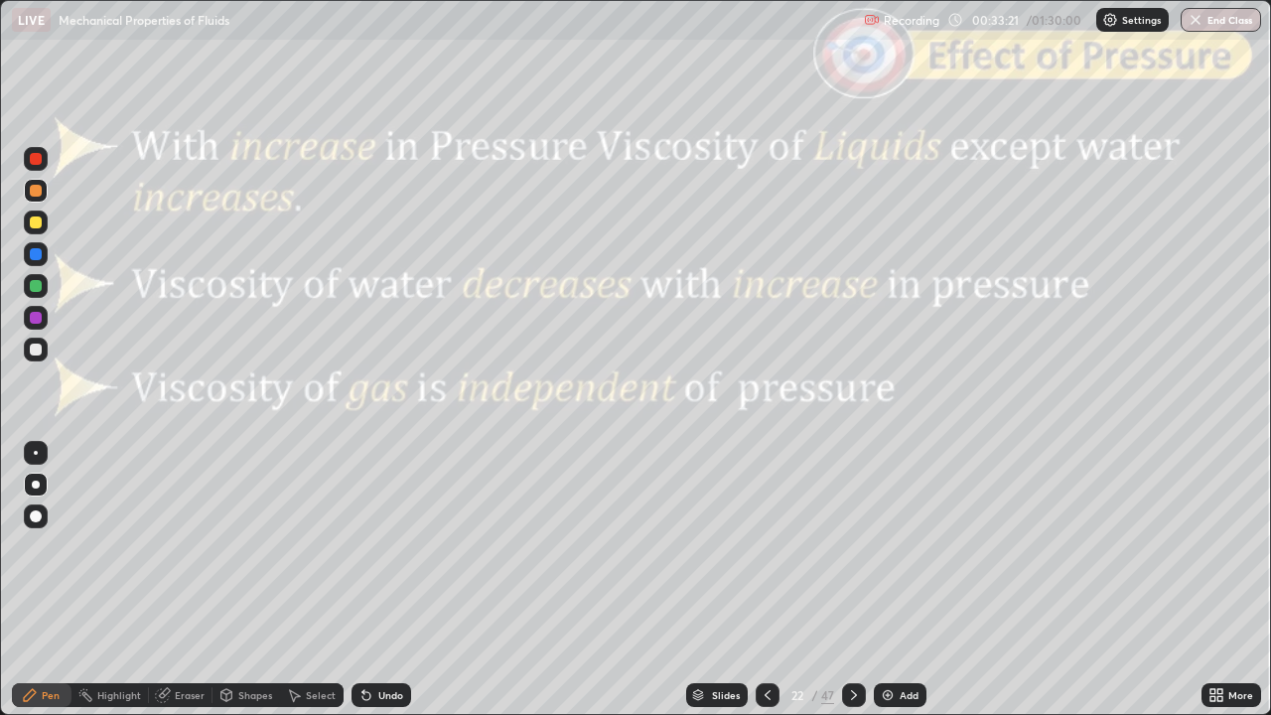
click at [254, 580] on div "Shapes" at bounding box center [255, 695] width 34 height 10
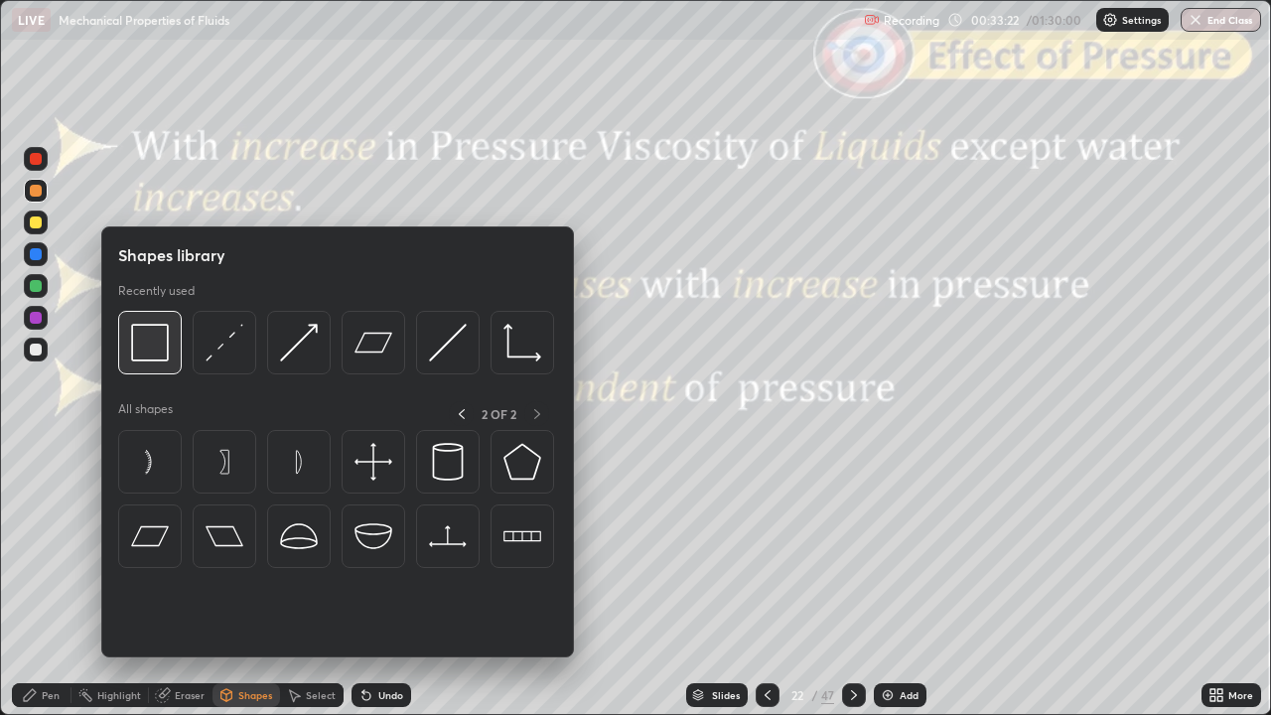
click at [151, 355] on img at bounding box center [150, 343] width 38 height 38
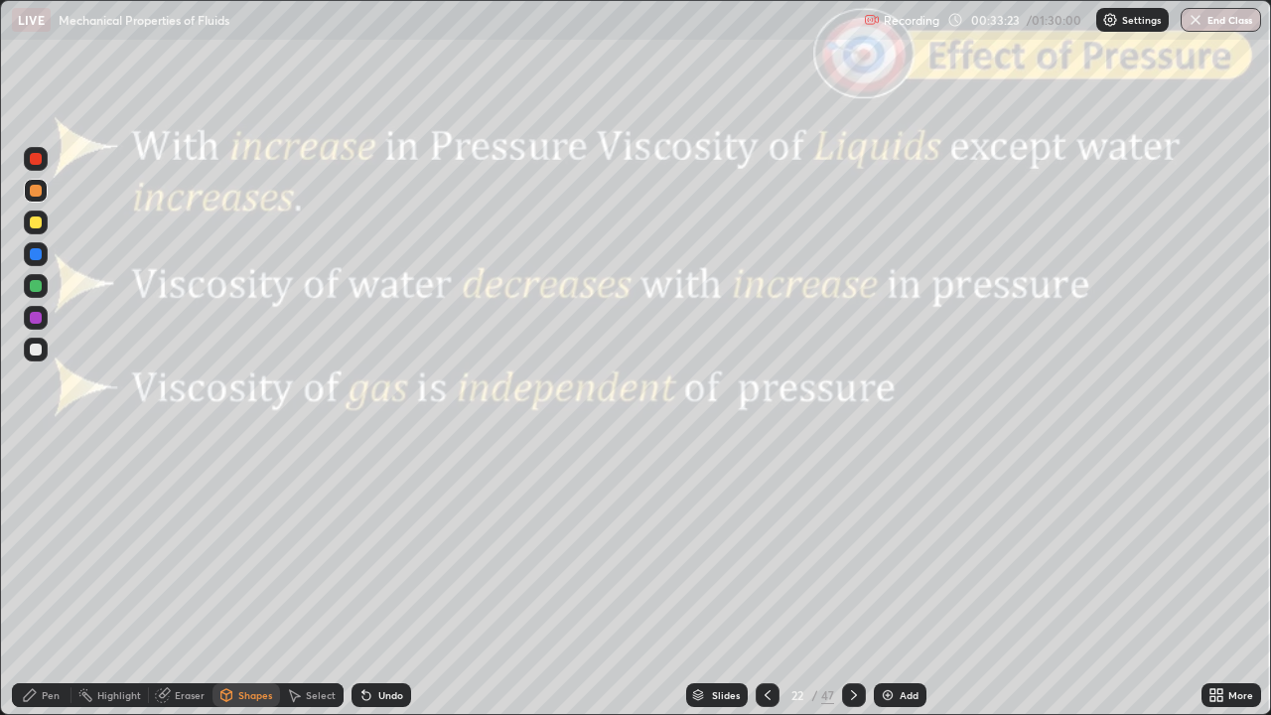
click at [39, 167] on div at bounding box center [36, 159] width 24 height 24
click at [852, 580] on icon at bounding box center [854, 695] width 16 height 16
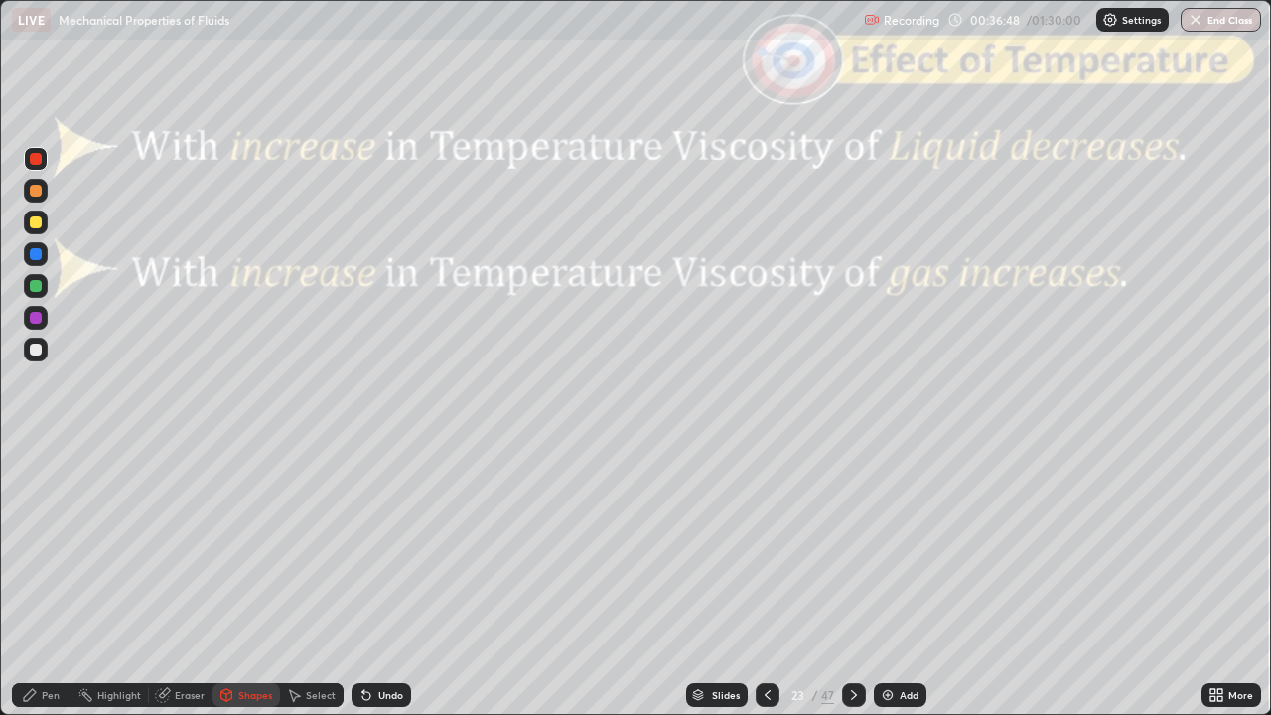
click at [764, 580] on icon at bounding box center [767, 695] width 6 height 10
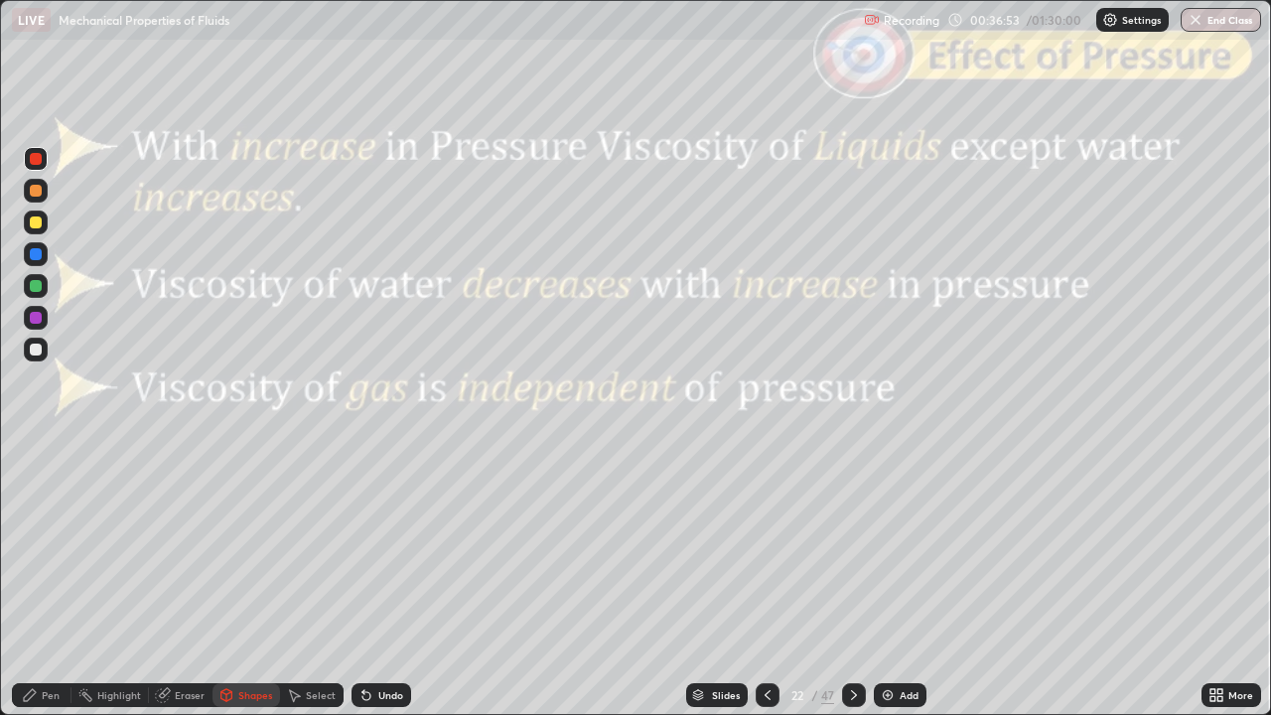
click at [859, 580] on div at bounding box center [854, 695] width 24 height 40
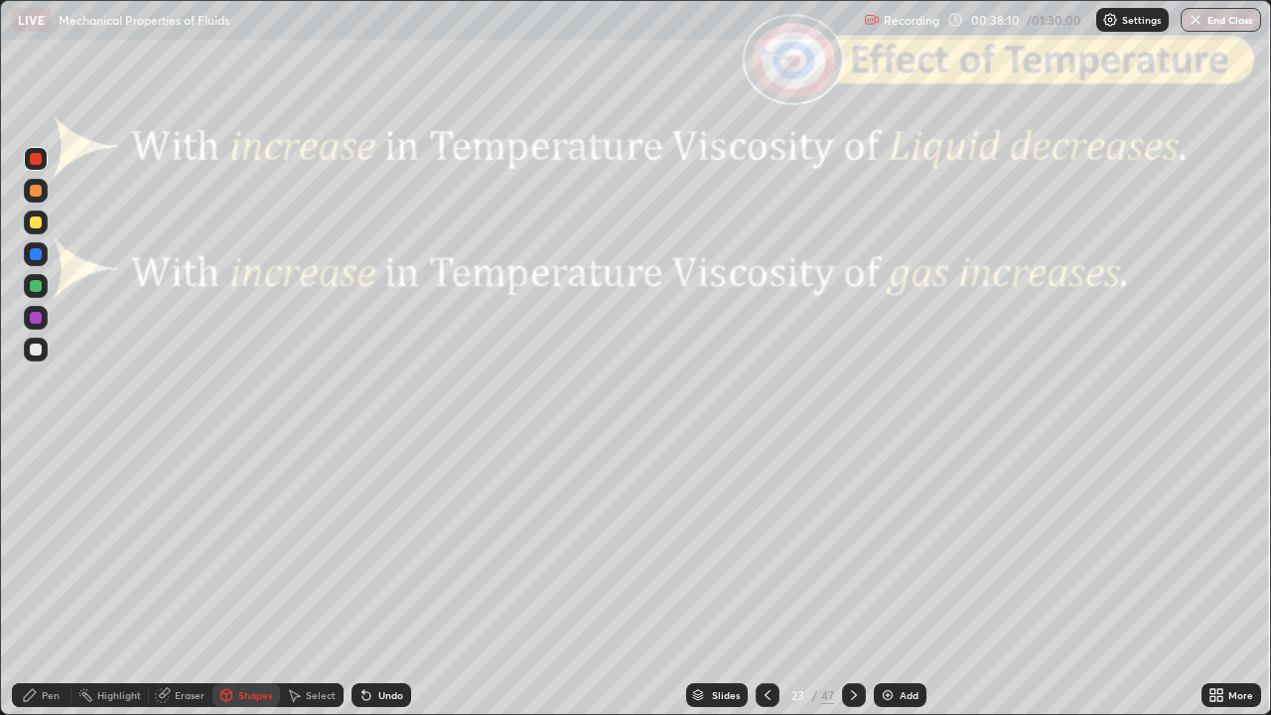
click at [854, 580] on icon at bounding box center [854, 695] width 16 height 16
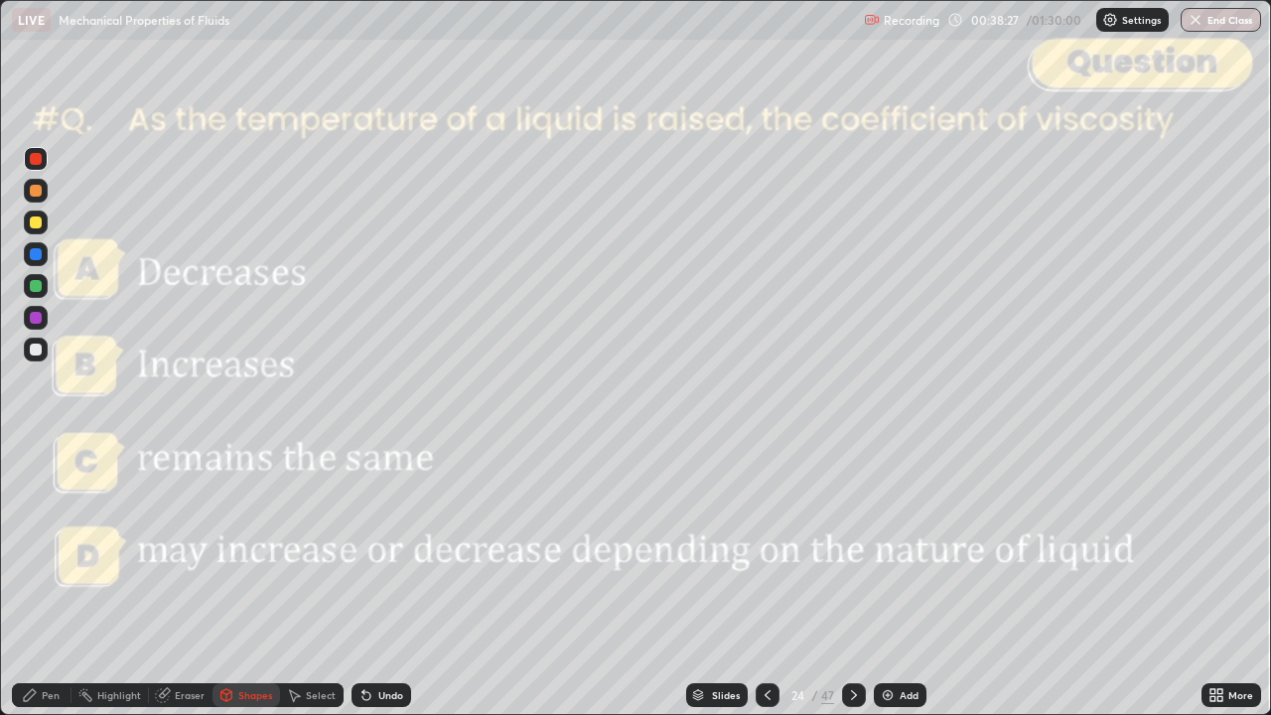
click at [852, 580] on icon at bounding box center [854, 695] width 16 height 16
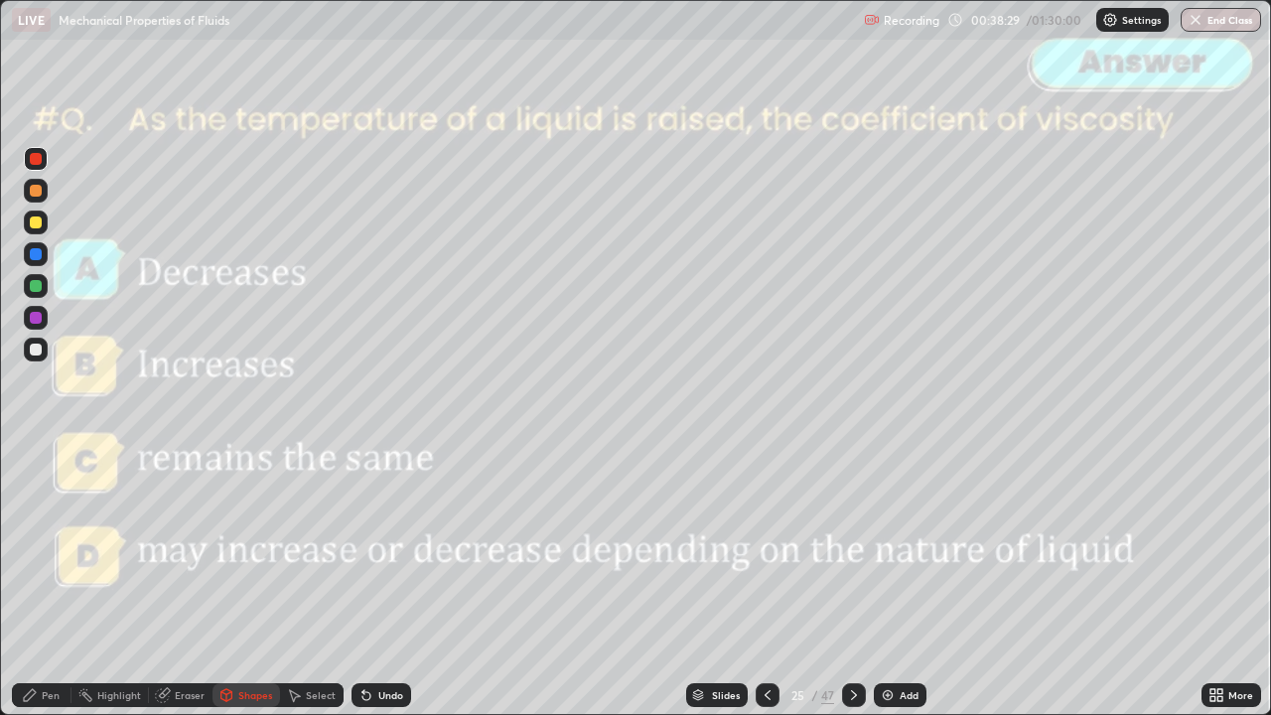
click at [855, 580] on icon at bounding box center [854, 695] width 16 height 16
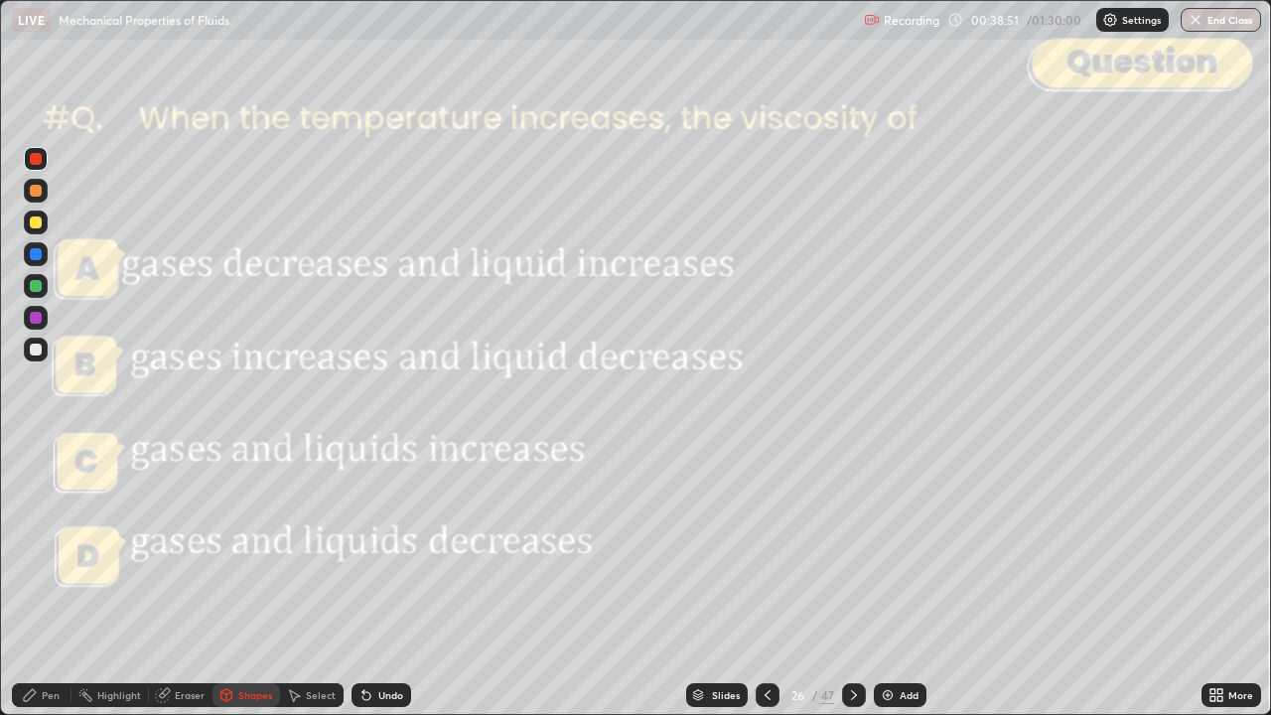
click at [845, 580] on div at bounding box center [854, 695] width 24 height 24
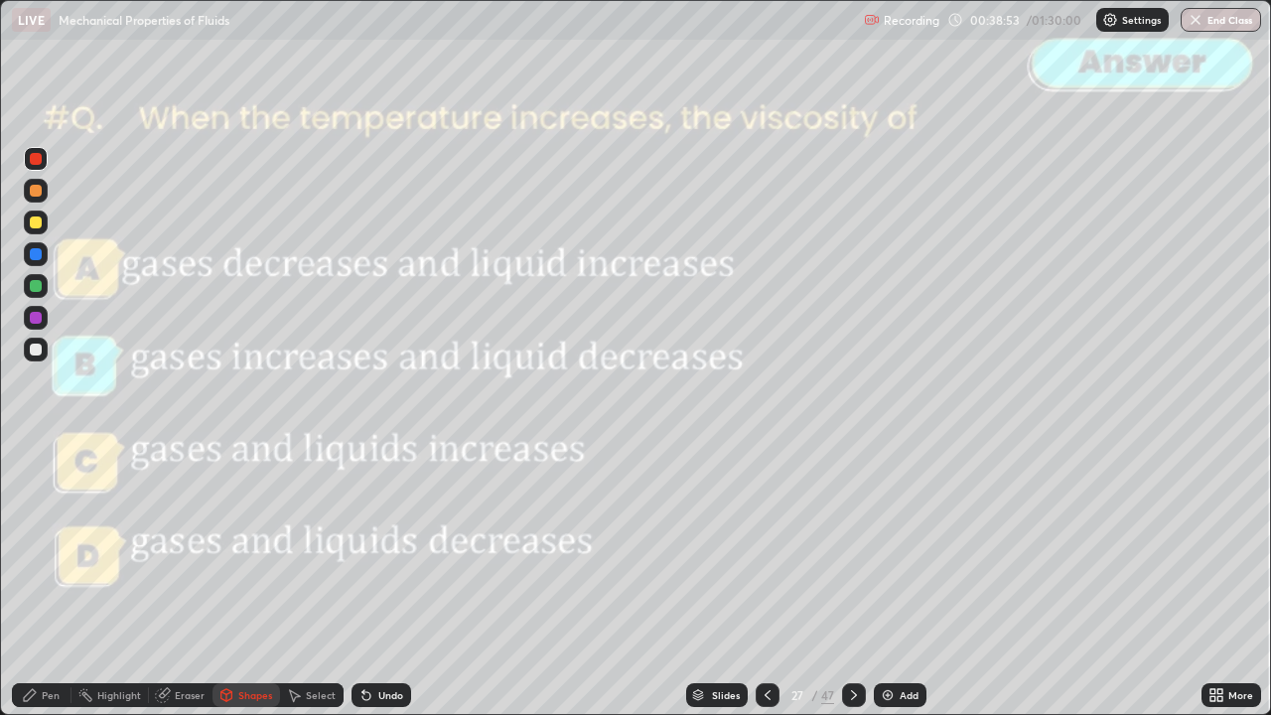
click at [852, 580] on icon at bounding box center [854, 695] width 16 height 16
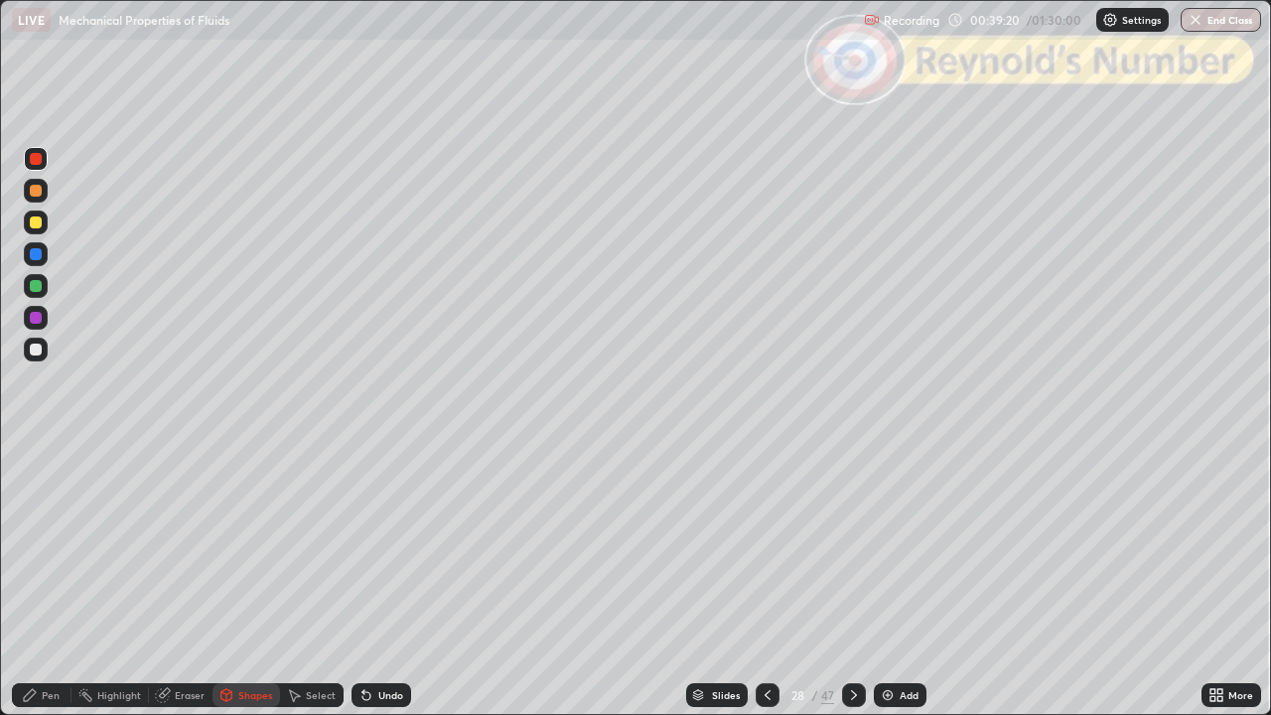
click at [763, 580] on icon at bounding box center [768, 695] width 16 height 16
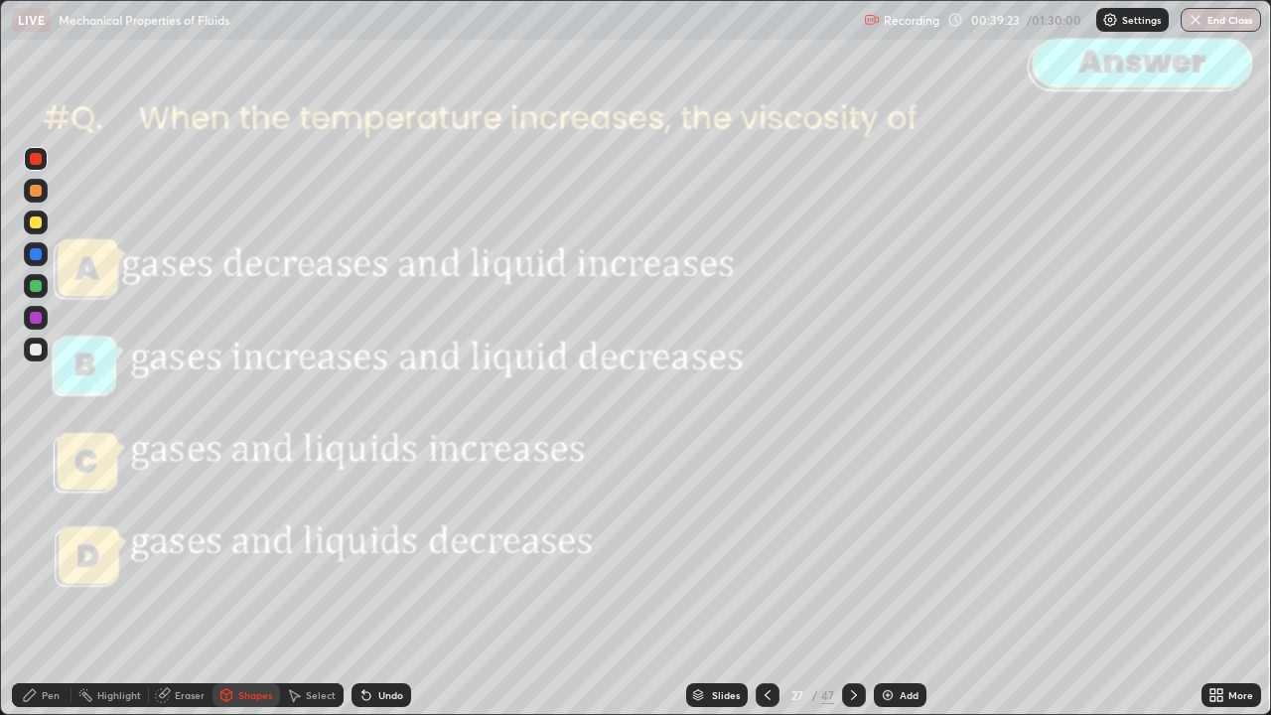
click at [765, 580] on icon at bounding box center [768, 695] width 16 height 16
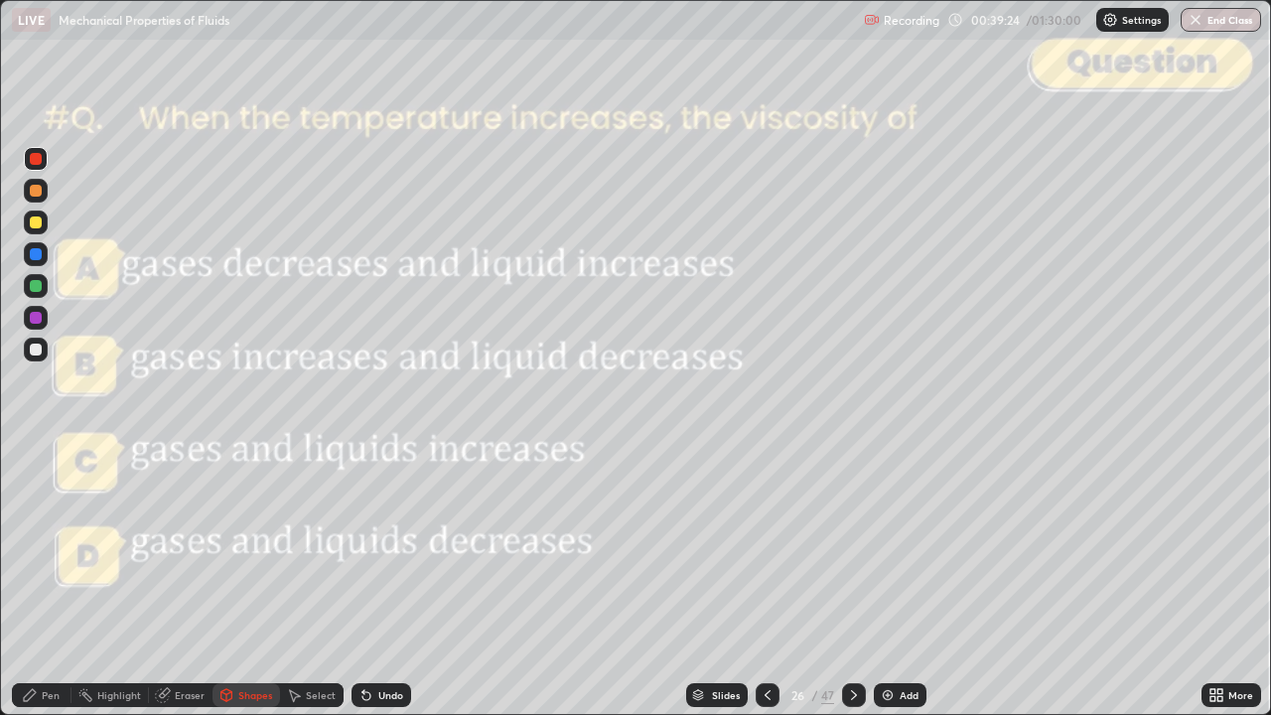
click at [763, 580] on icon at bounding box center [768, 695] width 16 height 16
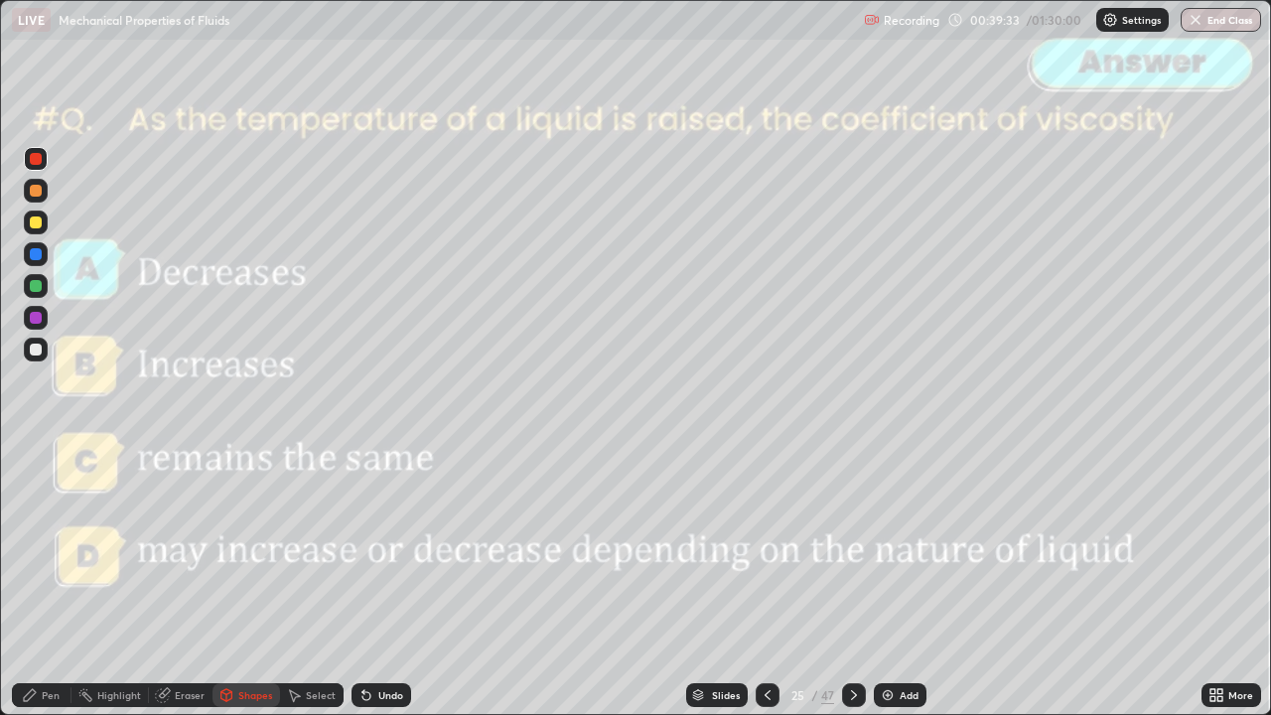
click at [854, 580] on icon at bounding box center [854, 695] width 16 height 16
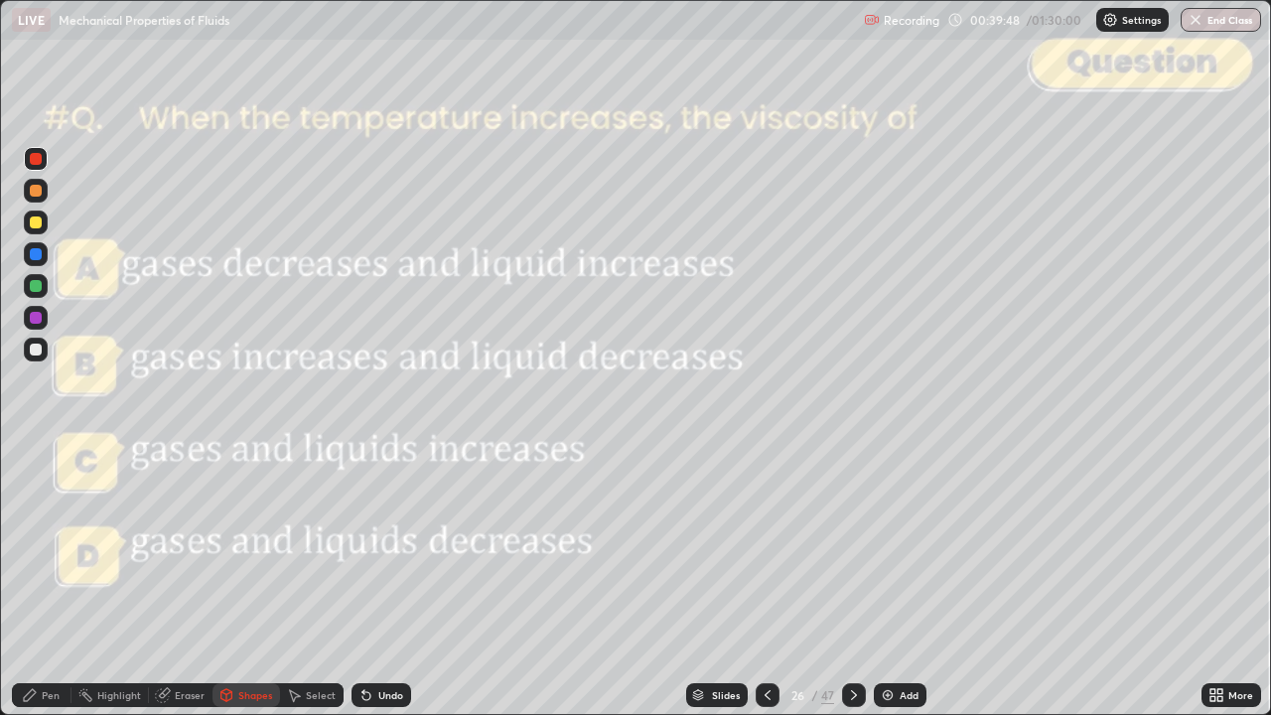
click at [760, 580] on div at bounding box center [768, 695] width 24 height 40
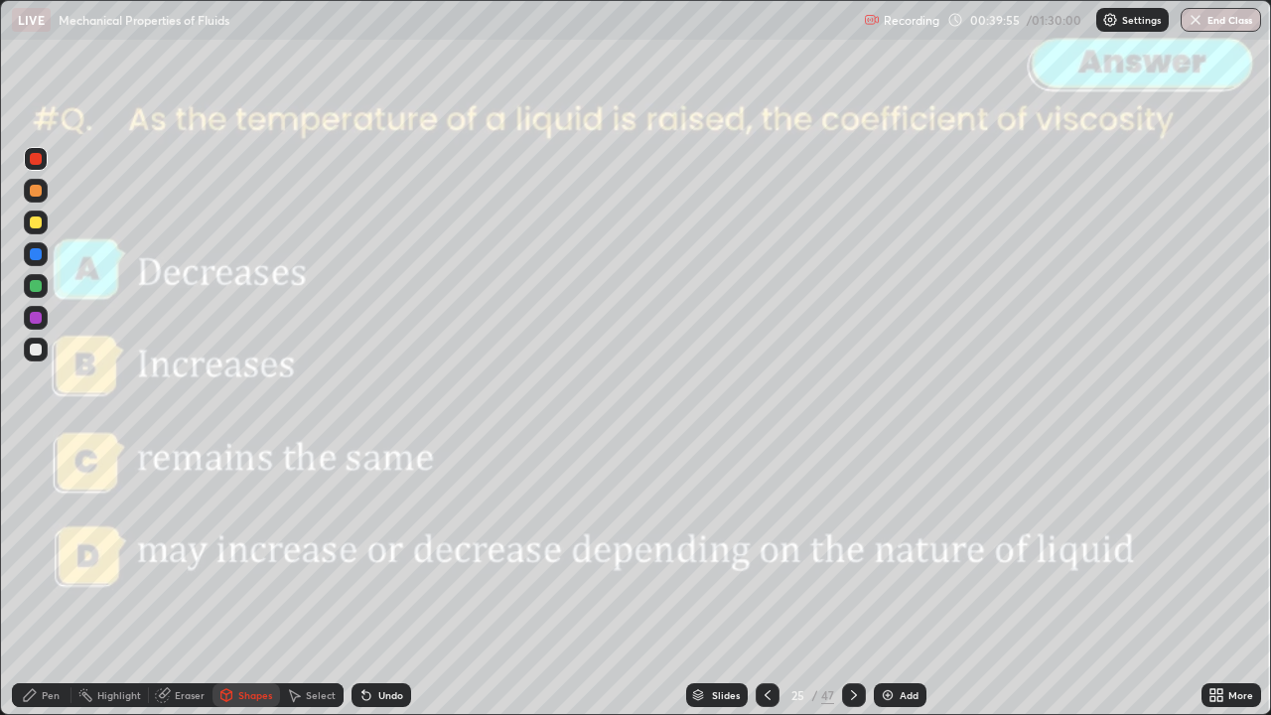
click at [852, 580] on icon at bounding box center [854, 695] width 16 height 16
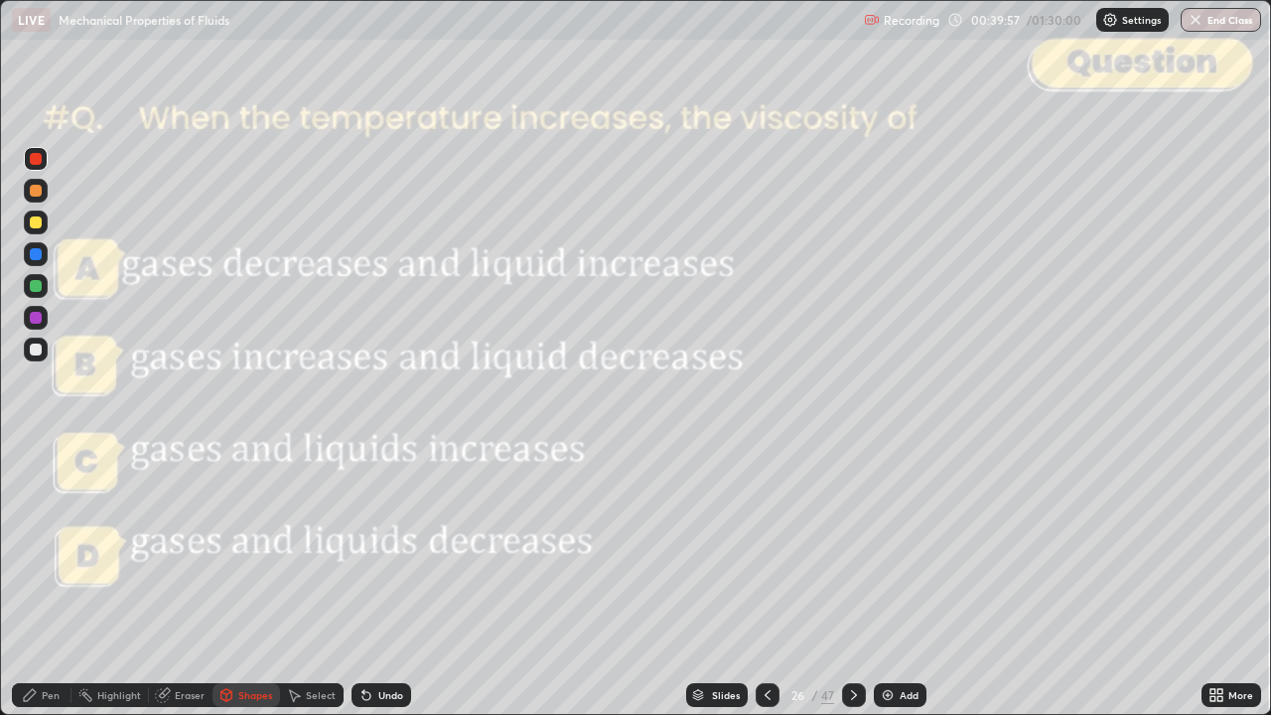
click at [852, 580] on icon at bounding box center [854, 695] width 6 height 10
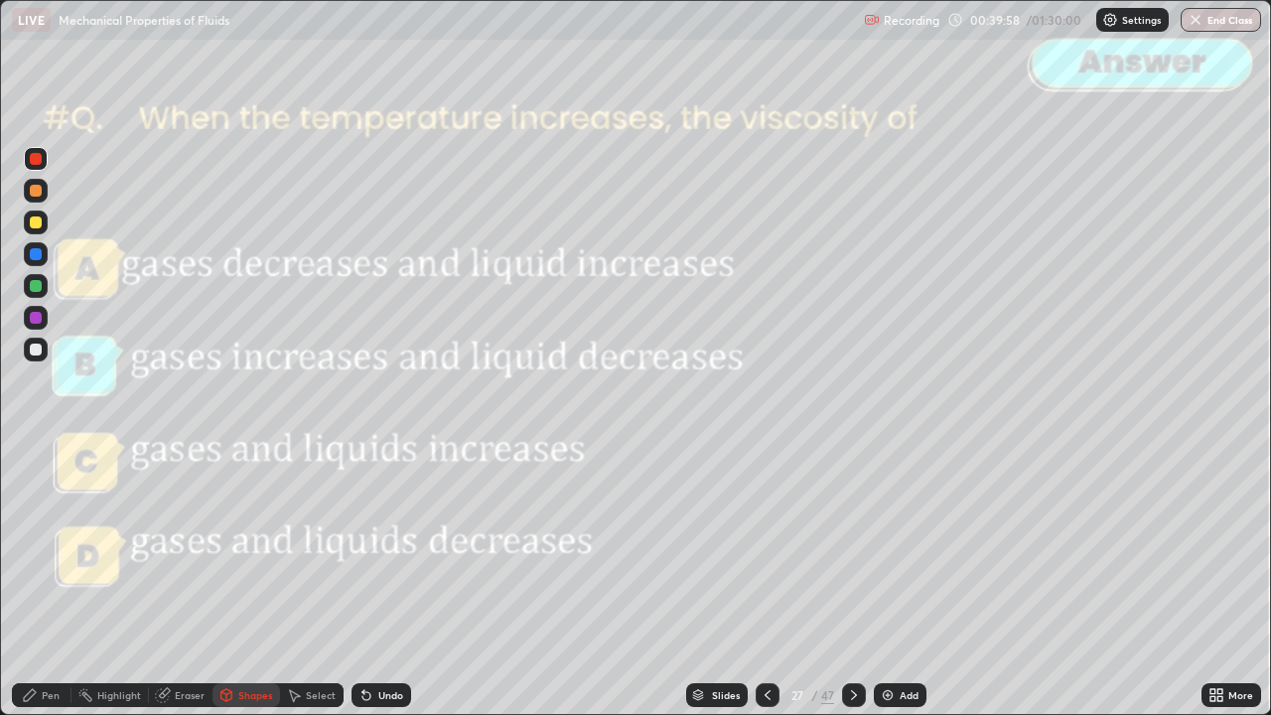
click at [848, 580] on icon at bounding box center [854, 695] width 16 height 16
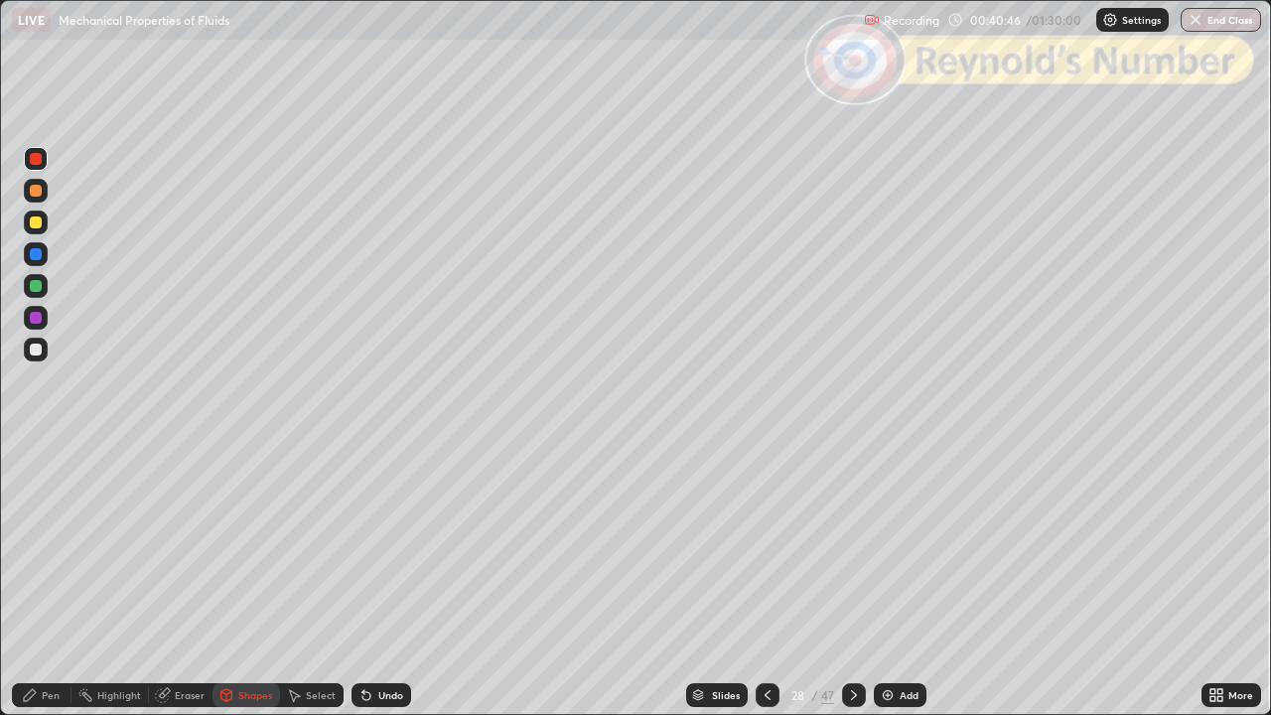
click at [852, 580] on icon at bounding box center [854, 695] width 16 height 16
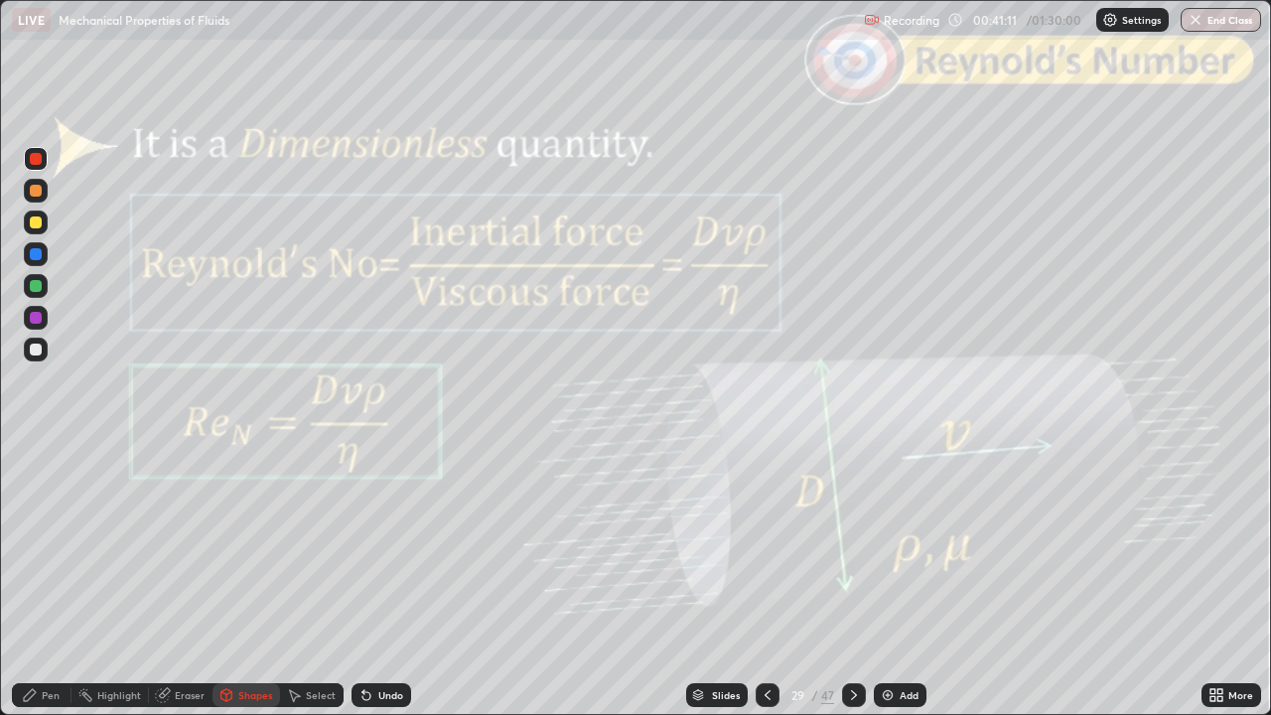
click at [385, 580] on div "Undo" at bounding box center [390, 695] width 25 height 10
click at [386, 580] on div "Undo" at bounding box center [390, 695] width 25 height 10
click at [58, 580] on div "Pen" at bounding box center [51, 695] width 18 height 10
click at [34, 518] on div at bounding box center [36, 516] width 12 height 12
click at [36, 349] on div at bounding box center [36, 350] width 12 height 12
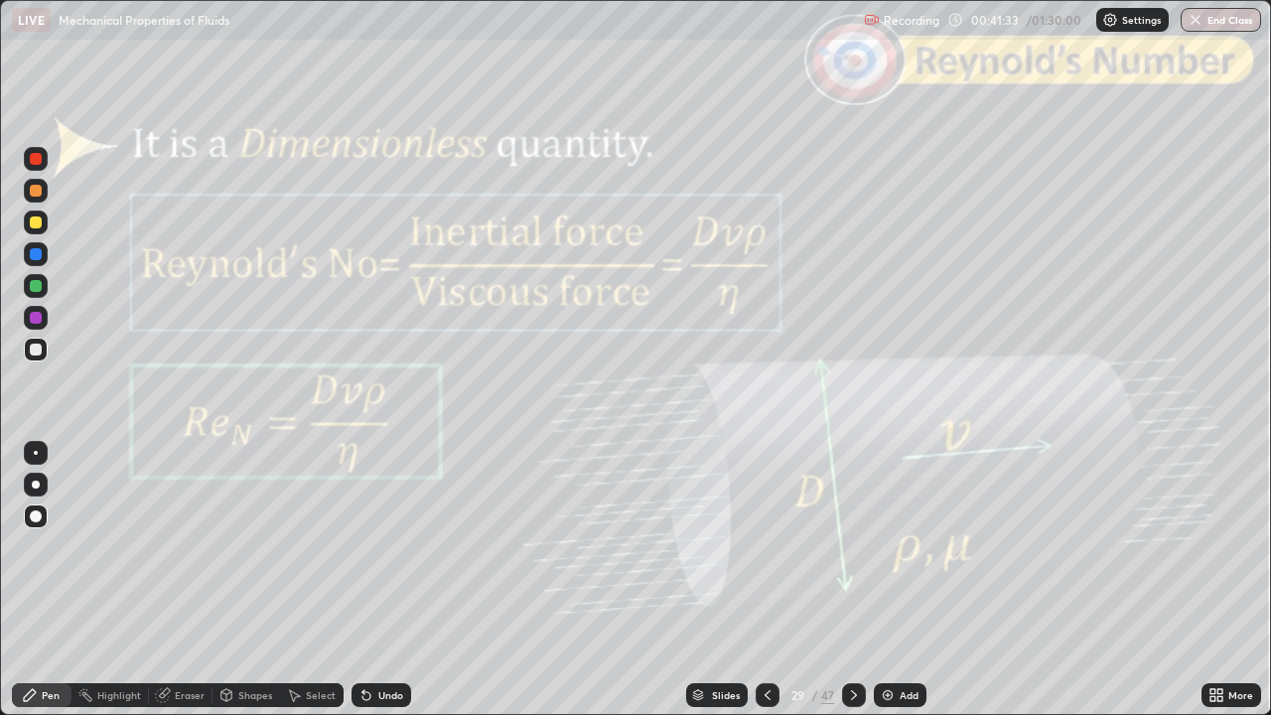
click at [32, 494] on div at bounding box center [36, 485] width 24 height 24
click at [857, 580] on icon at bounding box center [854, 695] width 16 height 16
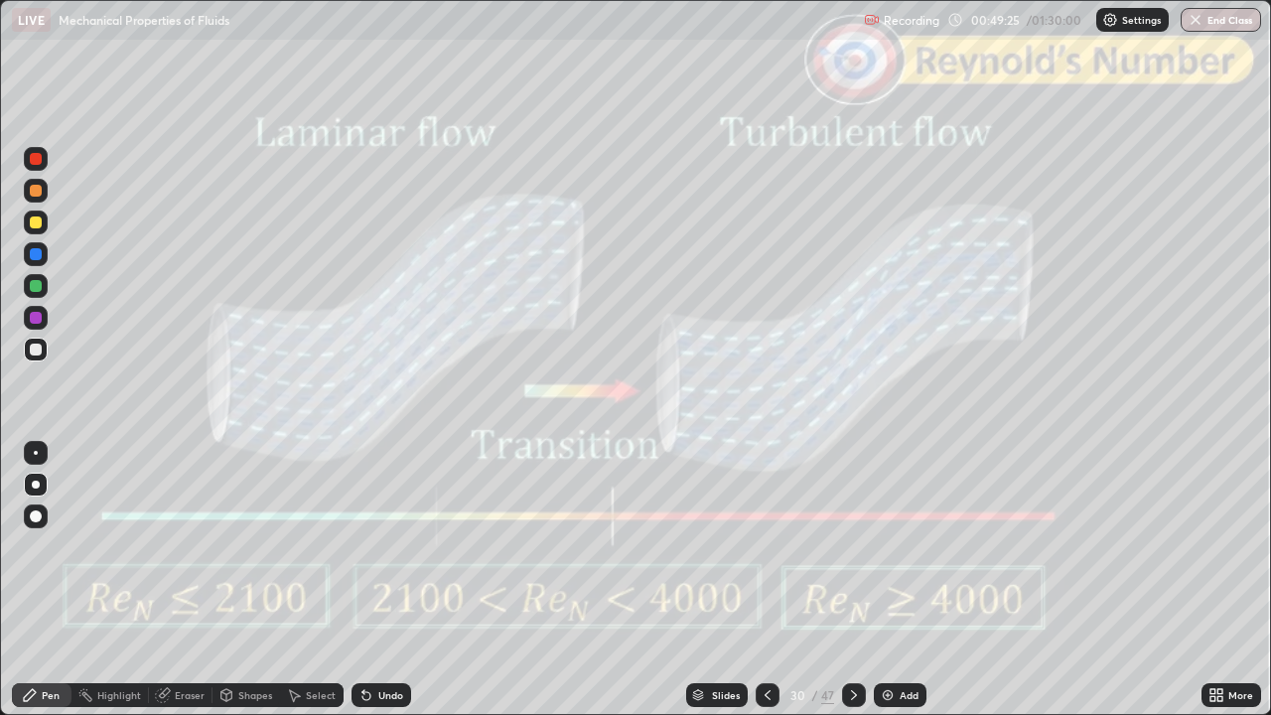
click at [851, 580] on icon at bounding box center [854, 695] width 6 height 10
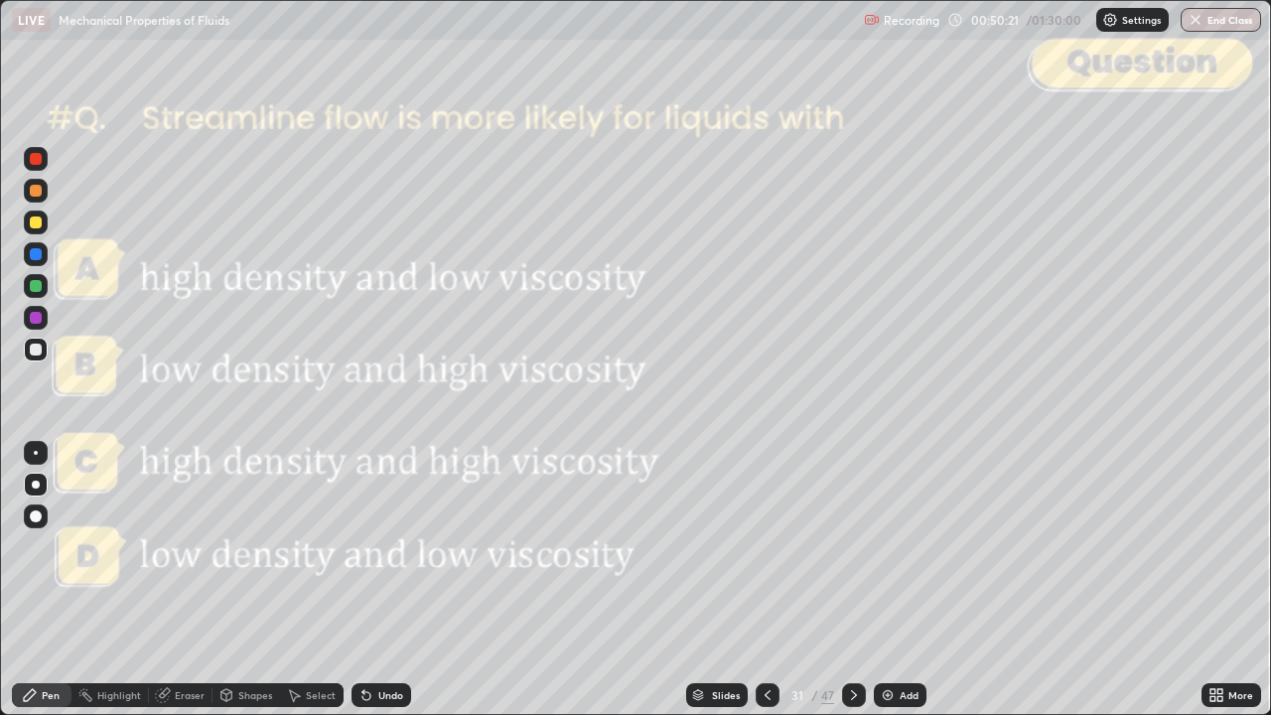
click at [856, 580] on icon at bounding box center [854, 695] width 16 height 16
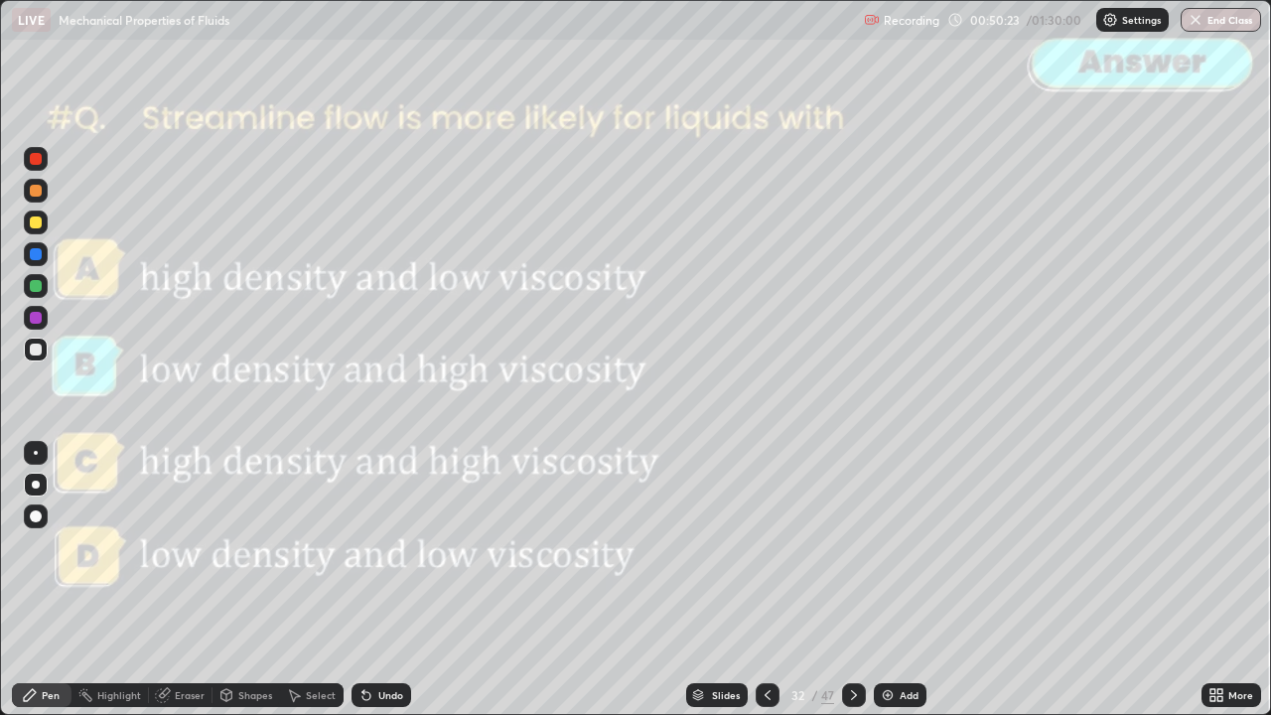
click at [852, 580] on icon at bounding box center [854, 695] width 16 height 16
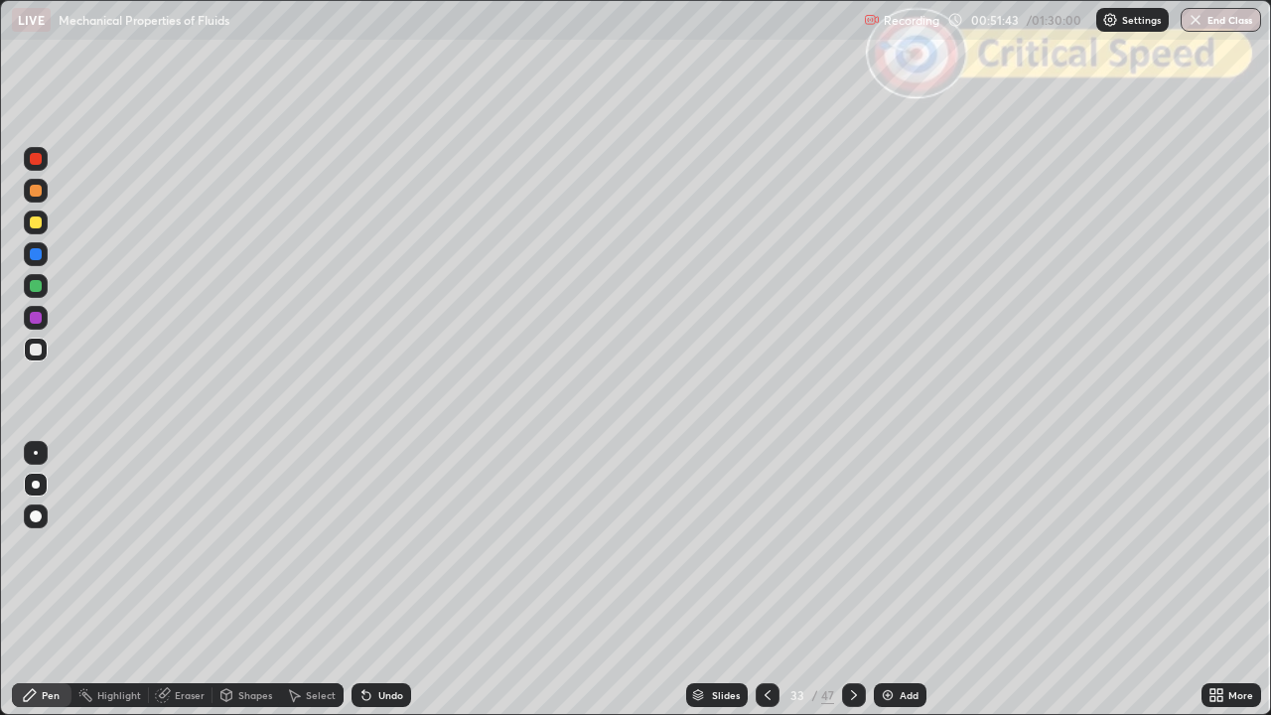
click at [854, 580] on icon at bounding box center [854, 695] width 16 height 16
click at [850, 580] on icon at bounding box center [854, 695] width 16 height 16
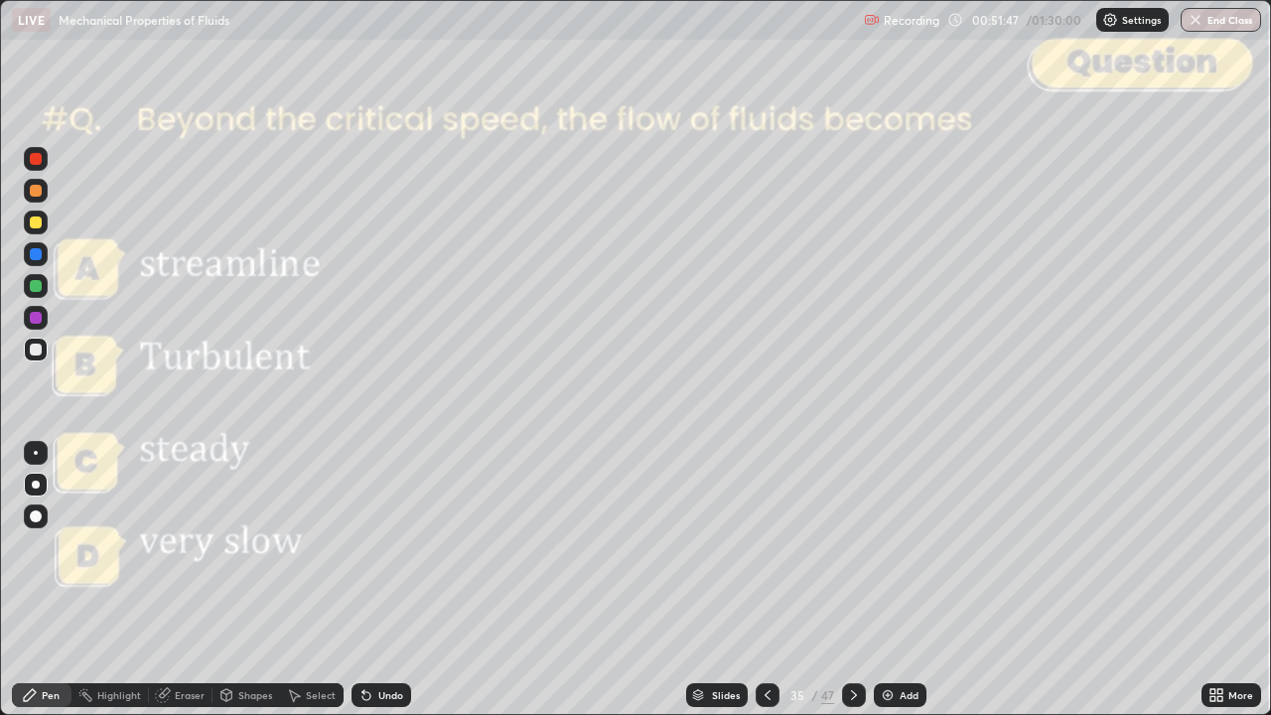
click at [764, 580] on icon at bounding box center [767, 695] width 6 height 10
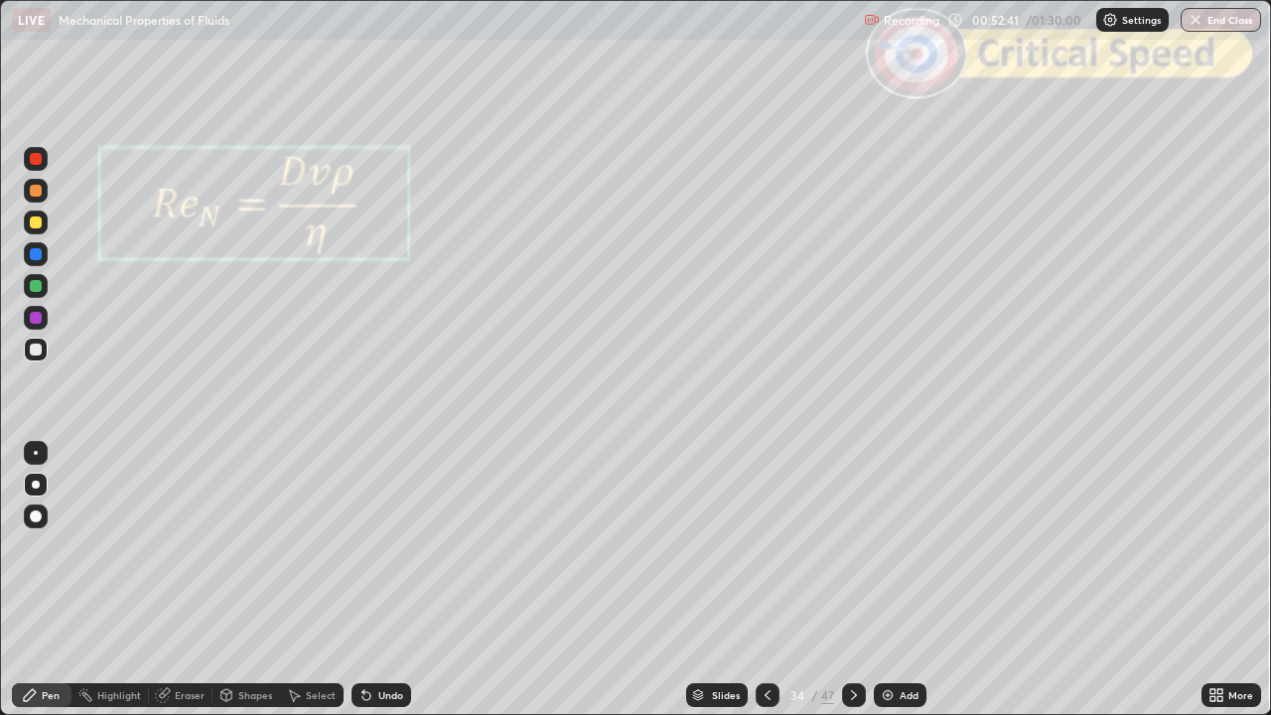
click at [713, 580] on div "Slides" at bounding box center [726, 695] width 28 height 10
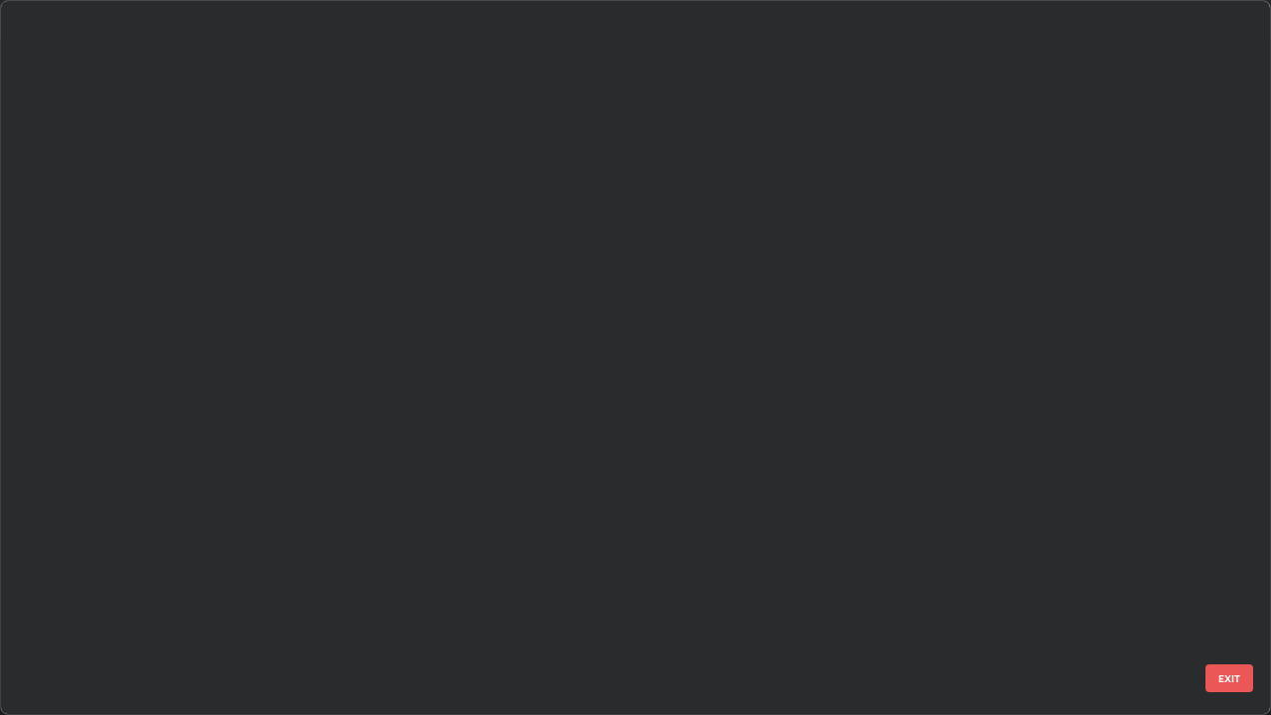
scroll to position [707, 1259]
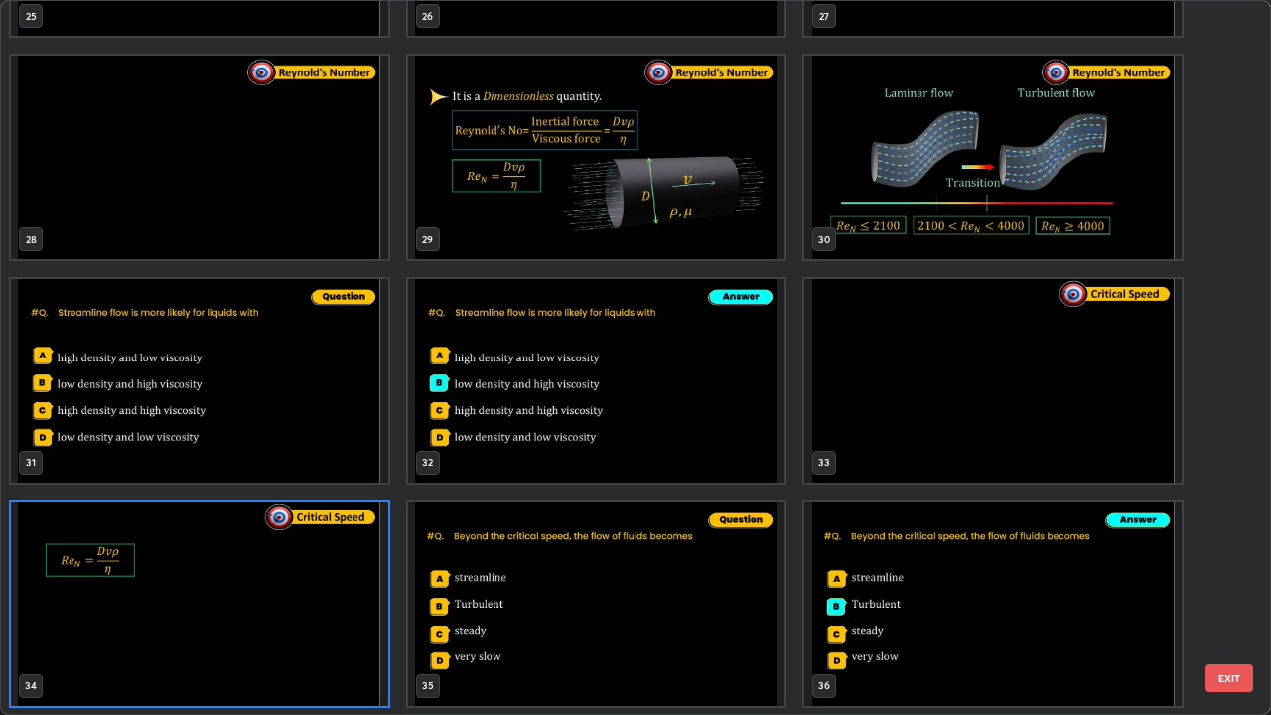
click at [1229, 580] on button "EXIT" at bounding box center [1229, 678] width 48 height 28
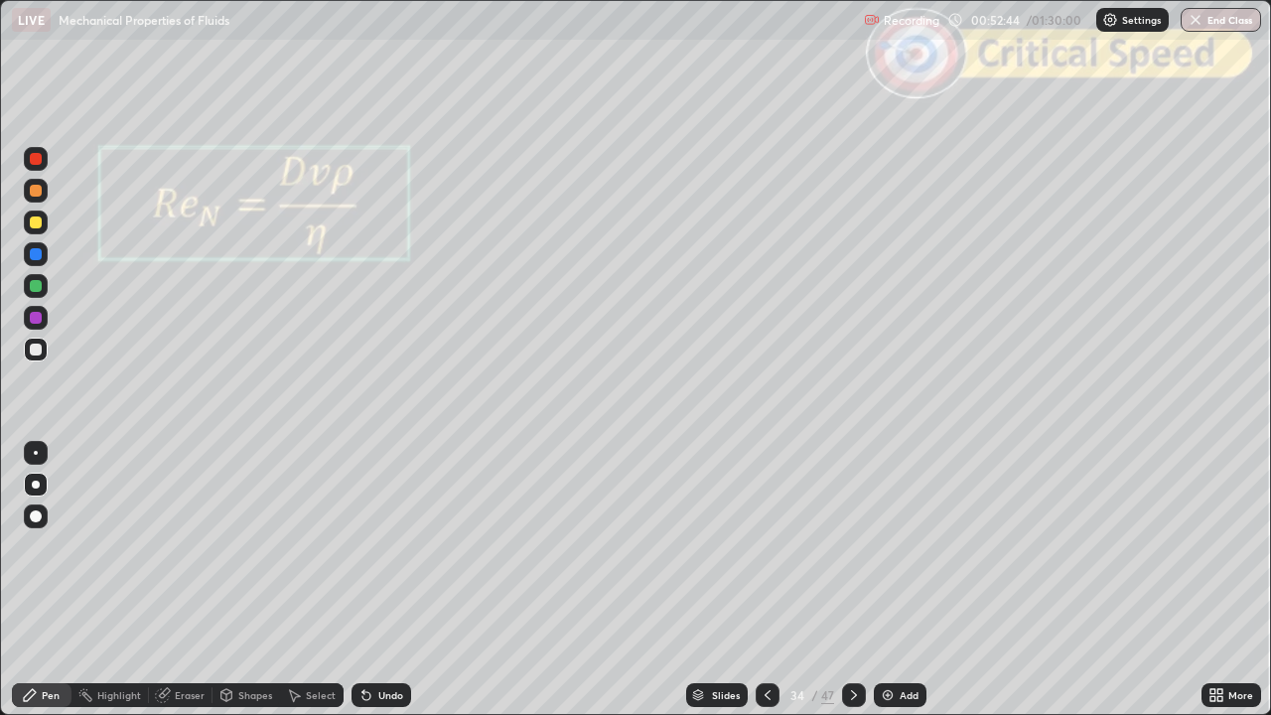
scroll to position [0, 0]
click at [854, 580] on icon at bounding box center [854, 695] width 6 height 10
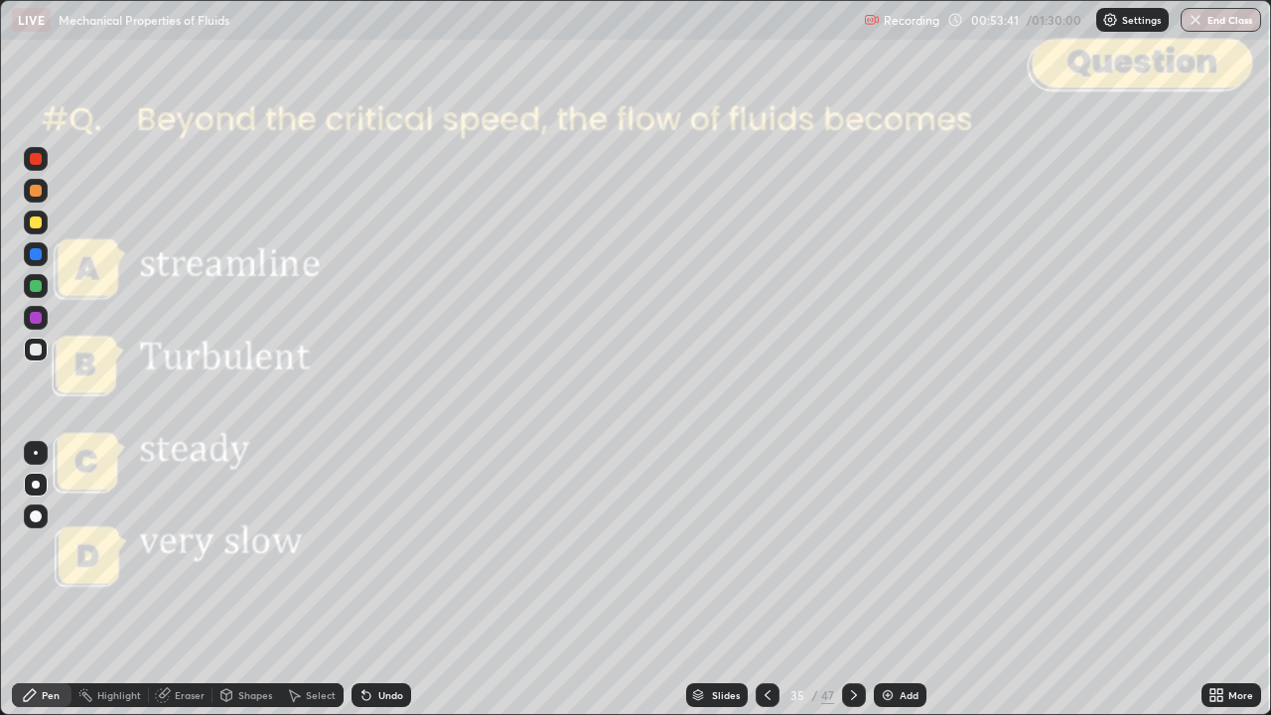
click at [851, 580] on icon at bounding box center [854, 695] width 6 height 10
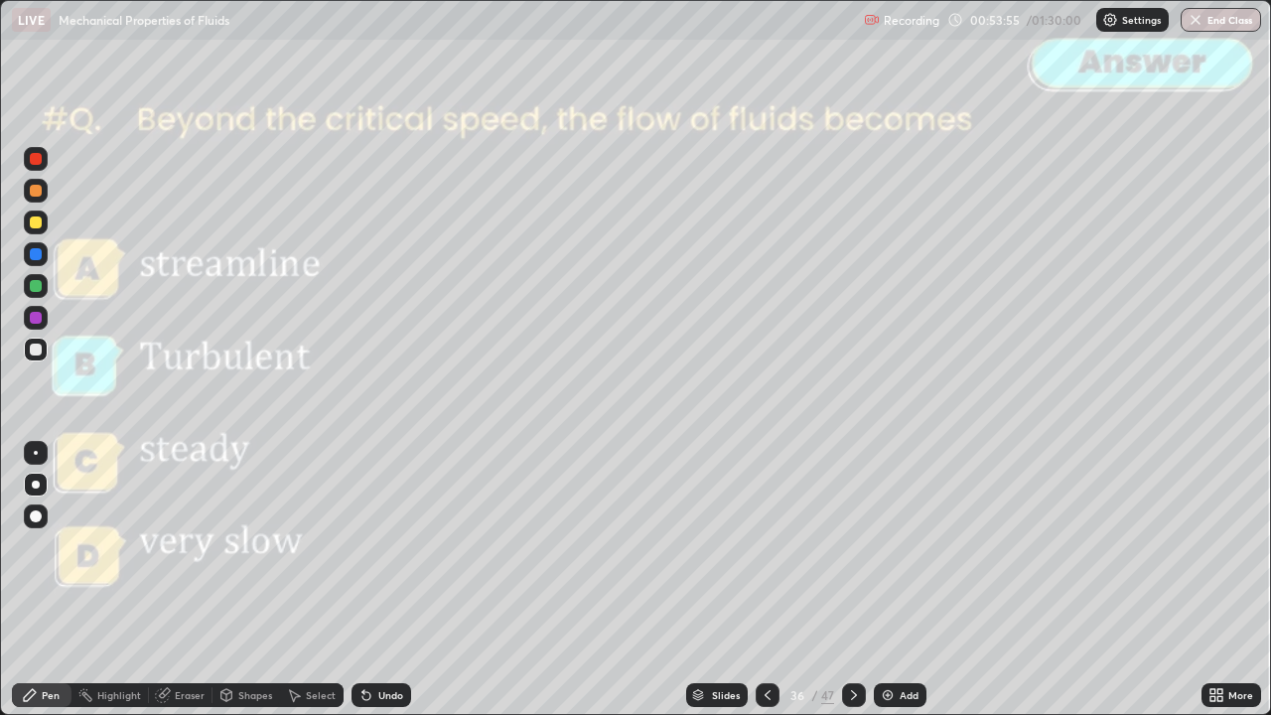
click at [852, 580] on icon at bounding box center [854, 695] width 16 height 16
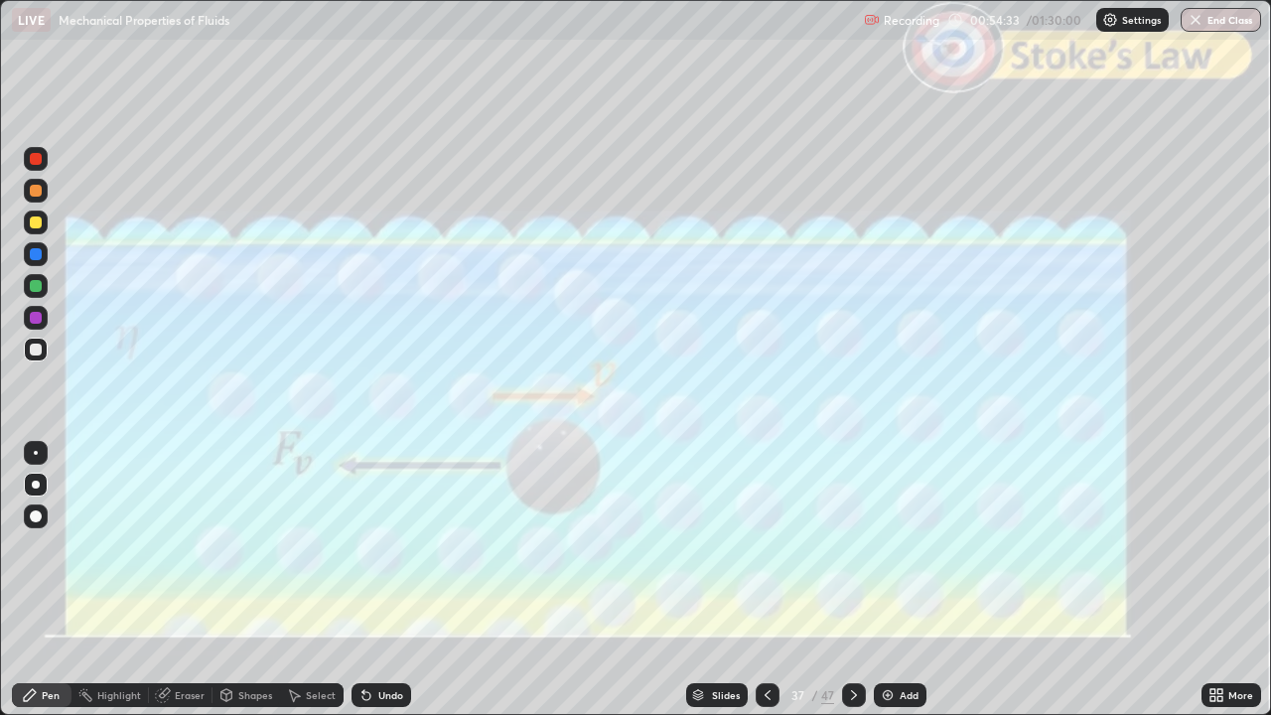
click at [247, 580] on div "Shapes" at bounding box center [255, 695] width 34 height 10
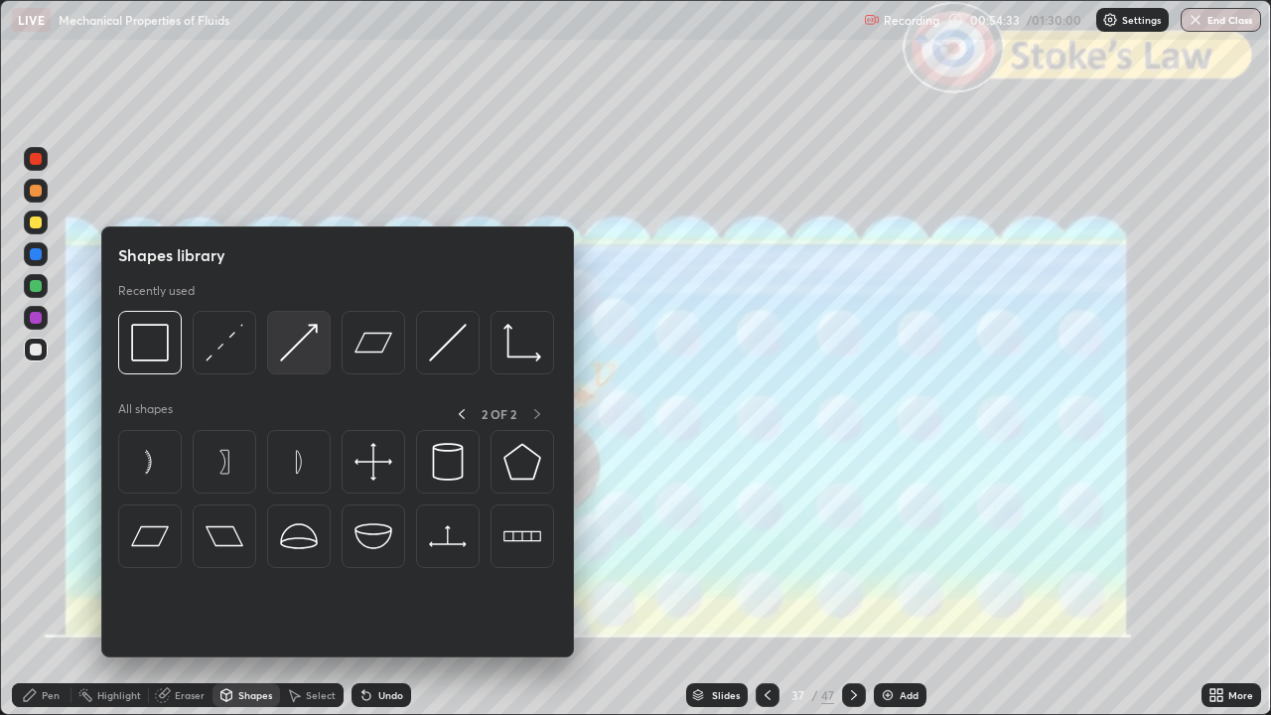
click at [297, 349] on img at bounding box center [299, 343] width 38 height 38
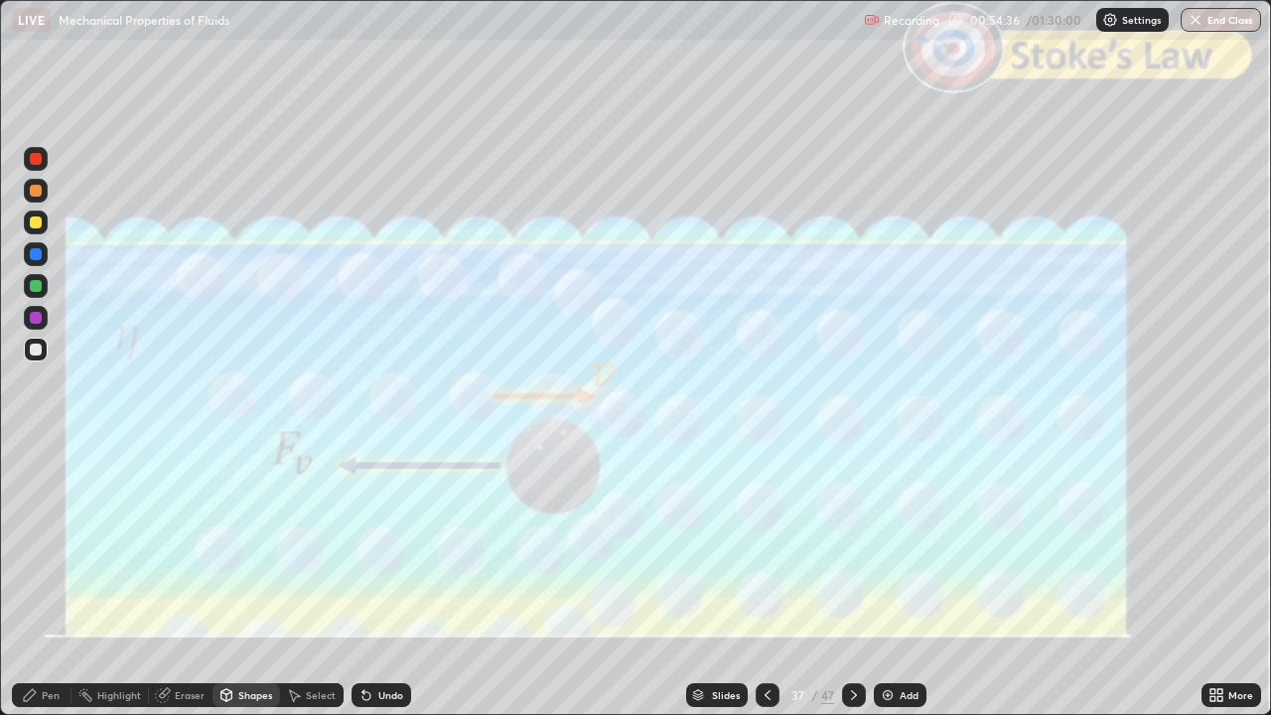
click at [27, 580] on div "Pen" at bounding box center [42, 695] width 60 height 24
click at [383, 580] on div "Undo" at bounding box center [381, 695] width 60 height 24
click at [243, 580] on div "Shapes" at bounding box center [246, 695] width 68 height 24
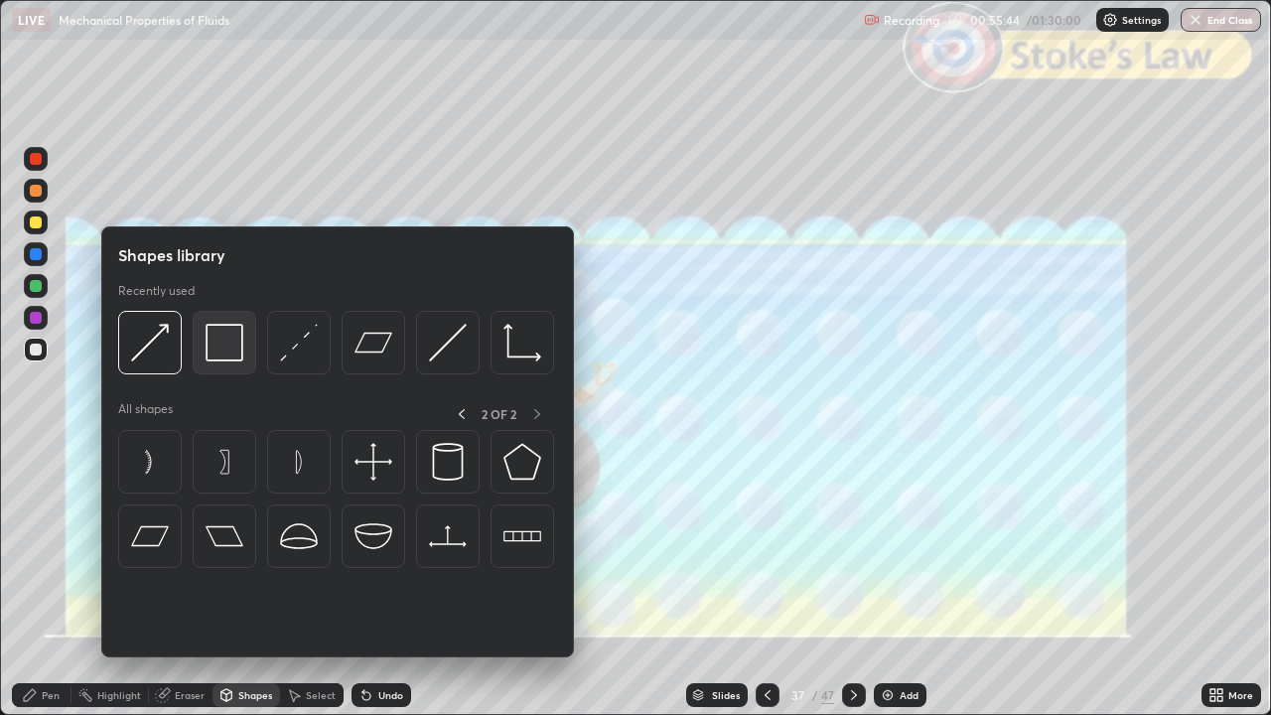
click at [226, 347] on img at bounding box center [225, 343] width 38 height 38
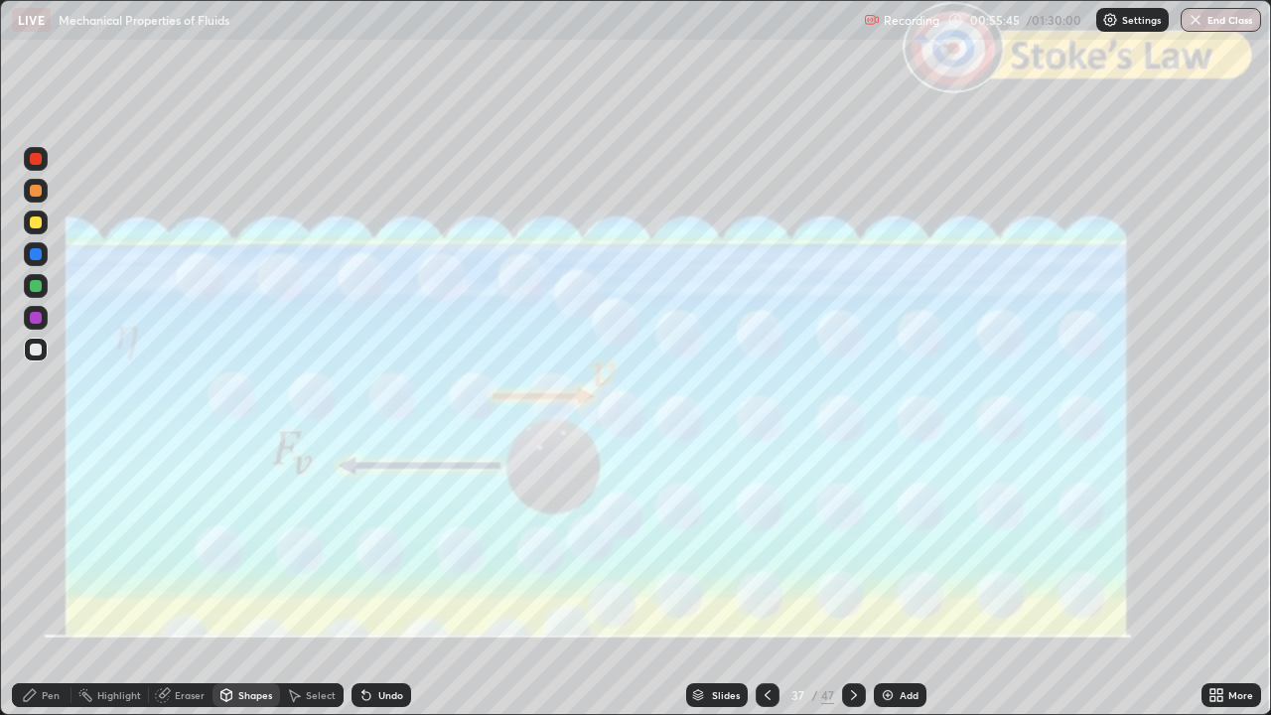
click at [38, 163] on div at bounding box center [36, 159] width 12 height 12
click at [852, 580] on icon at bounding box center [854, 695] width 16 height 16
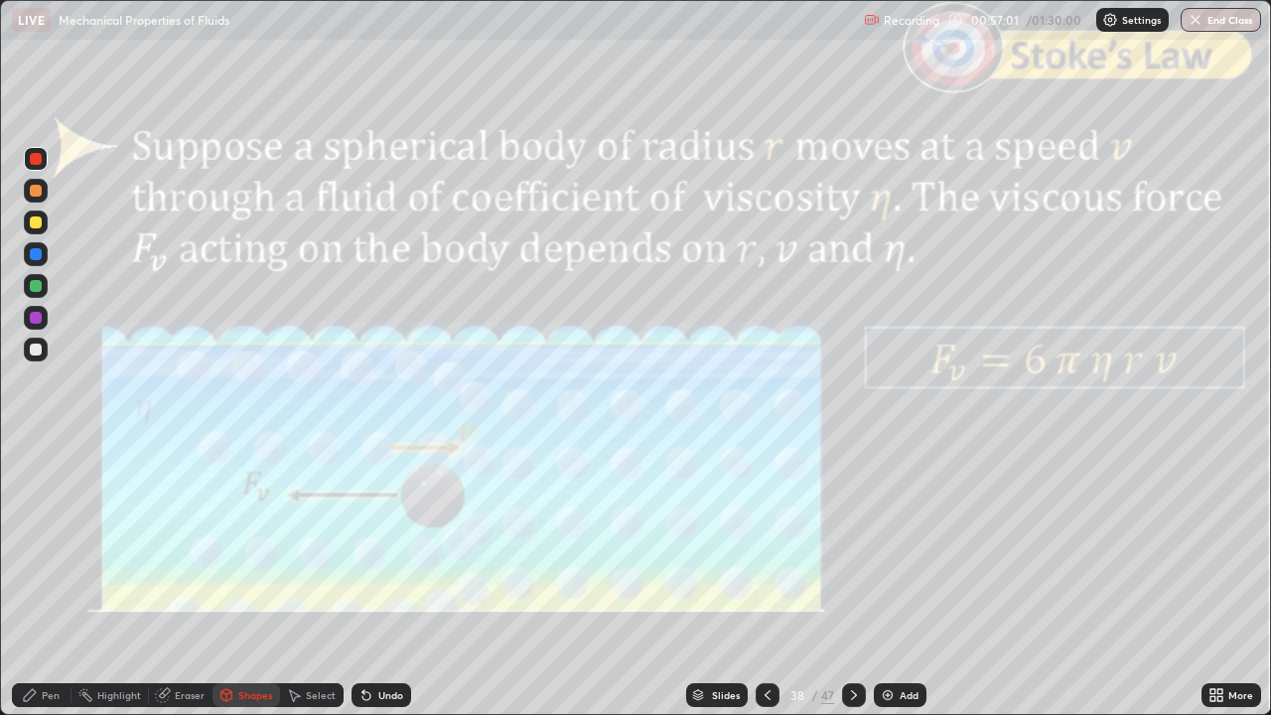
click at [850, 580] on div at bounding box center [854, 695] width 24 height 24
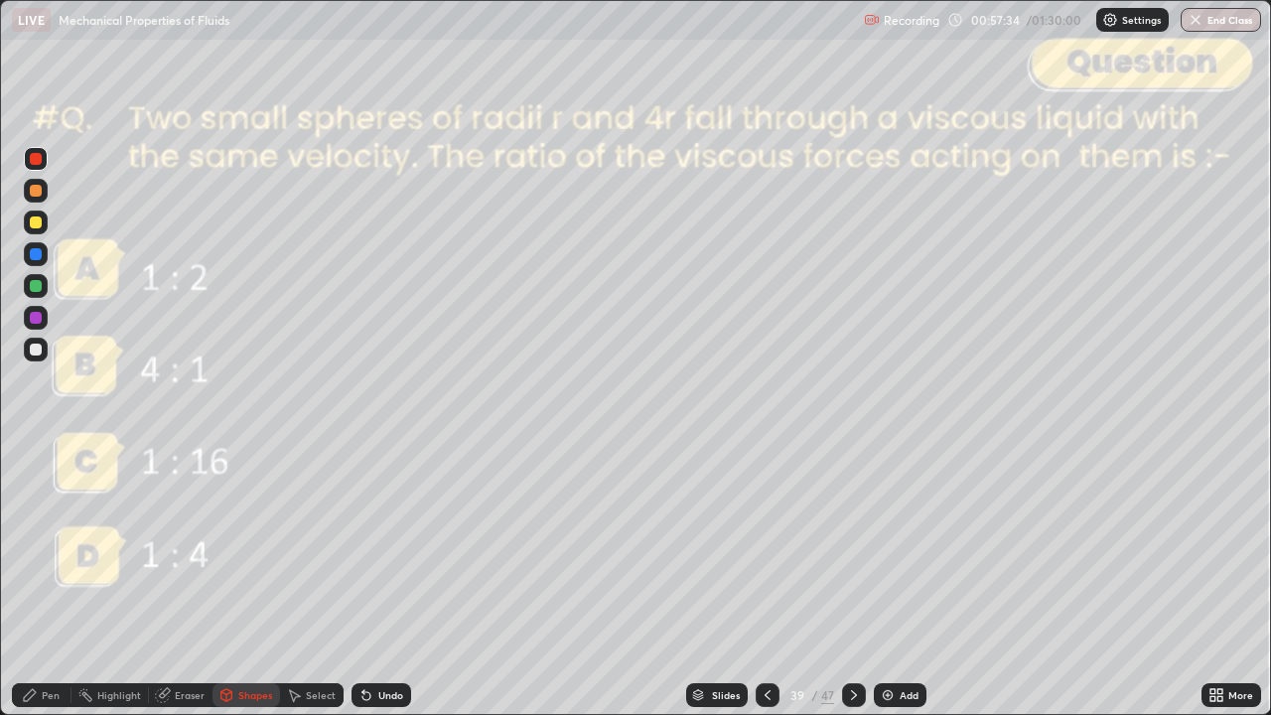
click at [43, 580] on div "Pen" at bounding box center [42, 695] width 60 height 24
click at [850, 580] on icon at bounding box center [854, 695] width 16 height 16
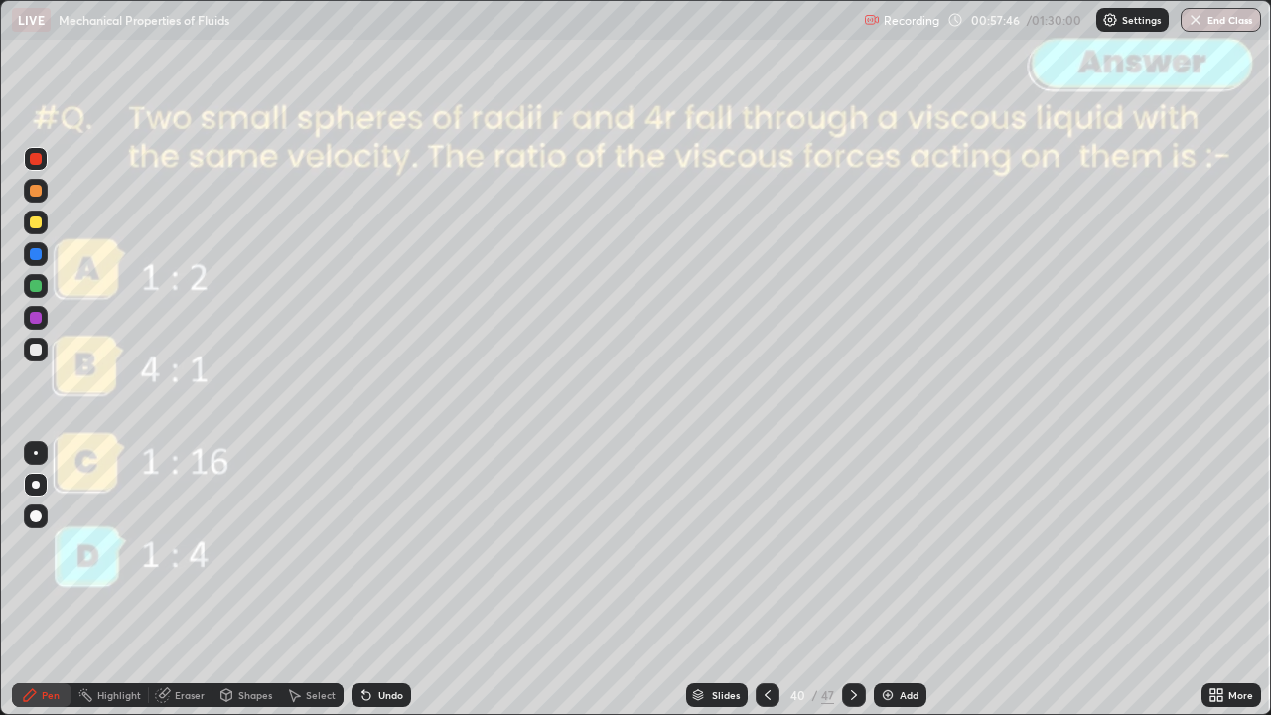
click at [852, 580] on icon at bounding box center [854, 695] width 6 height 10
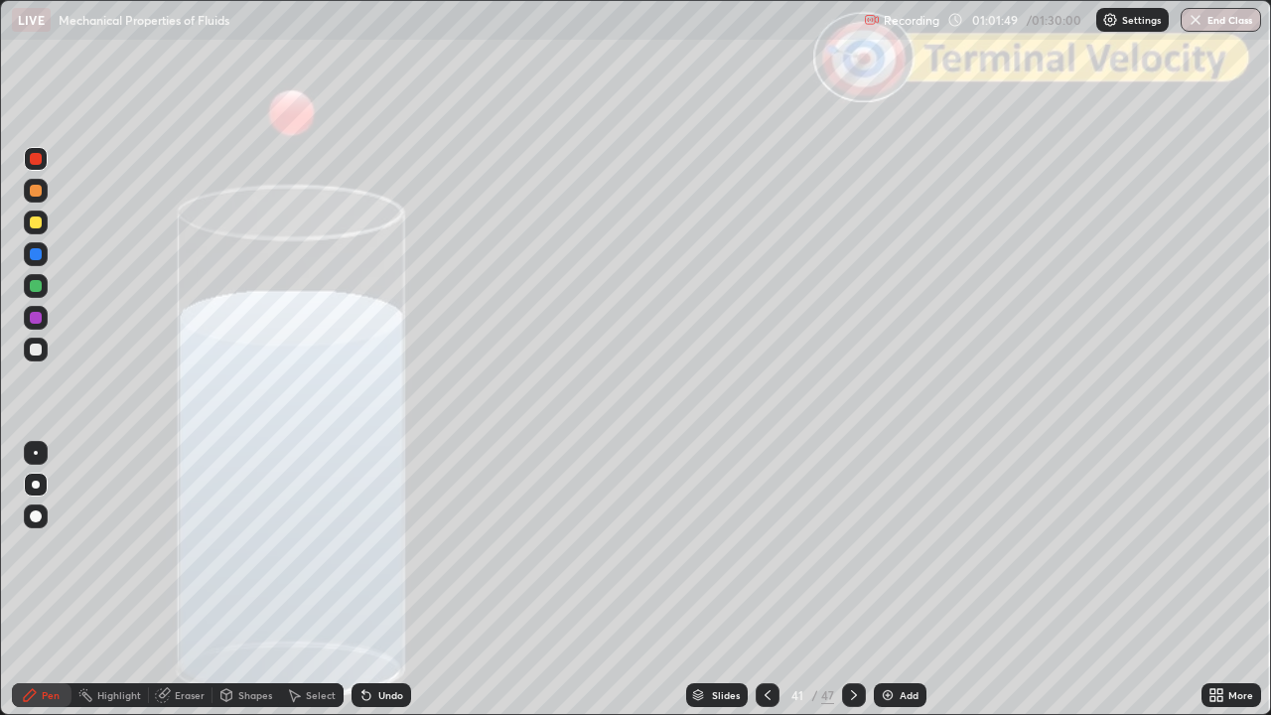
click at [854, 580] on icon at bounding box center [854, 695] width 16 height 16
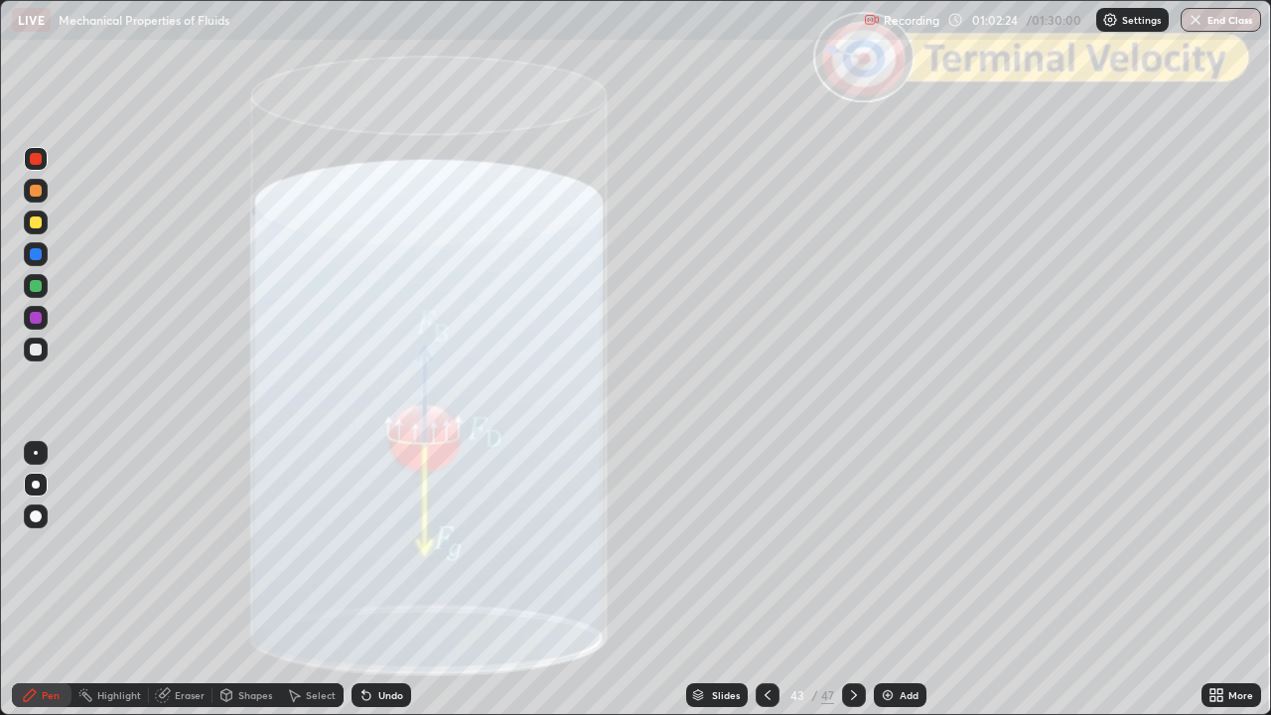
click at [40, 352] on div at bounding box center [36, 350] width 12 height 12
click at [36, 199] on div at bounding box center [36, 191] width 24 height 24
click at [34, 222] on div at bounding box center [36, 222] width 12 height 12
click at [245, 580] on div "Shapes" at bounding box center [255, 695] width 34 height 10
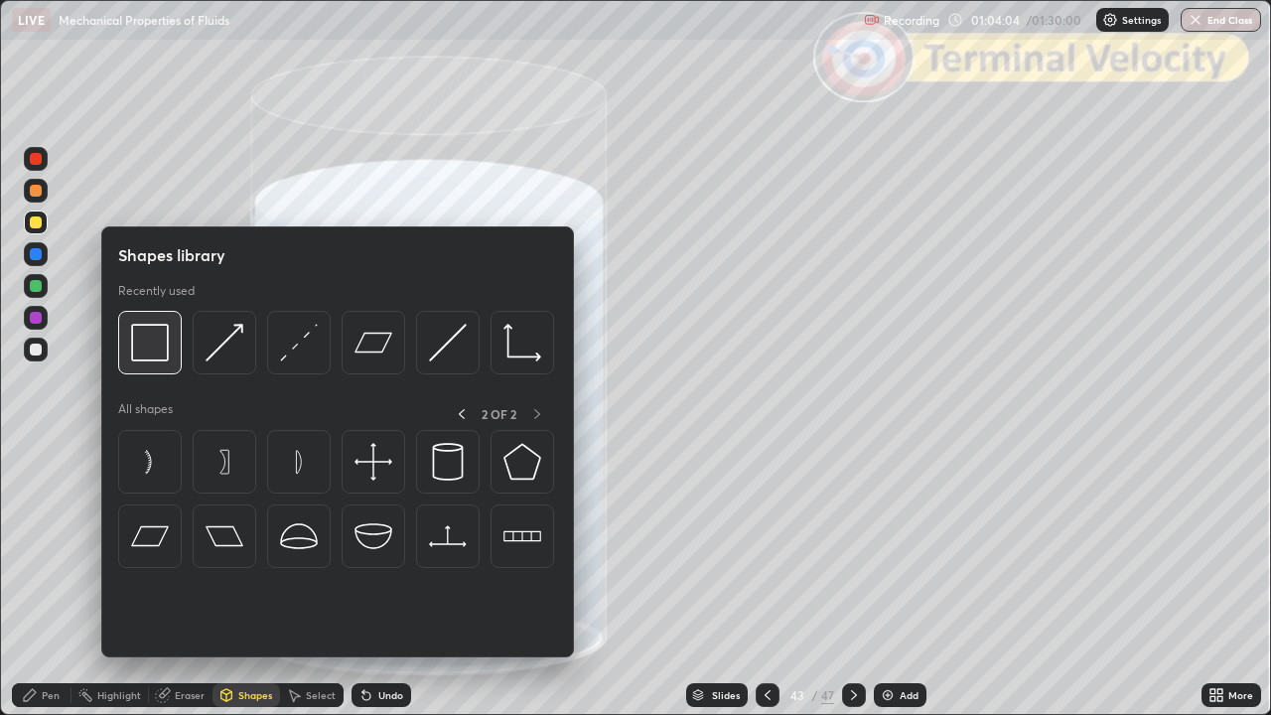
click at [153, 357] on img at bounding box center [150, 343] width 38 height 38
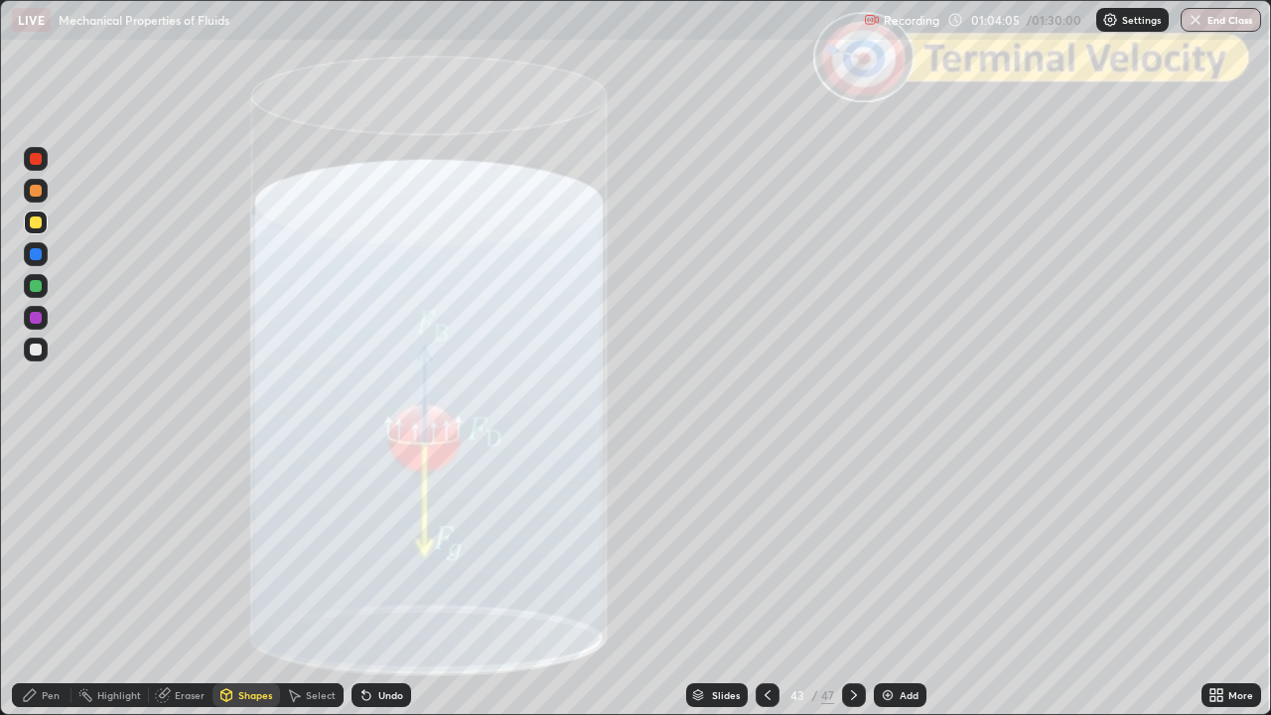
click at [34, 159] on div at bounding box center [36, 159] width 12 height 12
click at [707, 580] on div "Slides" at bounding box center [717, 695] width 62 height 24
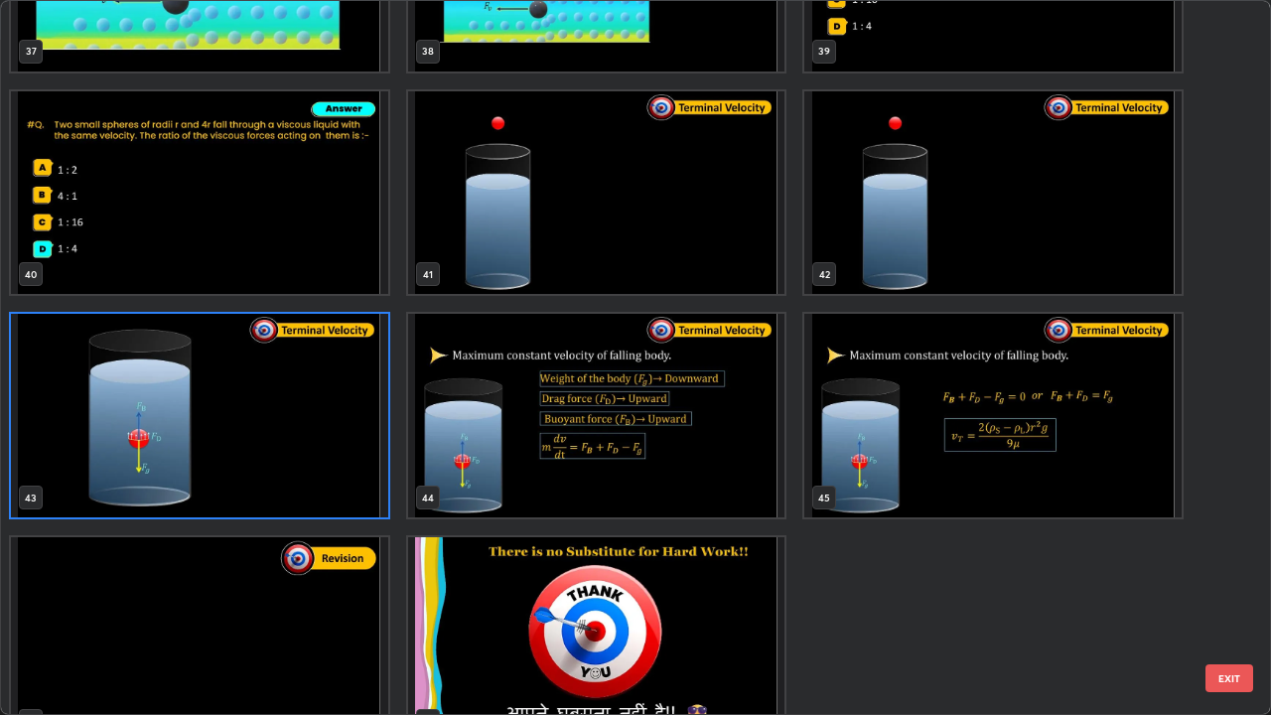
scroll to position [2848, 0]
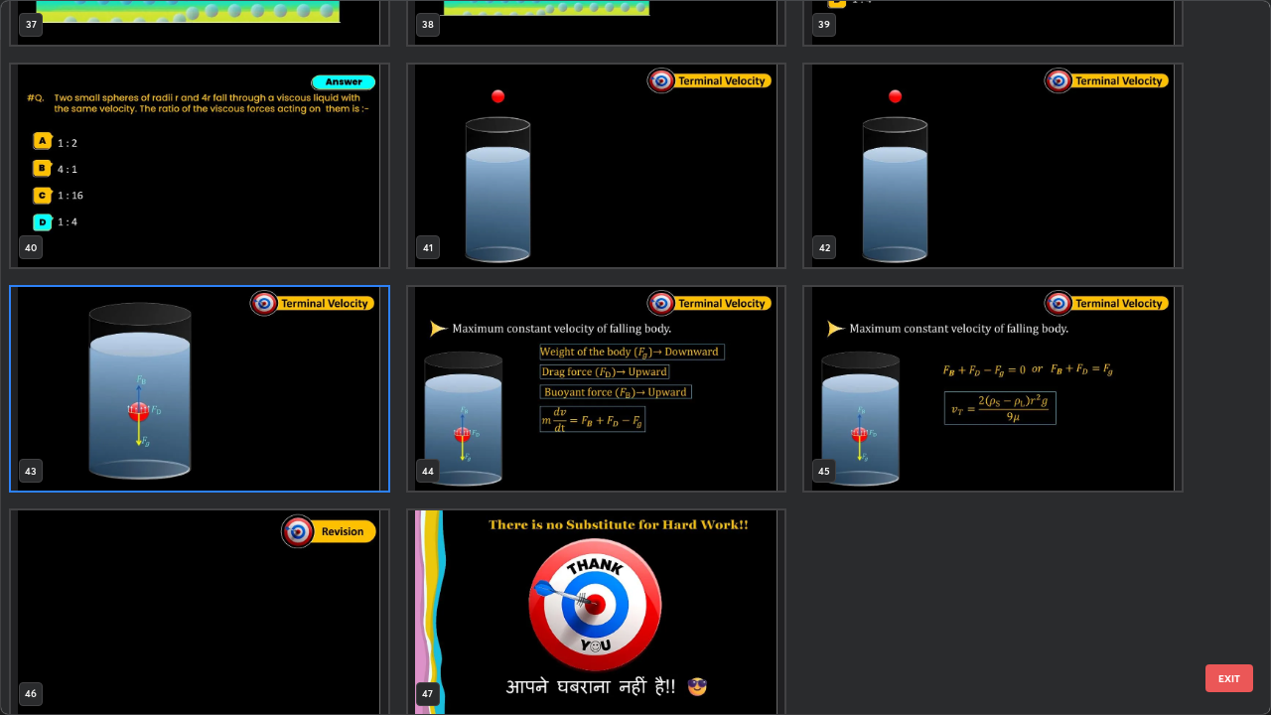
click at [1234, 580] on button "EXIT" at bounding box center [1229, 678] width 48 height 28
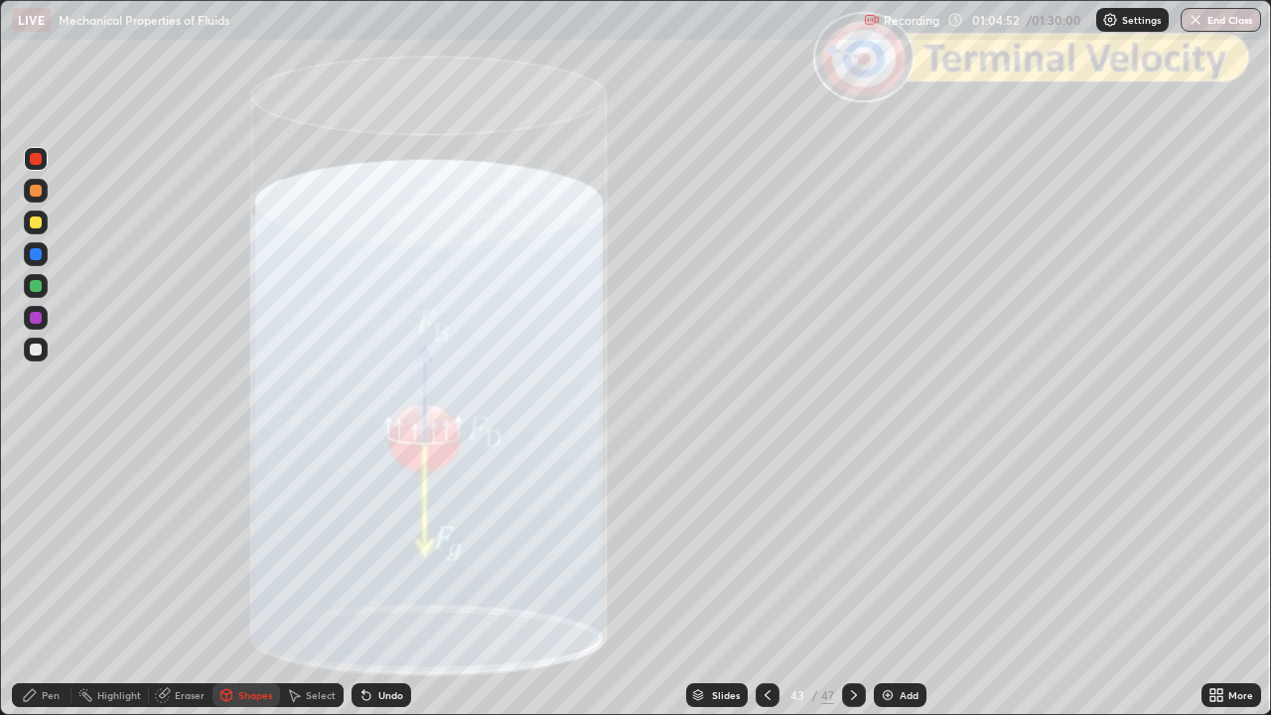
click at [851, 580] on div at bounding box center [854, 695] width 24 height 24
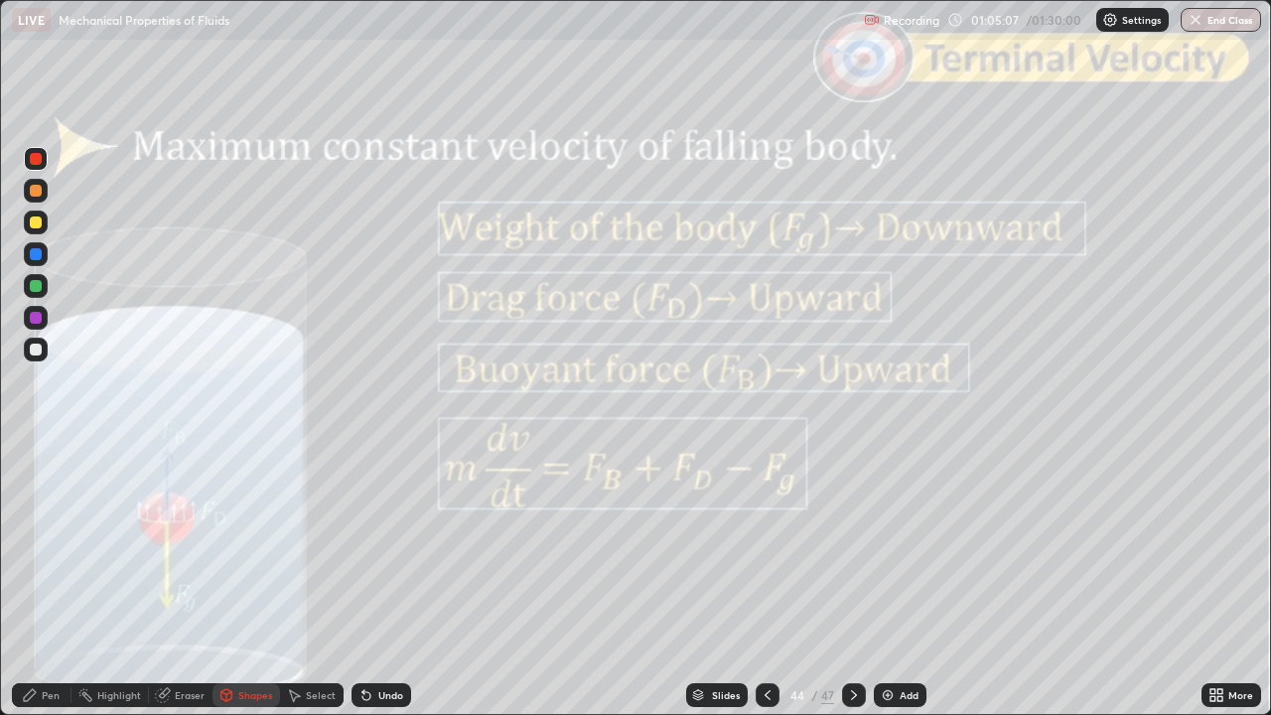
click at [764, 580] on icon at bounding box center [768, 695] width 16 height 16
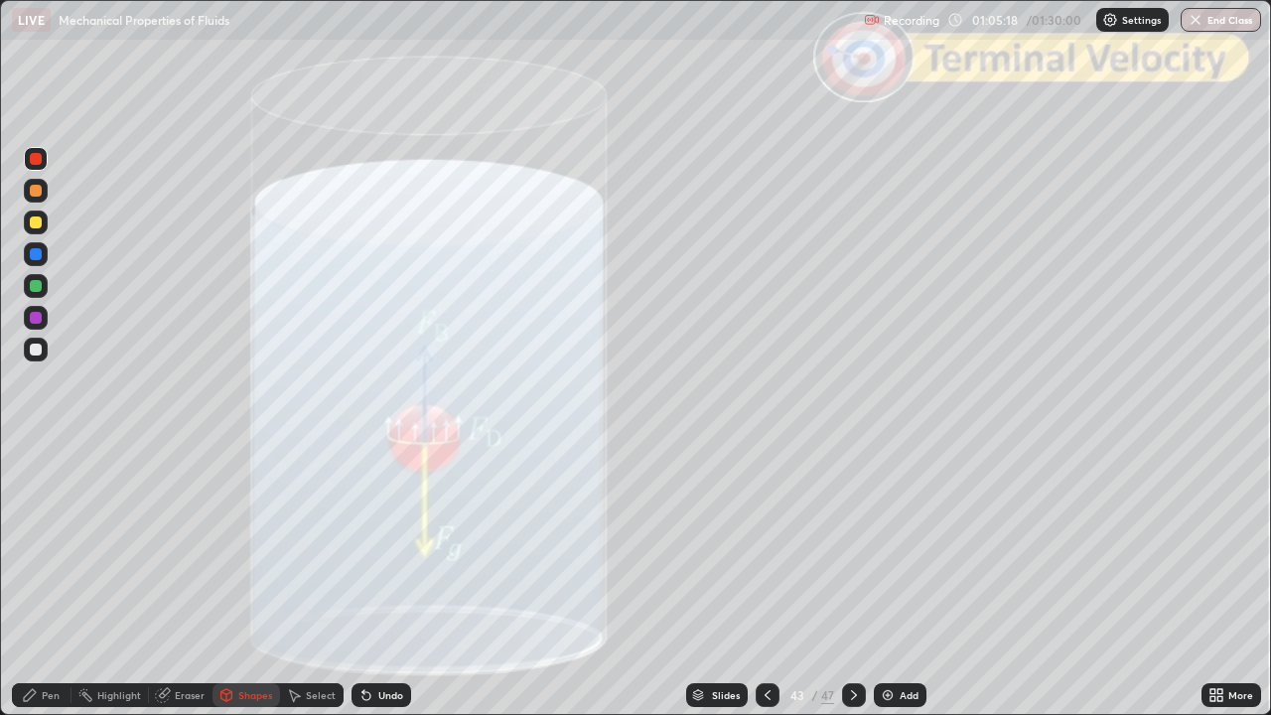
click at [44, 580] on div "Pen" at bounding box center [51, 695] width 18 height 10
click at [37, 351] on div at bounding box center [36, 350] width 12 height 12
click at [385, 580] on div "Undo" at bounding box center [390, 695] width 25 height 10
click at [852, 580] on icon at bounding box center [854, 695] width 16 height 16
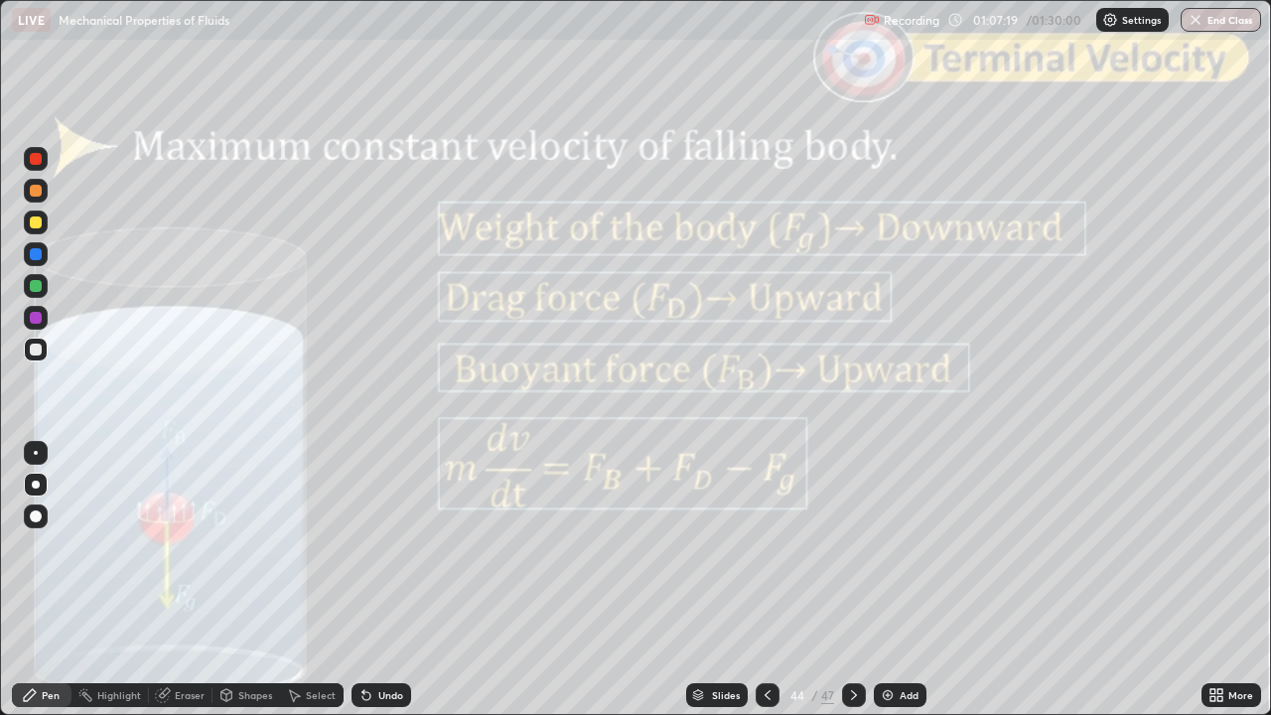
click at [848, 580] on div at bounding box center [854, 695] width 24 height 24
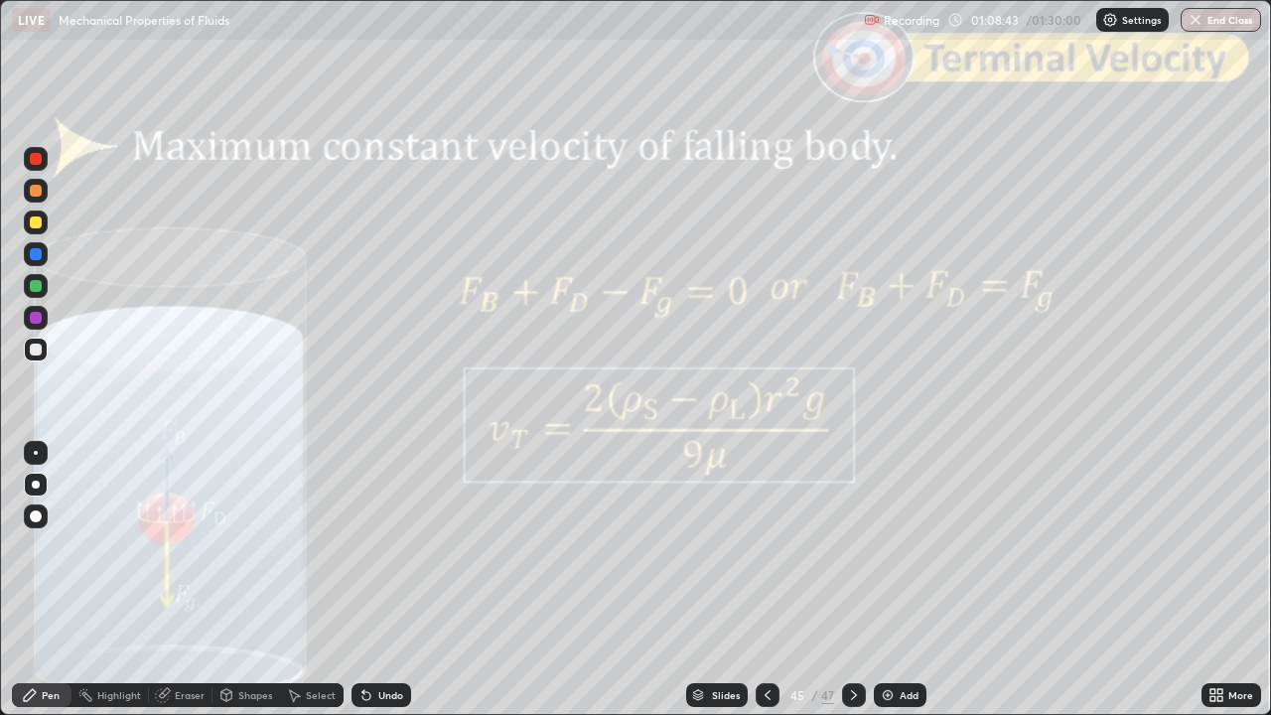
click at [852, 580] on icon at bounding box center [854, 695] width 16 height 16
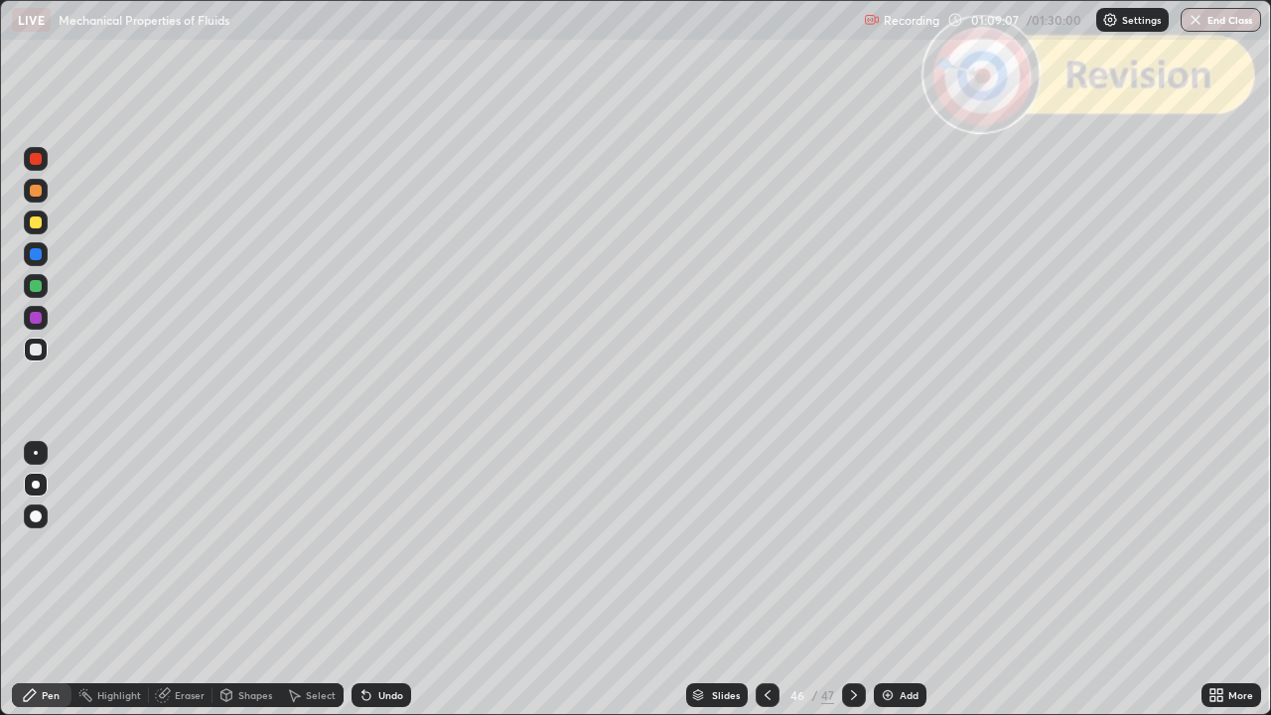
click at [383, 580] on div "Undo" at bounding box center [381, 695] width 60 height 24
click at [762, 580] on icon at bounding box center [768, 695] width 16 height 16
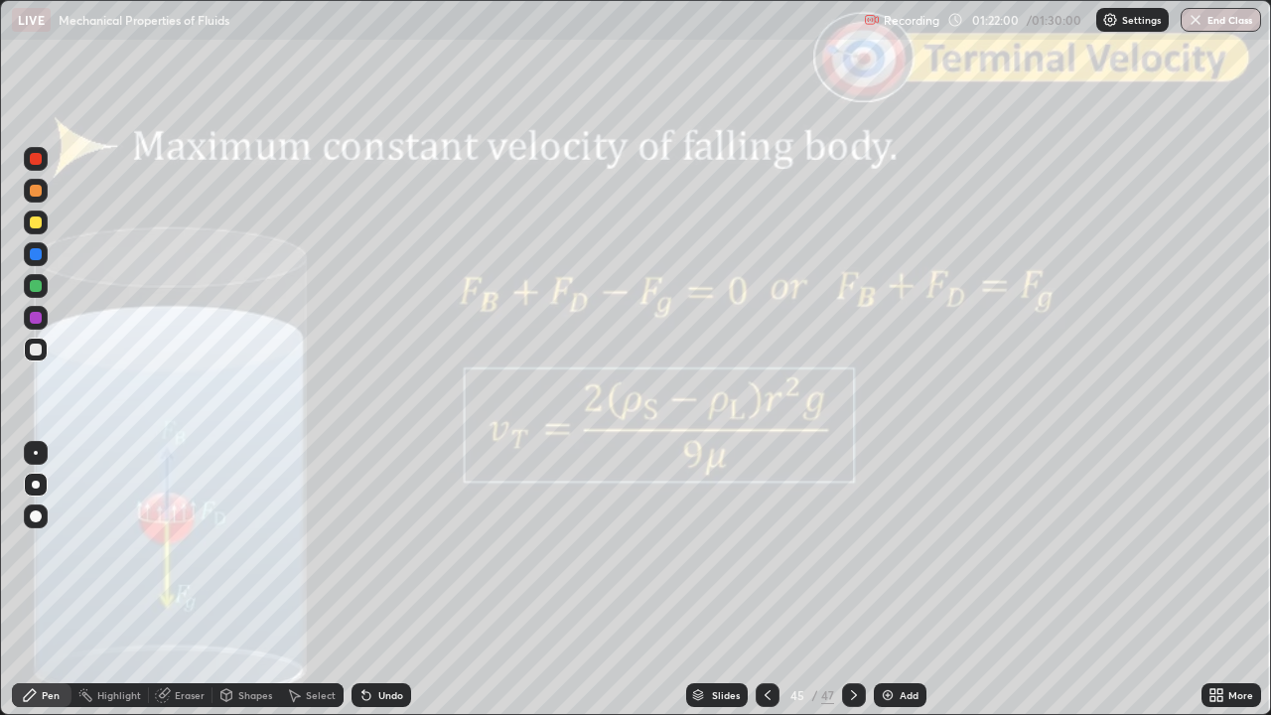
click at [764, 580] on icon at bounding box center [768, 695] width 16 height 16
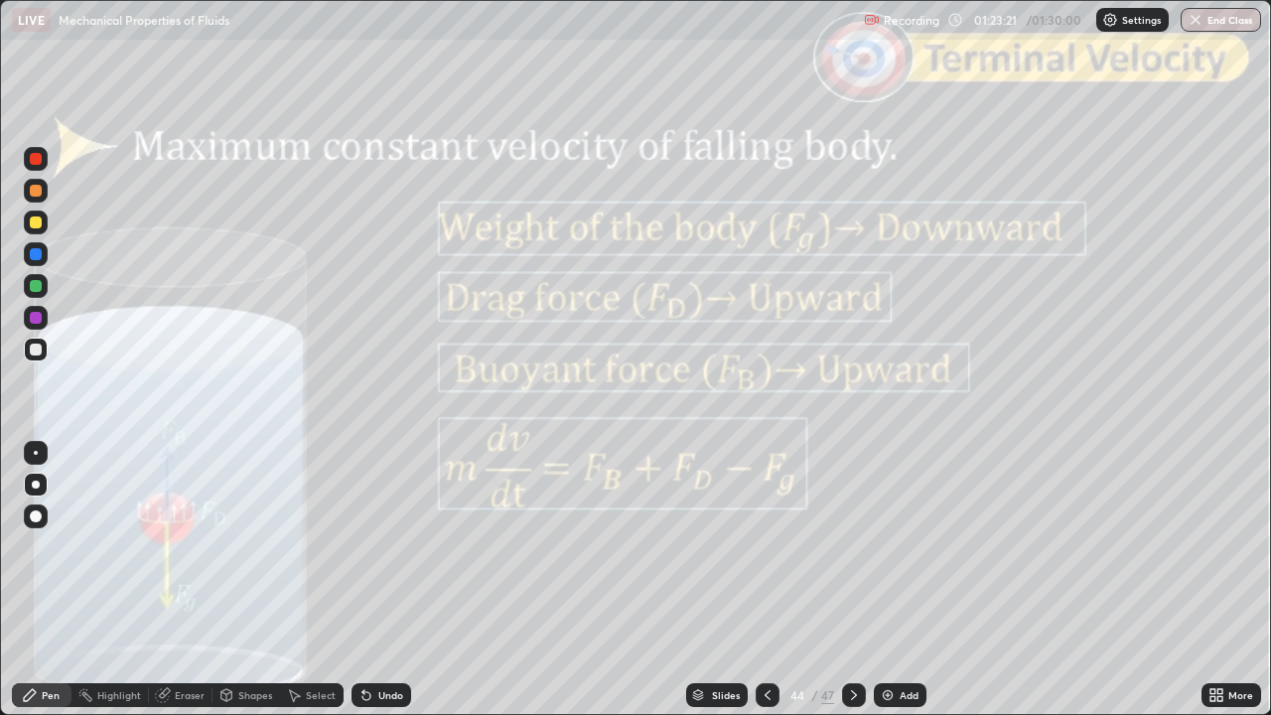
click at [712, 580] on div "Slides" at bounding box center [717, 695] width 62 height 24
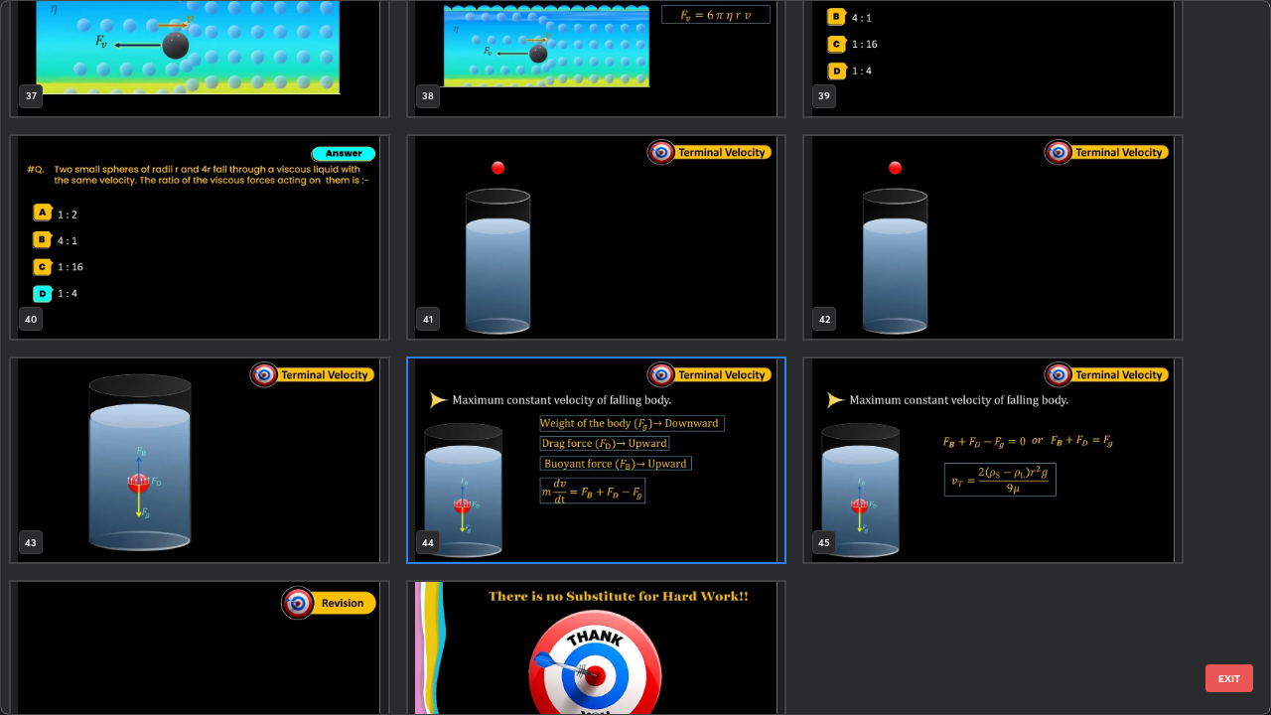
scroll to position [2857, 0]
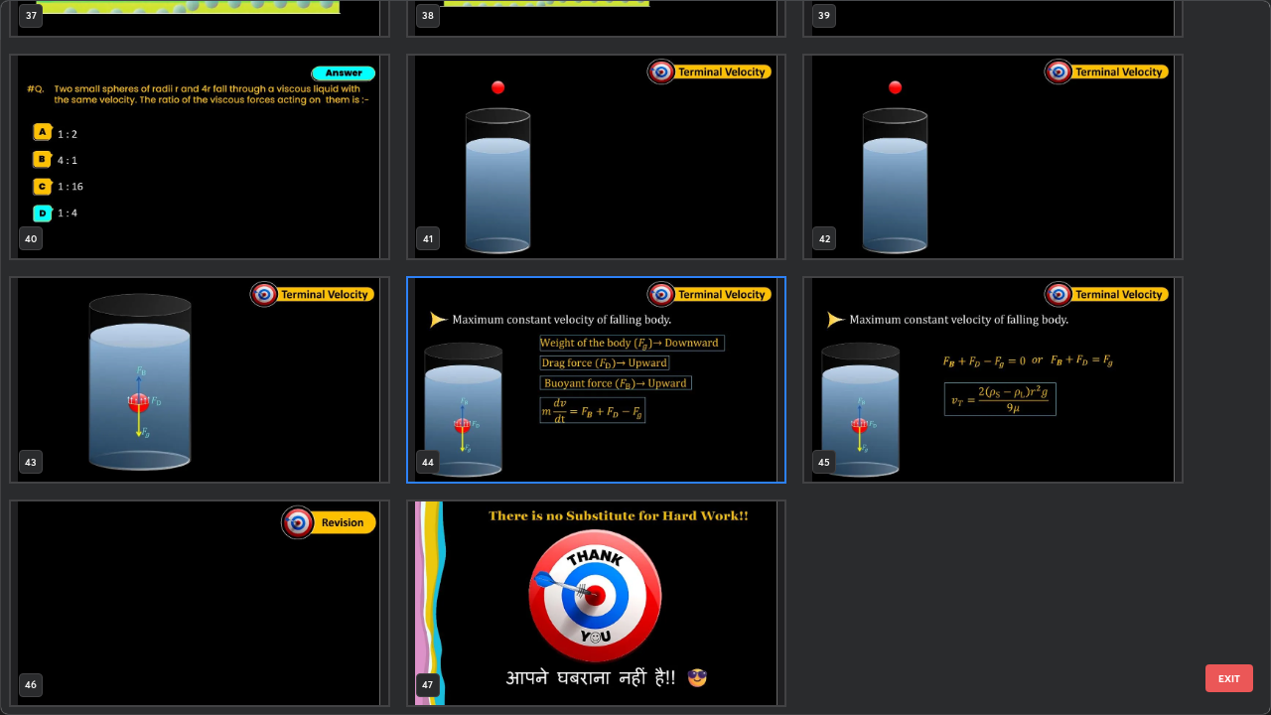
click at [570, 580] on img "grid" at bounding box center [596, 603] width 377 height 204
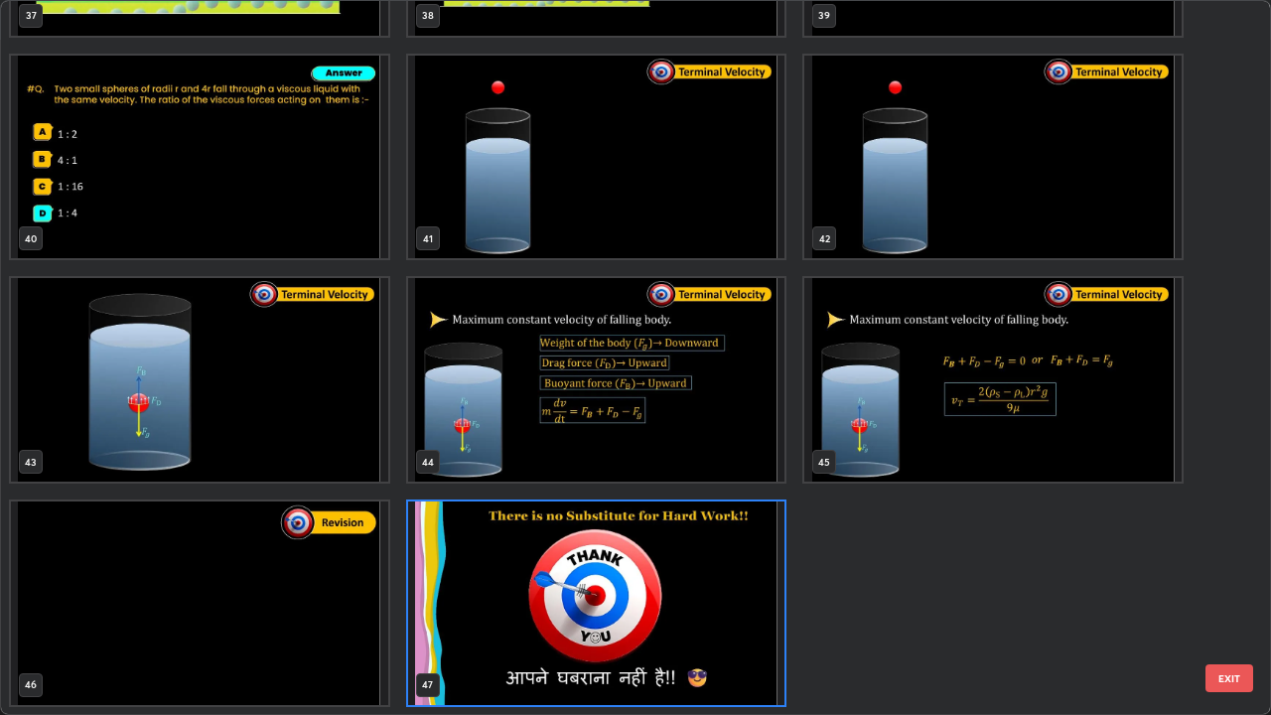
click at [1227, 580] on button "EXIT" at bounding box center [1229, 678] width 48 height 28
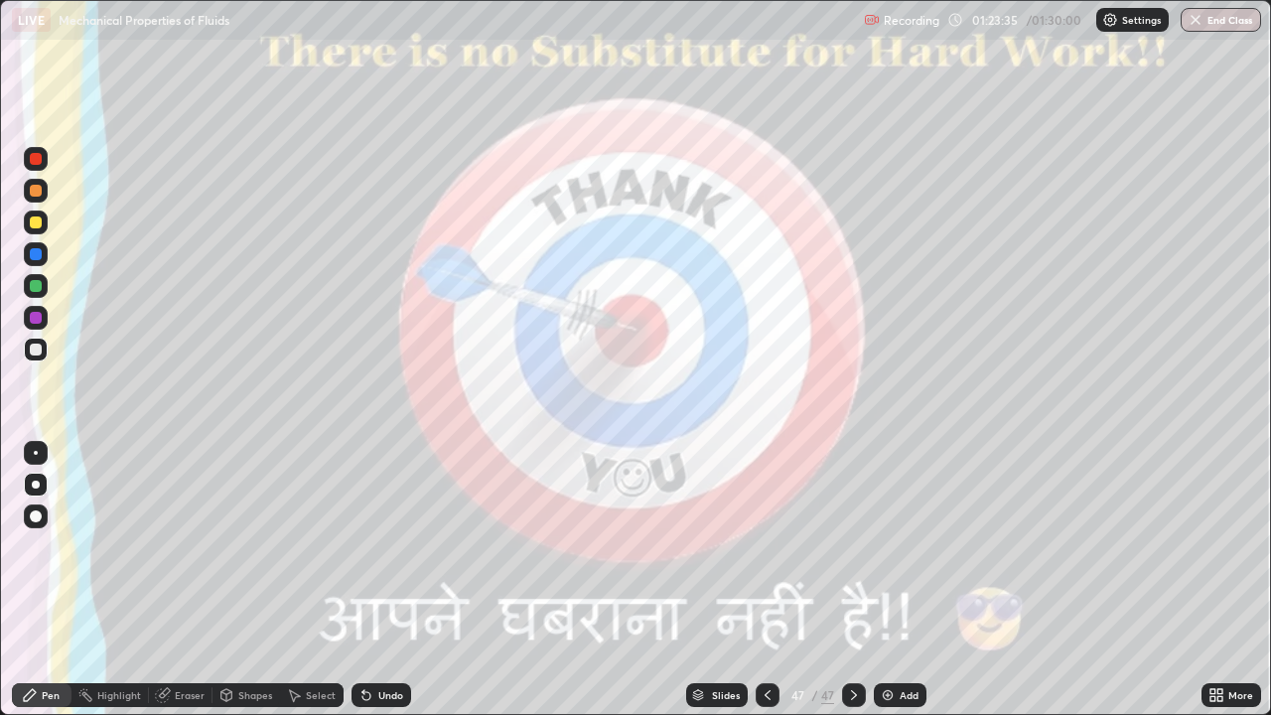
click at [1201, 25] on img "button" at bounding box center [1195, 20] width 16 height 16
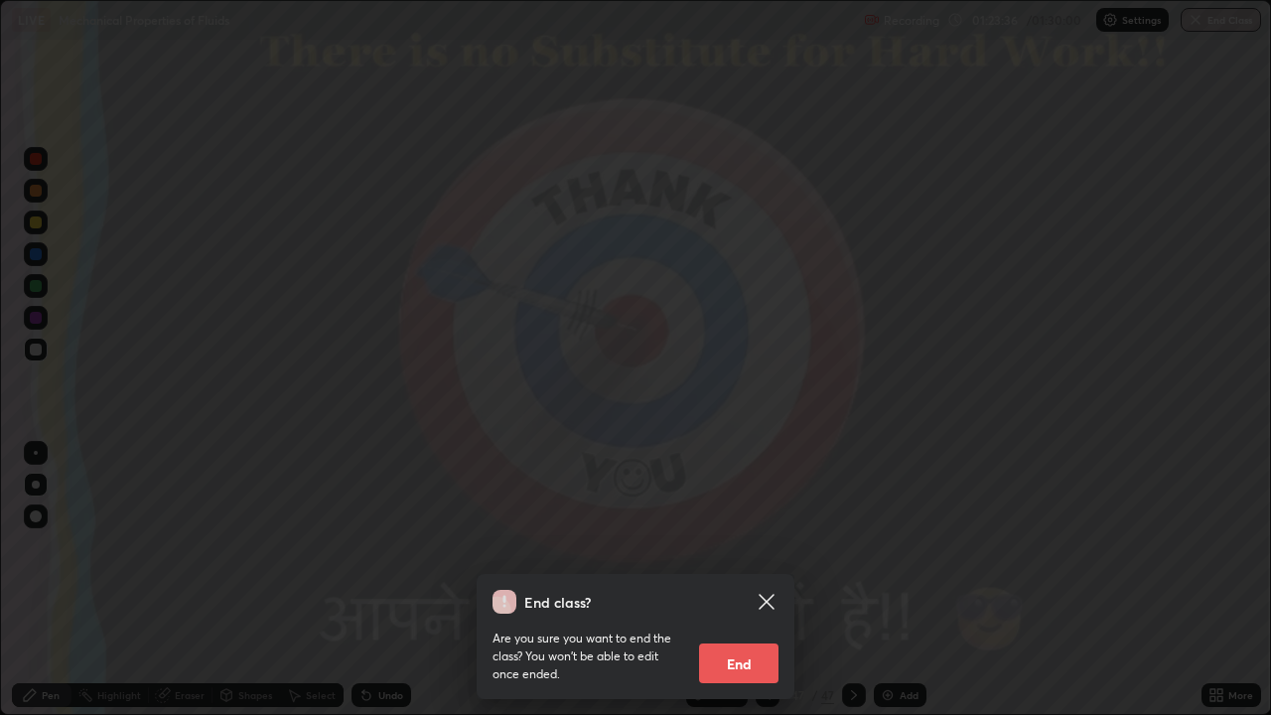
click at [727, 580] on button "End" at bounding box center [738, 663] width 79 height 40
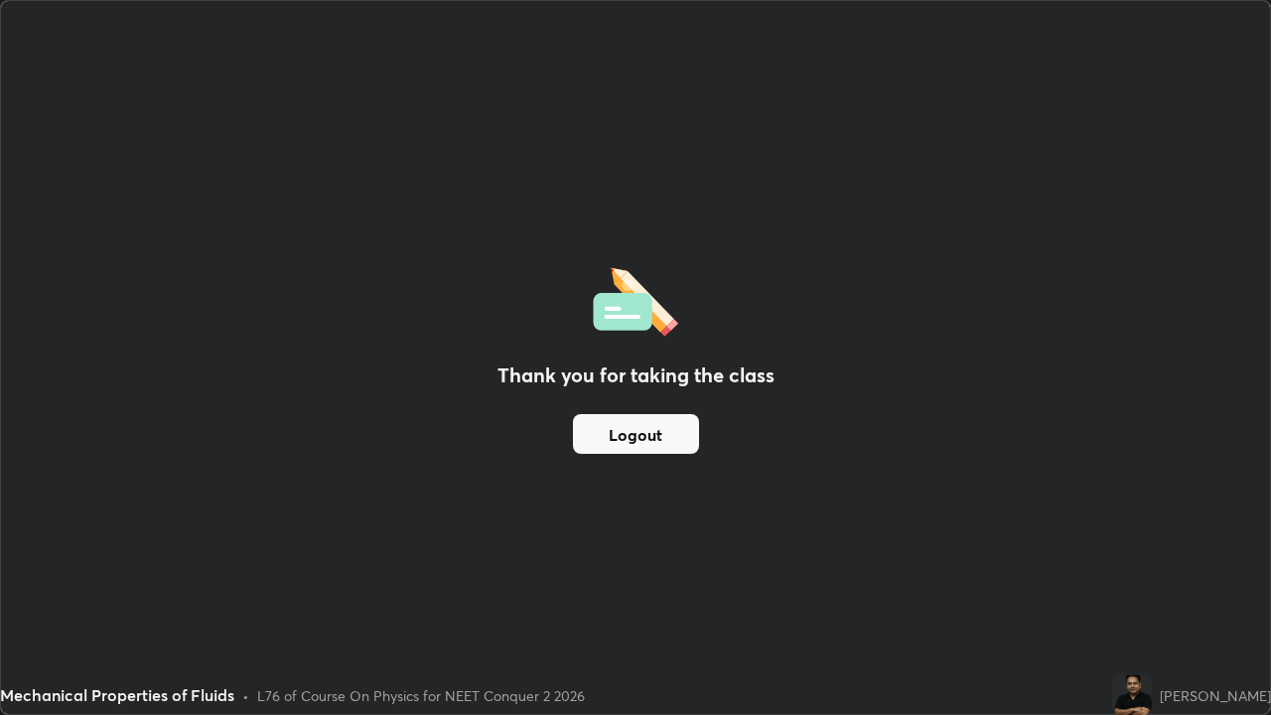
click at [623, 437] on button "Logout" at bounding box center [636, 434] width 126 height 40
